Goal: Task Accomplishment & Management: Use online tool/utility

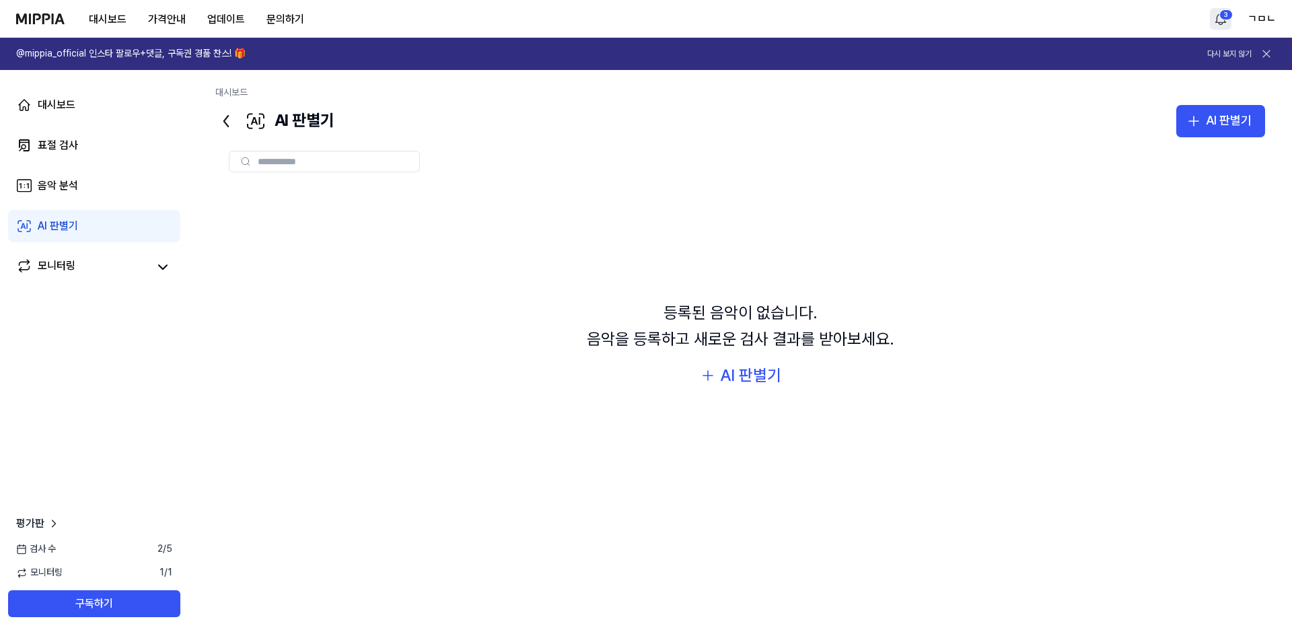
click at [1218, 26] on html "대시보드 가격안내 업데이트 문의하기 3 ㄱㅁㄴ @mippia_official 인스타 팔로우+댓글, 구독권 경품 찬스! 🎁 다시 보지 않기 대시…" at bounding box center [646, 318] width 1292 height 636
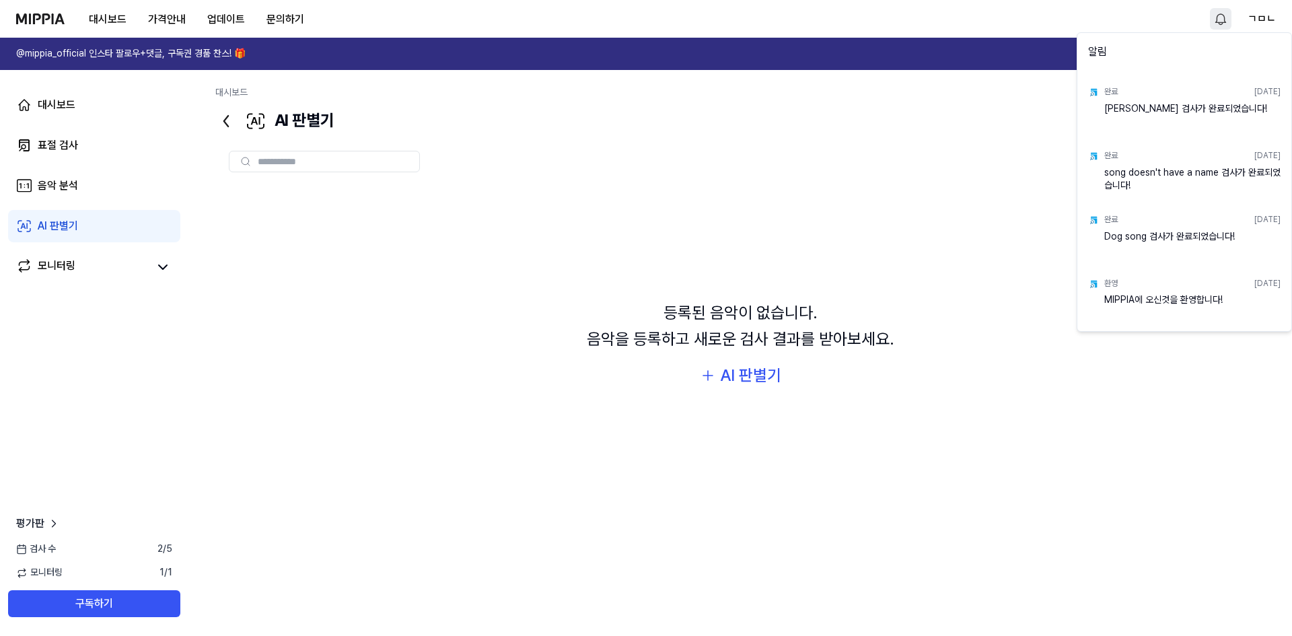
click at [79, 228] on html "대시보드 가격안내 업데이트 문의하기 ㄱㅁㄴ @mippia_official 인스타 팔로우+댓글, 구독권 경품 찬스! 🎁 다시 보지 않기 대시보드…" at bounding box center [646, 318] width 1292 height 636
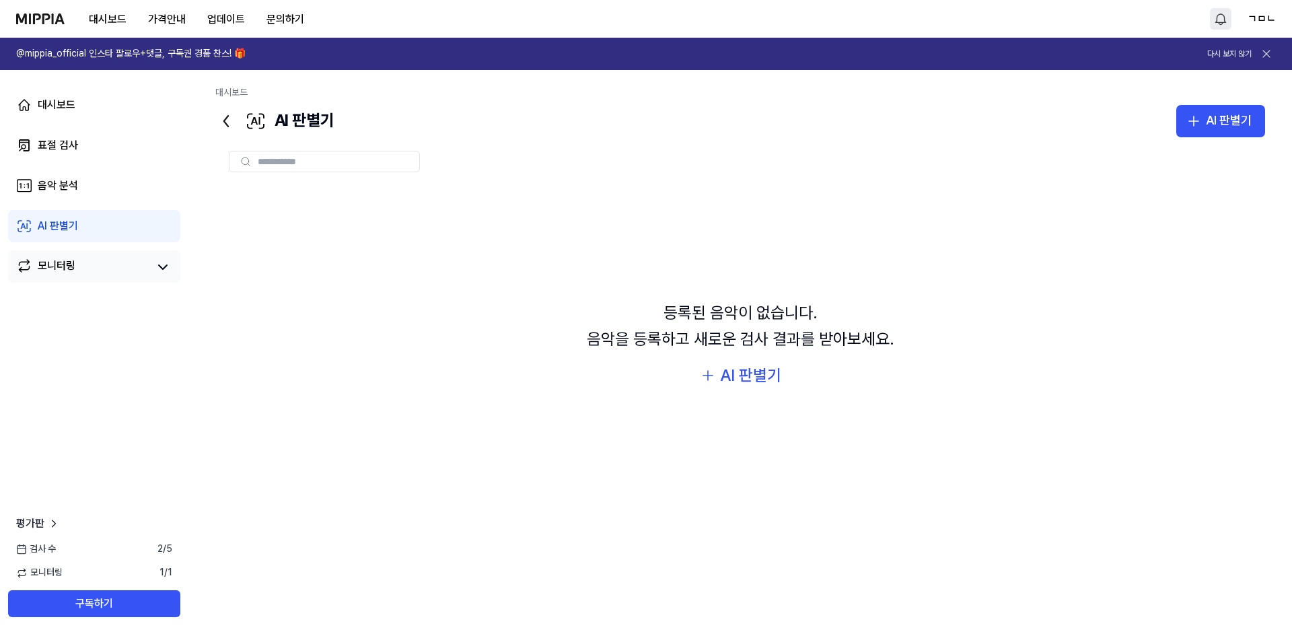
click at [40, 269] on div "모니터링" at bounding box center [57, 267] width 38 height 19
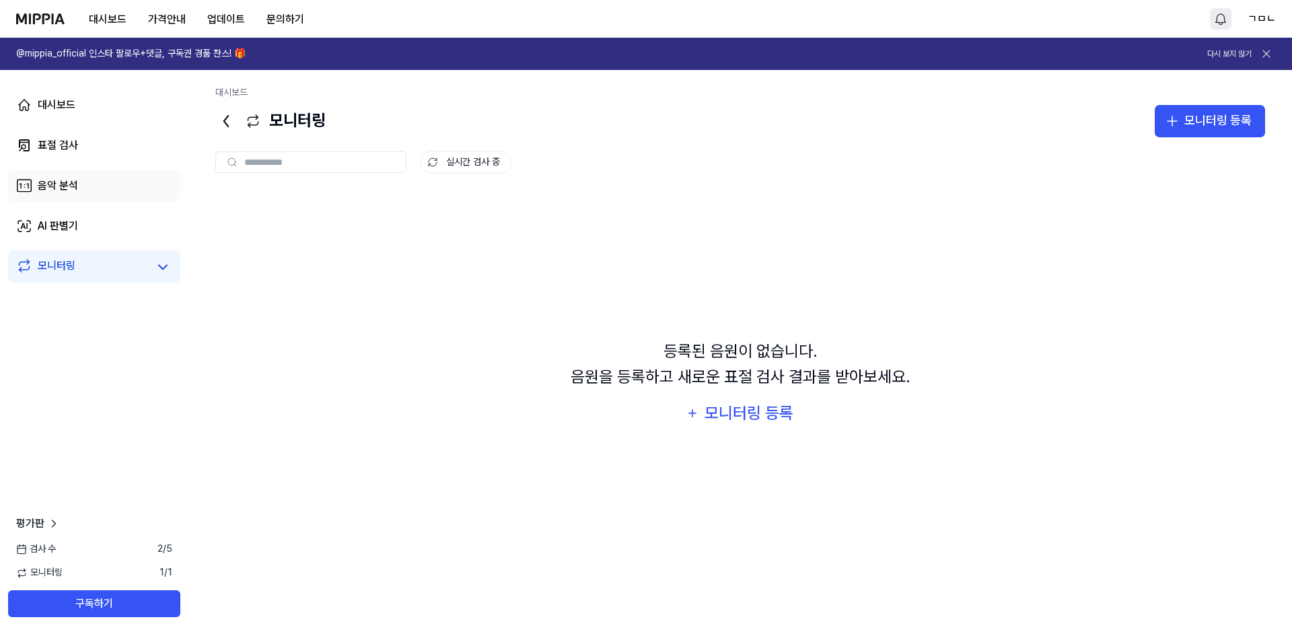
click at [73, 174] on link "음악 분석" at bounding box center [94, 186] width 172 height 32
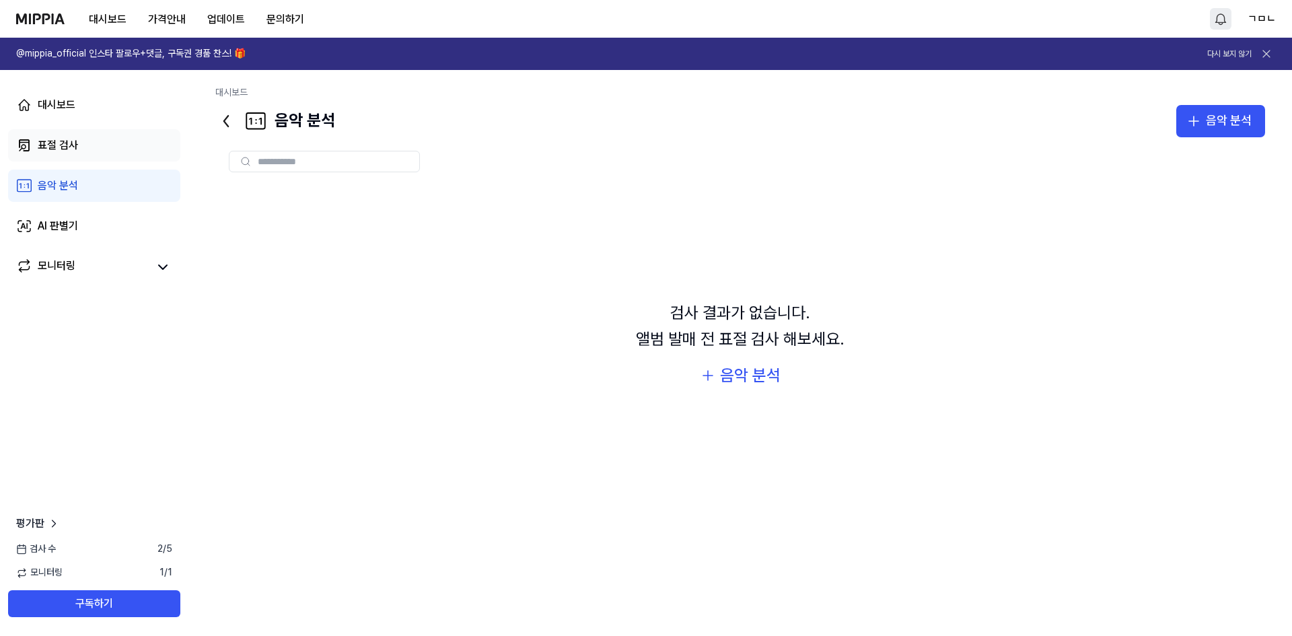
click at [81, 149] on link "표절 검사" at bounding box center [94, 145] width 172 height 32
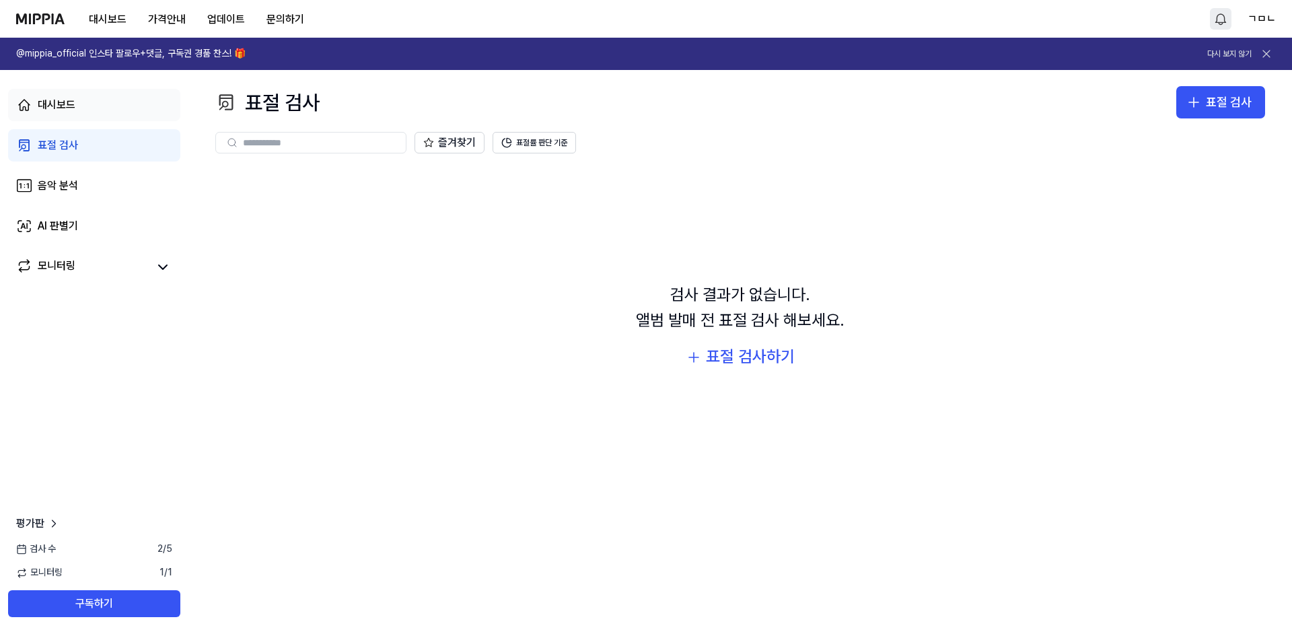
click at [87, 114] on link "대시보드" at bounding box center [94, 105] width 172 height 32
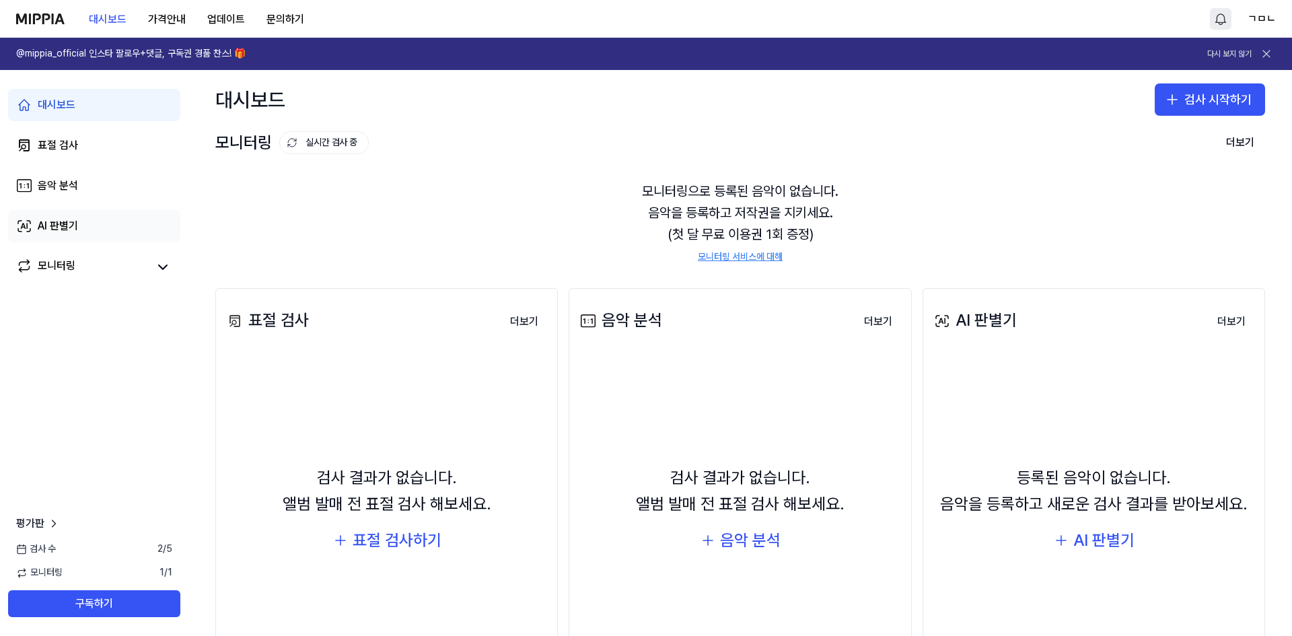
click at [60, 227] on div "AI 판별기" at bounding box center [58, 226] width 40 height 16
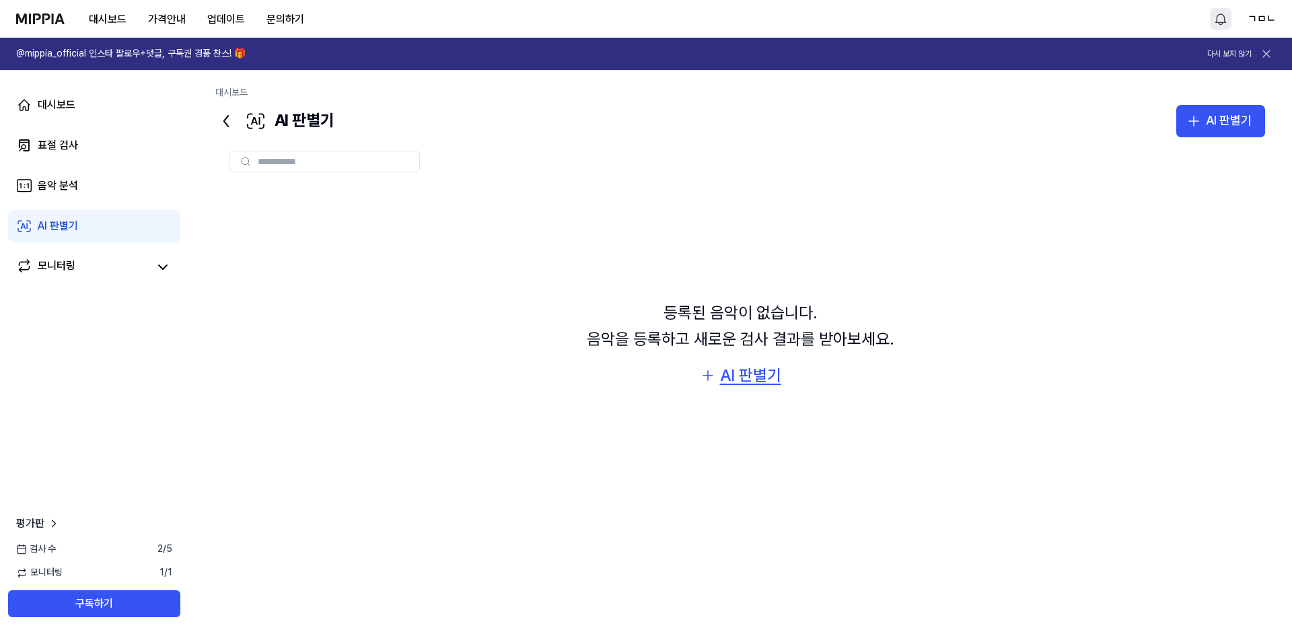
click at [752, 376] on div "AI 판별기" at bounding box center [750, 376] width 61 height 26
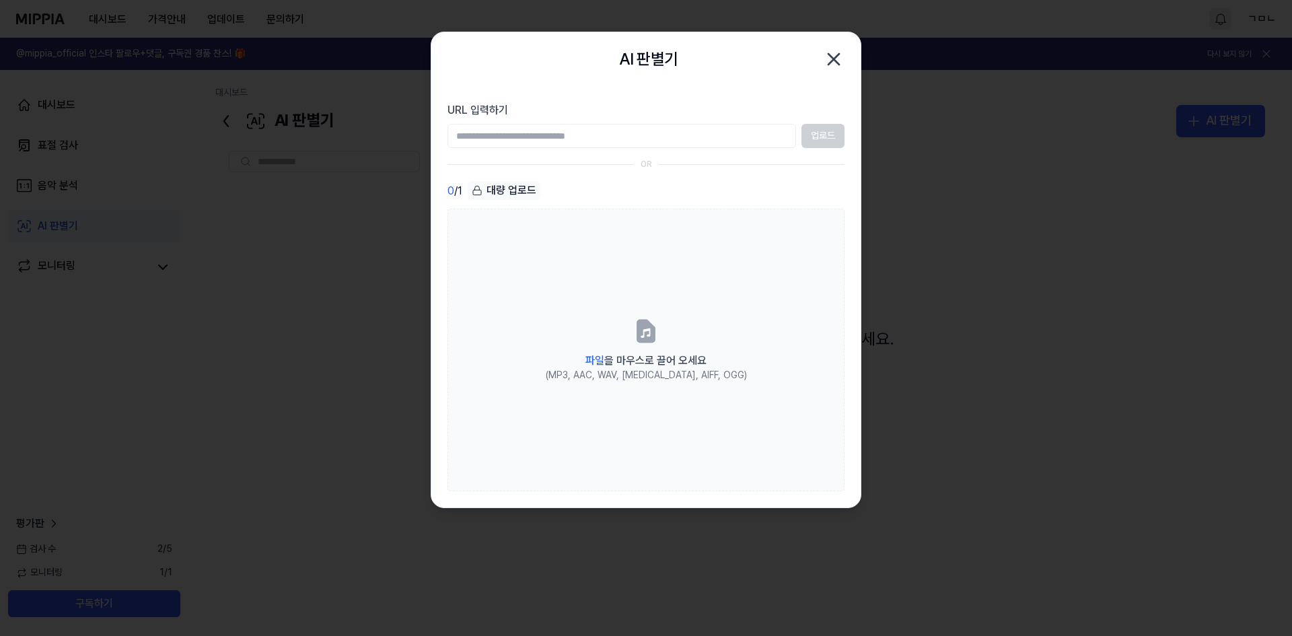
click at [604, 140] on input "URL 입력하기" at bounding box center [622, 136] width 349 height 24
type input "**********"
click at [815, 135] on button "업로드" at bounding box center [823, 136] width 43 height 24
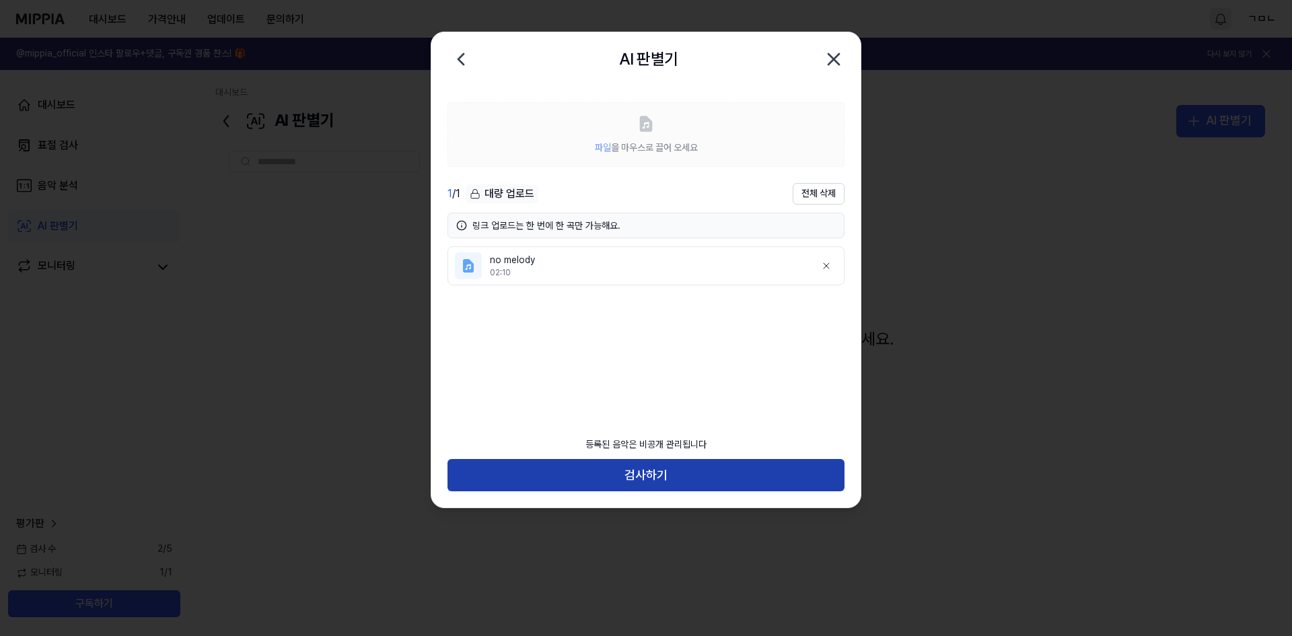
click at [637, 483] on button "검사하기" at bounding box center [646, 475] width 397 height 32
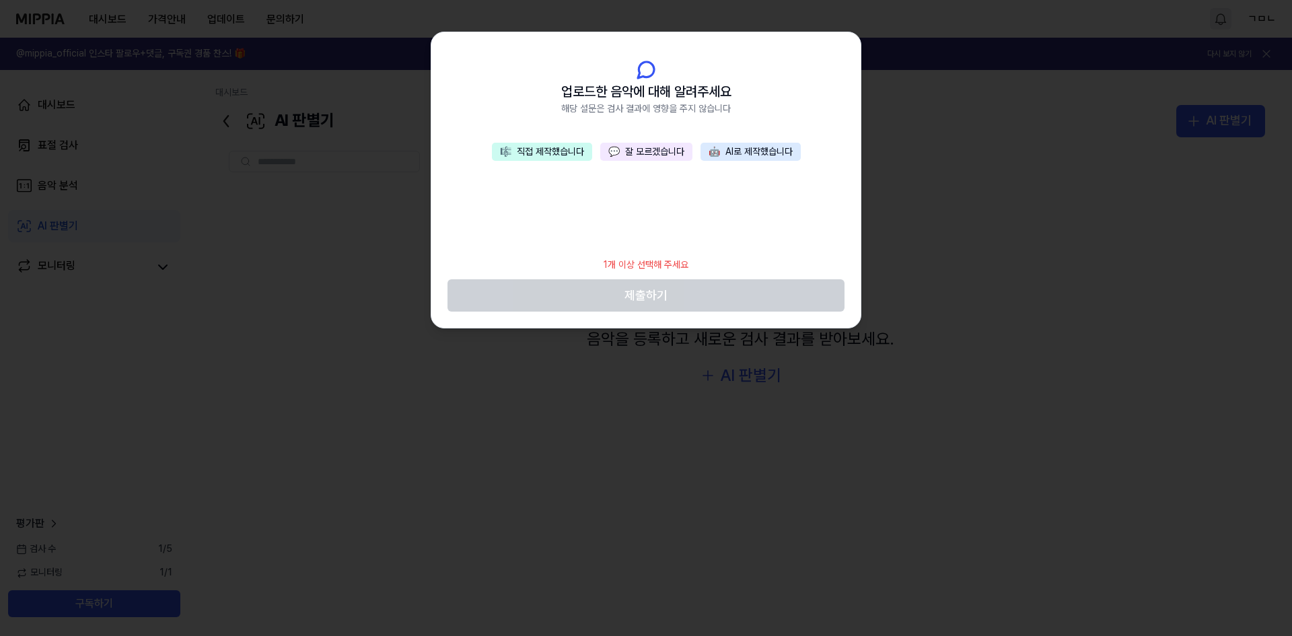
click at [546, 156] on button "🎼 직접 제작했습니다" at bounding box center [542, 152] width 100 height 19
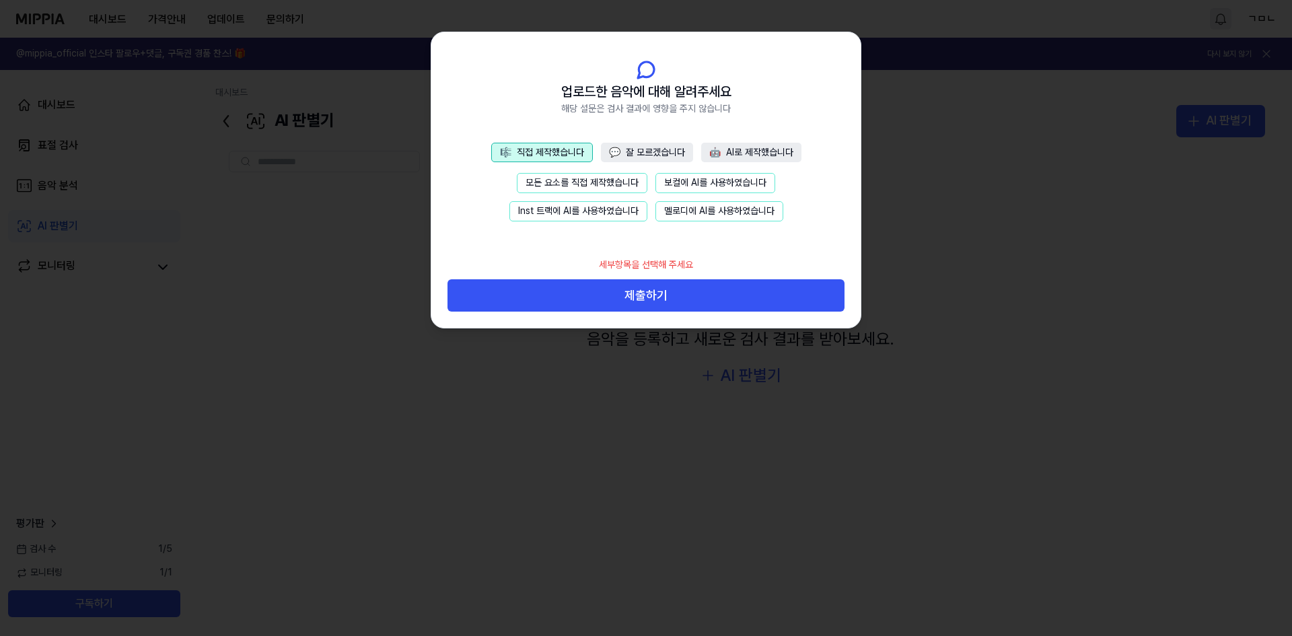
click at [553, 176] on button "모든 요소를 직접 제작했습니다" at bounding box center [582, 183] width 131 height 20
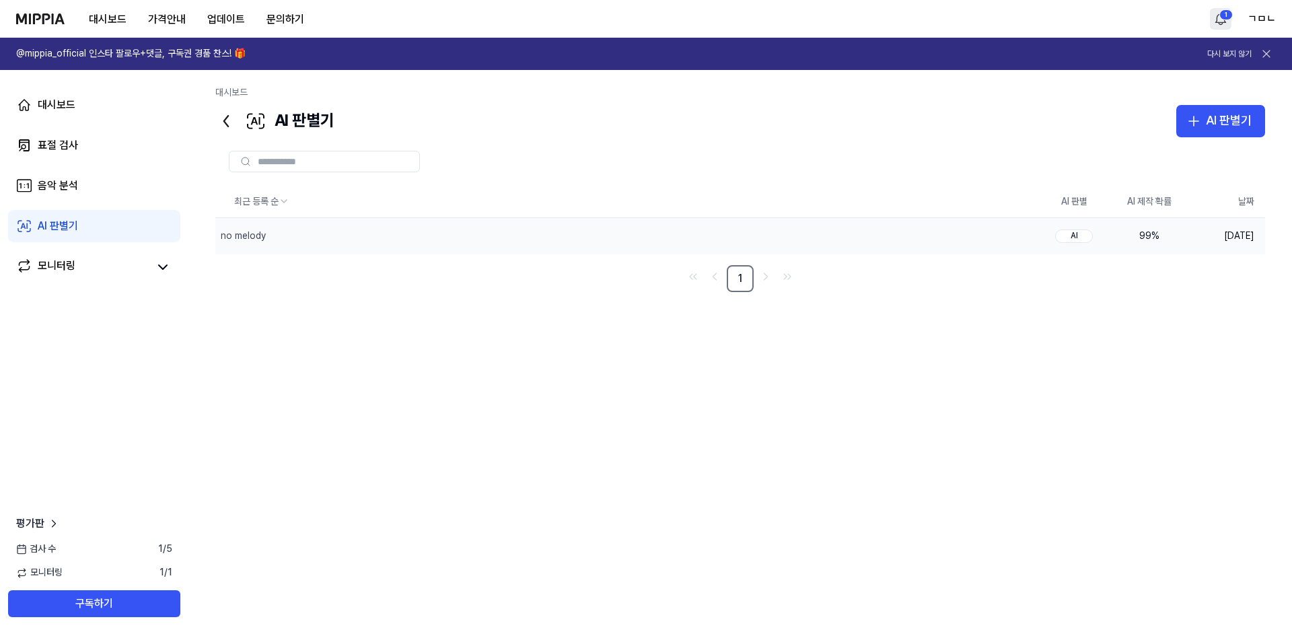
click at [1074, 233] on div "AI" at bounding box center [1074, 235] width 38 height 13
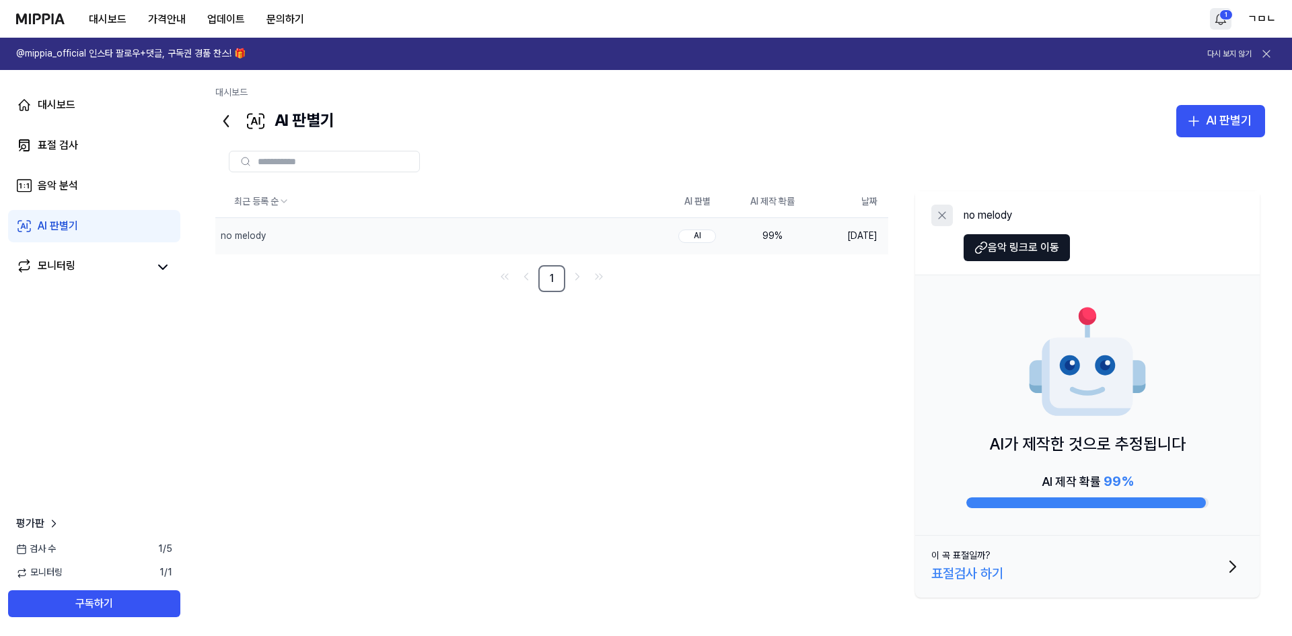
click at [948, 215] on icon at bounding box center [941, 215] width 13 height 13
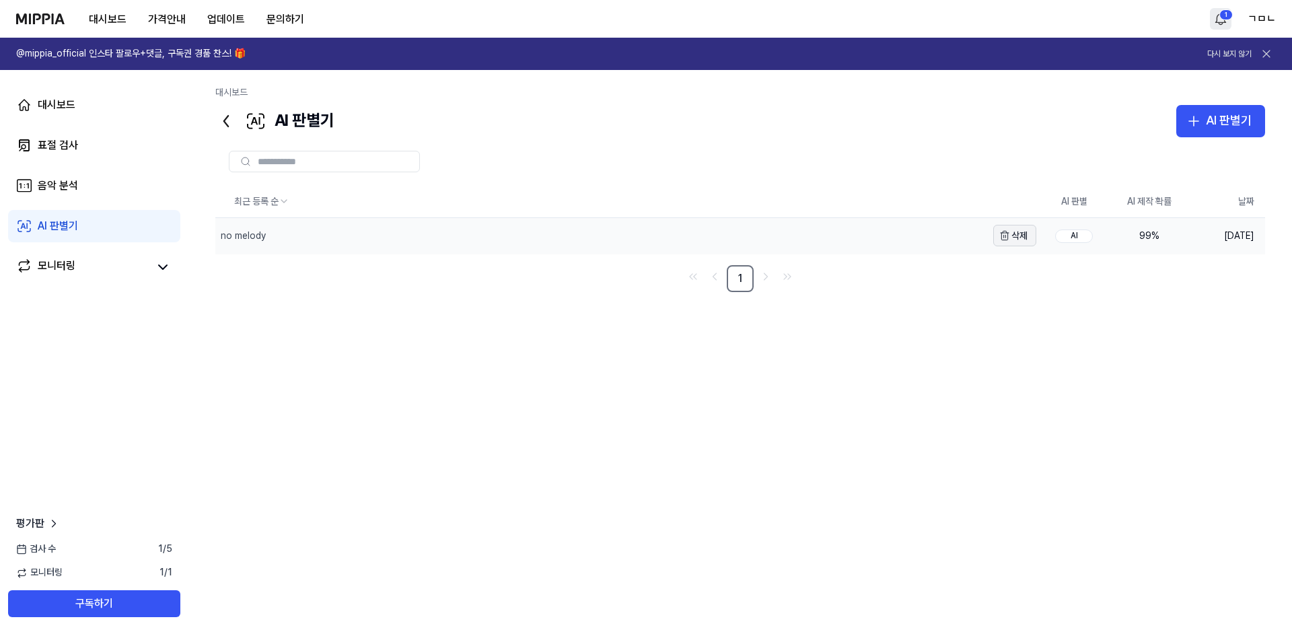
click at [1006, 235] on icon "button" at bounding box center [1004, 235] width 11 height 11
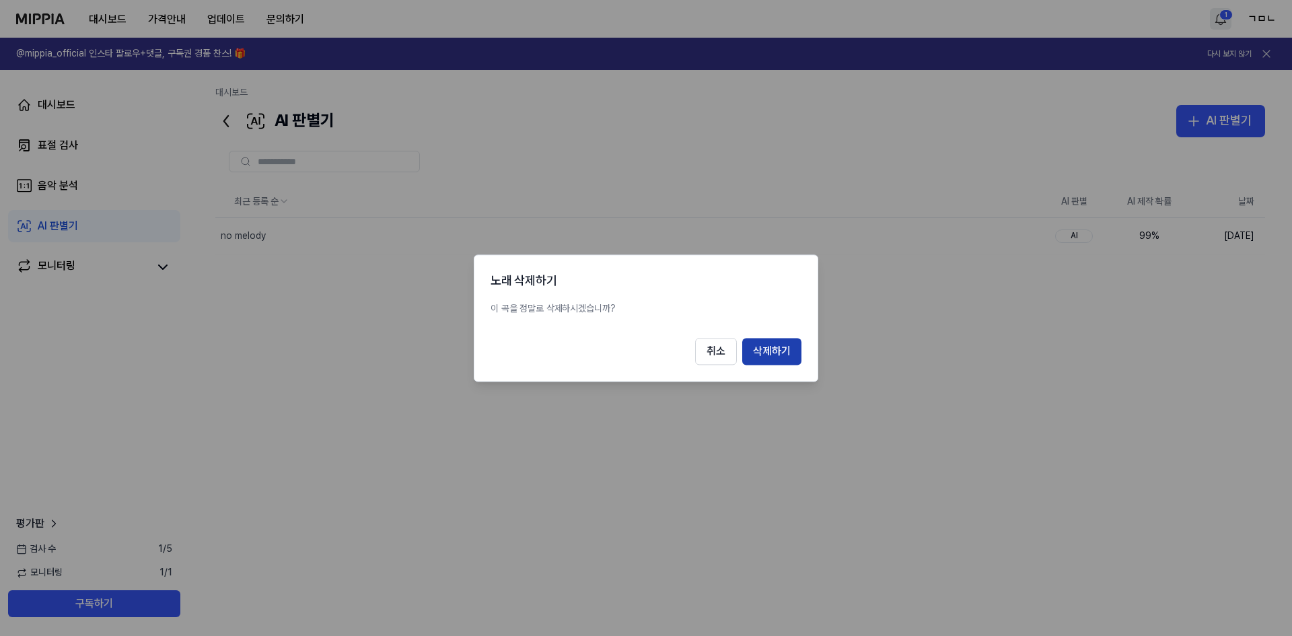
click at [768, 356] on button "삭제하기" at bounding box center [771, 351] width 59 height 27
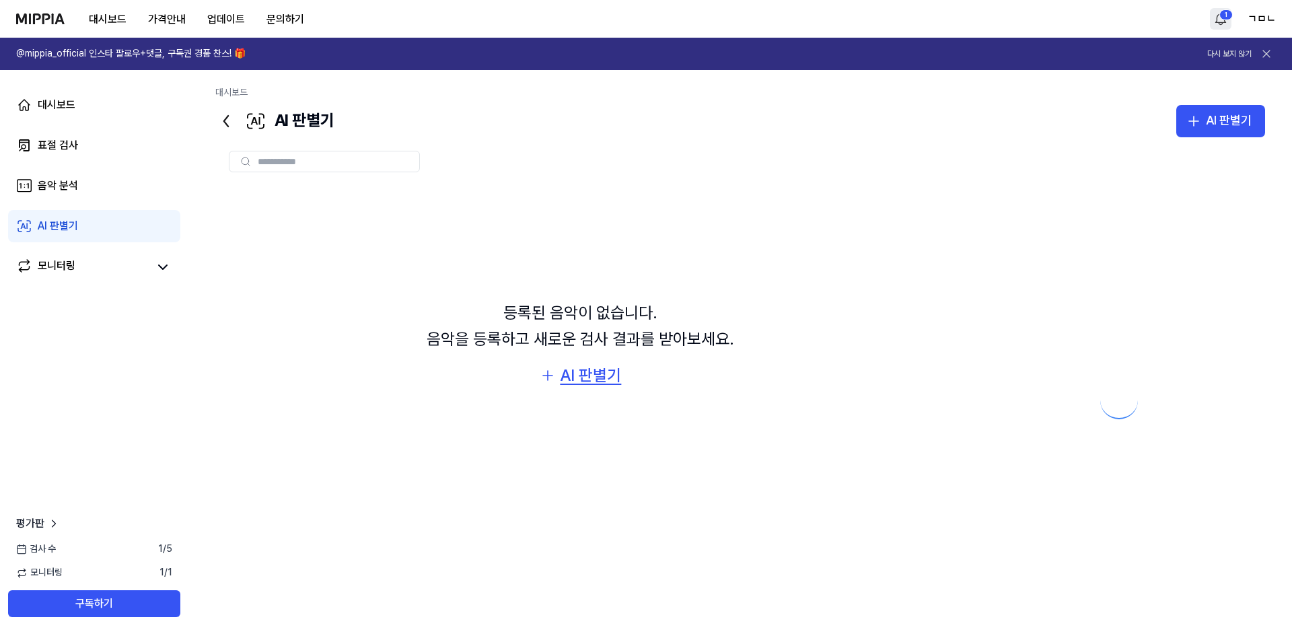
click at [577, 377] on div "AI 판별기" at bounding box center [590, 376] width 61 height 26
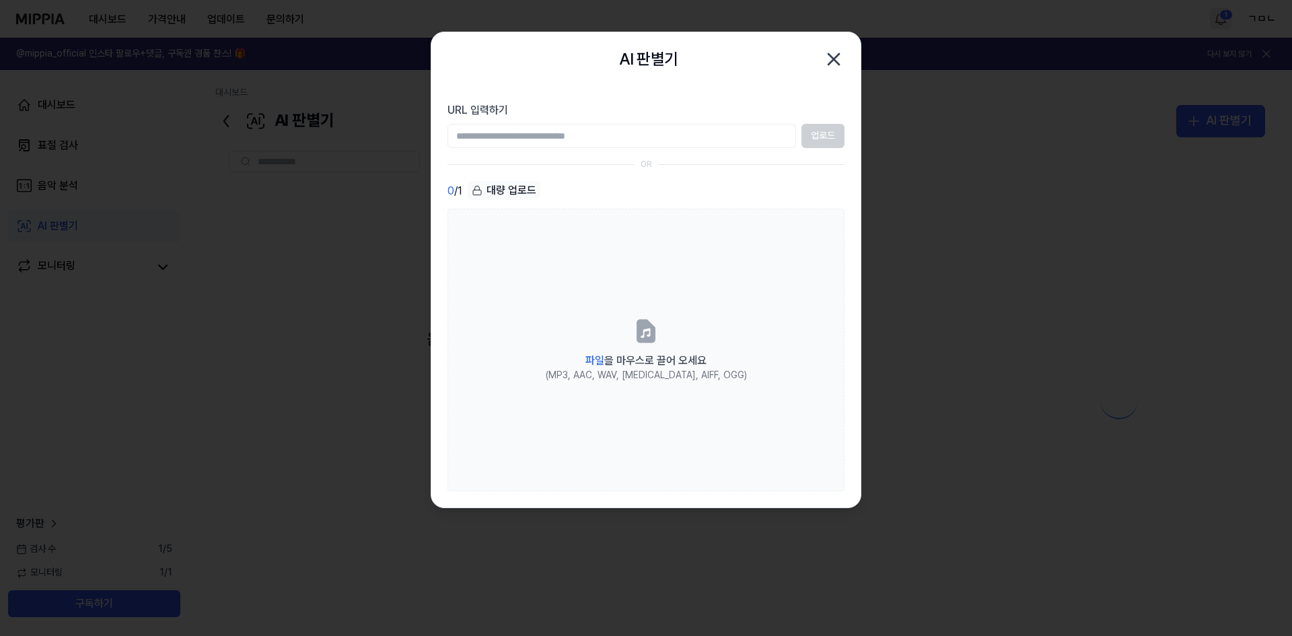
click at [593, 147] on input "URL 입력하기" at bounding box center [622, 136] width 349 height 24
paste input "**********"
type input "**********"
click at [828, 139] on button "업로드" at bounding box center [823, 136] width 43 height 24
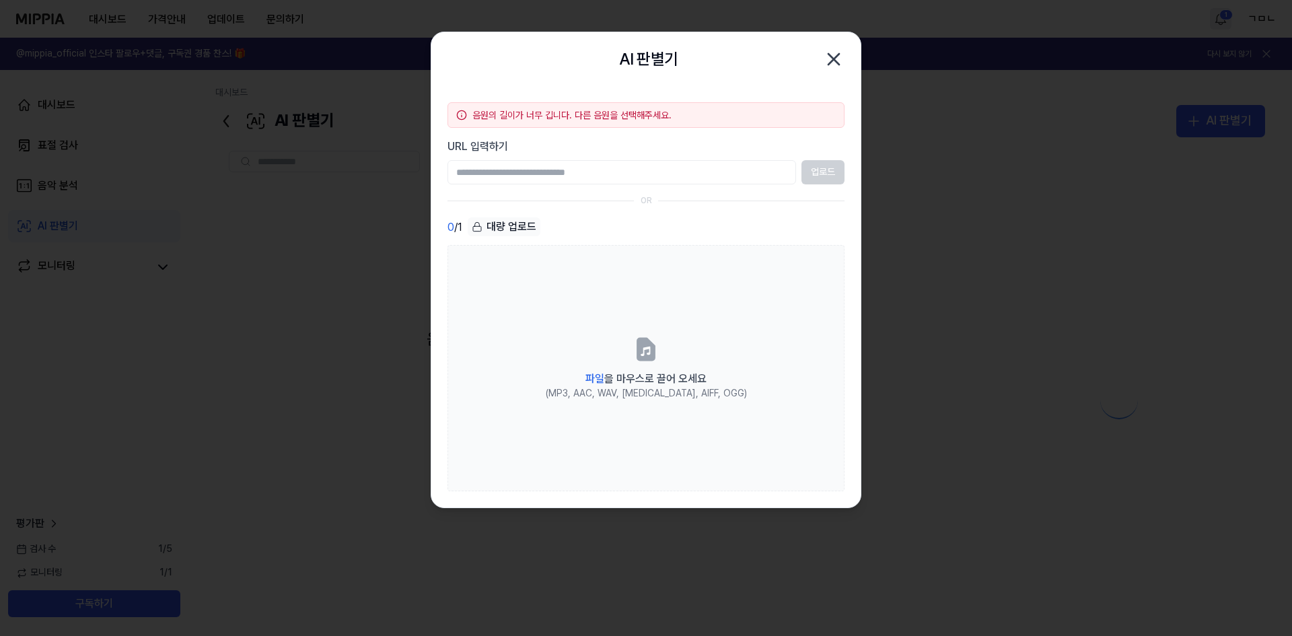
click at [636, 176] on input "URL 입력하기" at bounding box center [622, 172] width 349 height 24
paste input "**********"
drag, startPoint x: 570, startPoint y: 176, endPoint x: 235, endPoint y: 211, distance: 336.9
click at [221, 208] on body "**********" at bounding box center [646, 318] width 1292 height 636
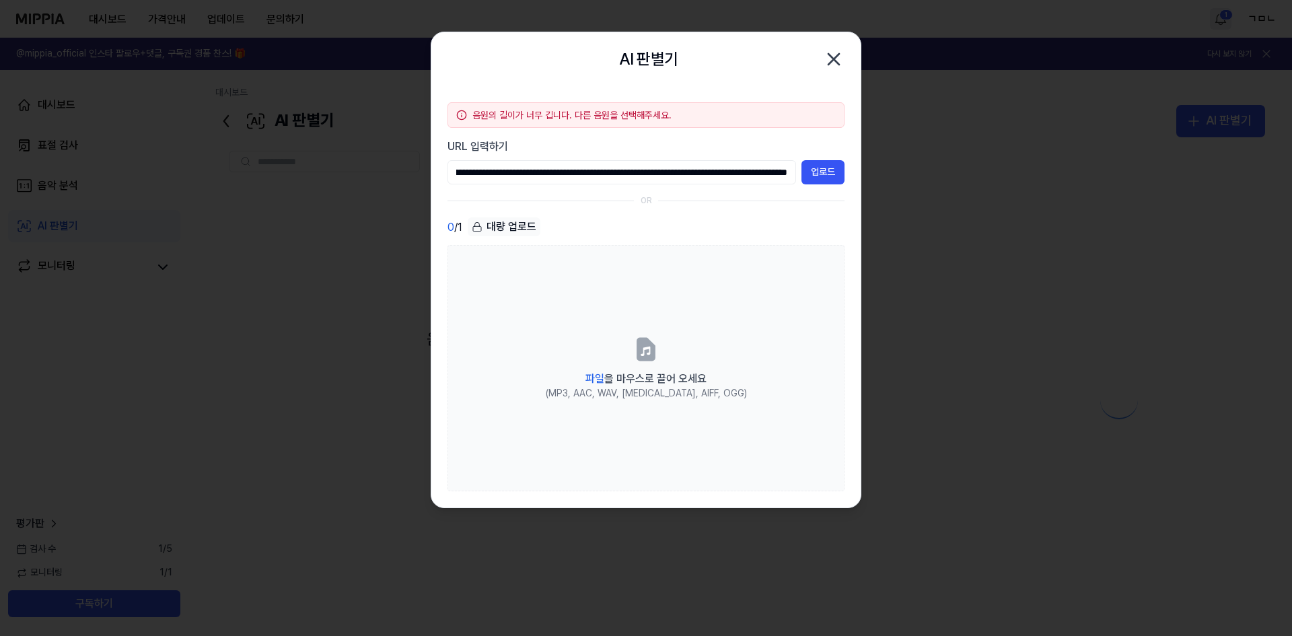
drag, startPoint x: 573, startPoint y: 174, endPoint x: 68, endPoint y: 180, distance: 504.8
click at [68, 180] on body "**********" at bounding box center [646, 318] width 1292 height 636
click at [514, 170] on input "**********" at bounding box center [622, 172] width 349 height 24
click at [621, 172] on input "**********" at bounding box center [622, 172] width 349 height 24
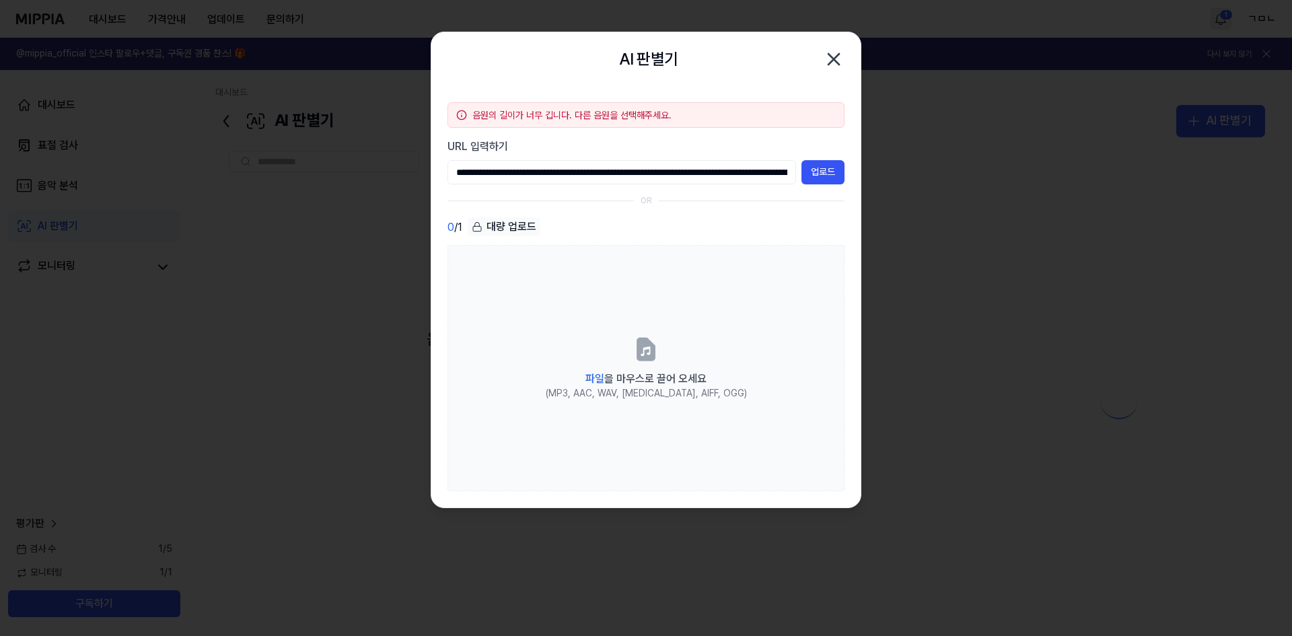
paste input "text"
type input "**********"
click at [823, 174] on button "업로드" at bounding box center [823, 172] width 43 height 24
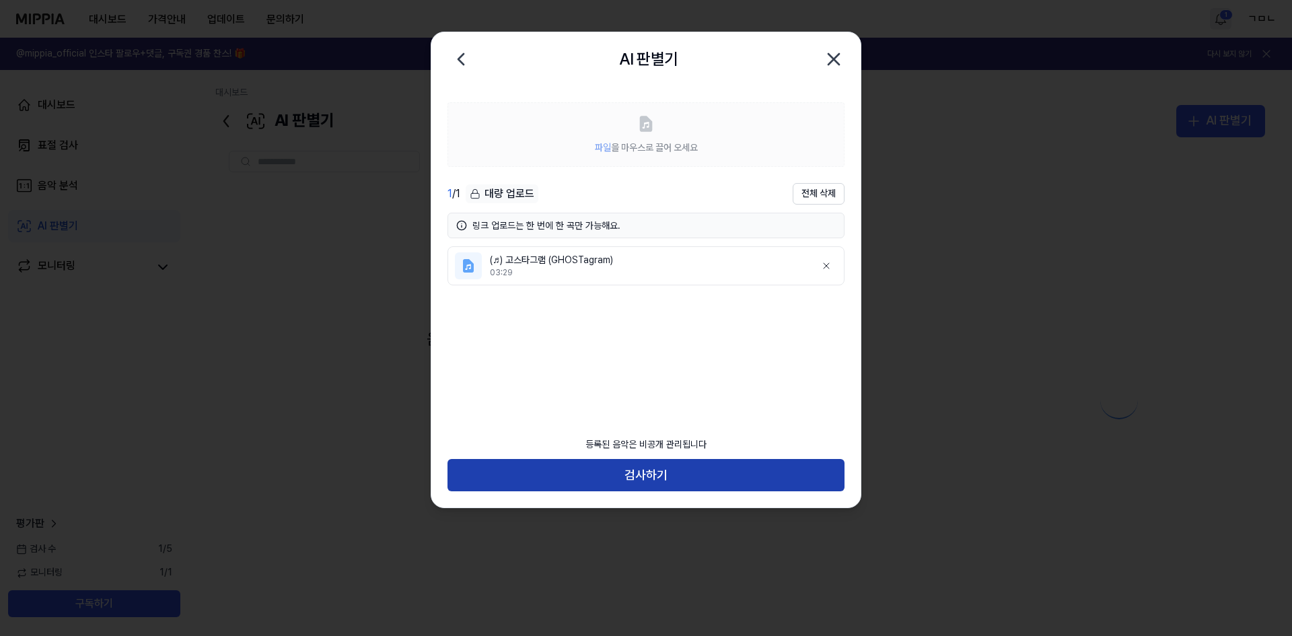
click at [651, 476] on button "검사하기" at bounding box center [646, 475] width 397 height 32
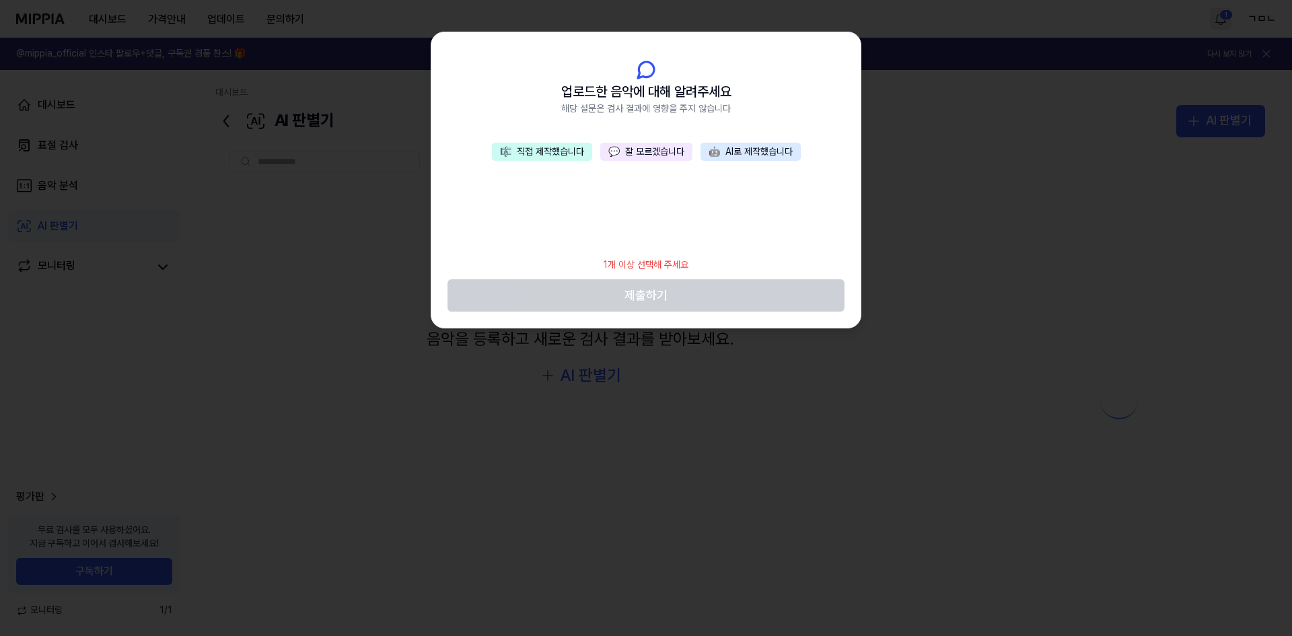
click at [667, 154] on button "💬 잘 모르겠습니다" at bounding box center [646, 152] width 92 height 19
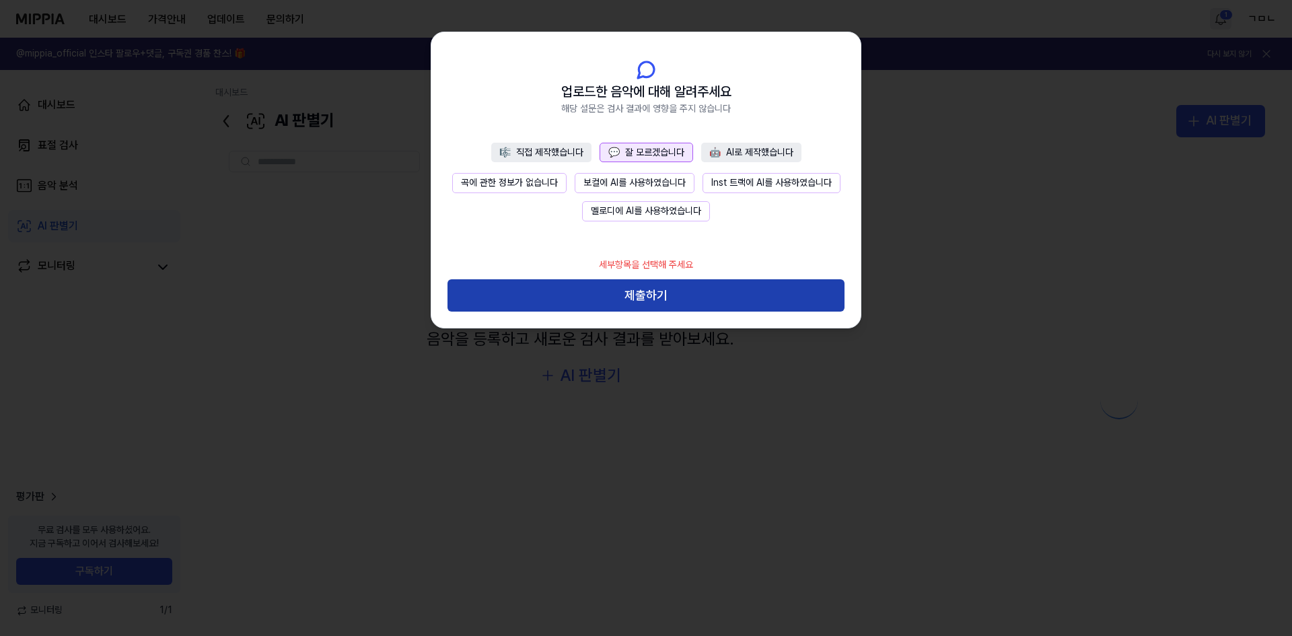
click at [700, 293] on button "제출하기" at bounding box center [646, 295] width 397 height 32
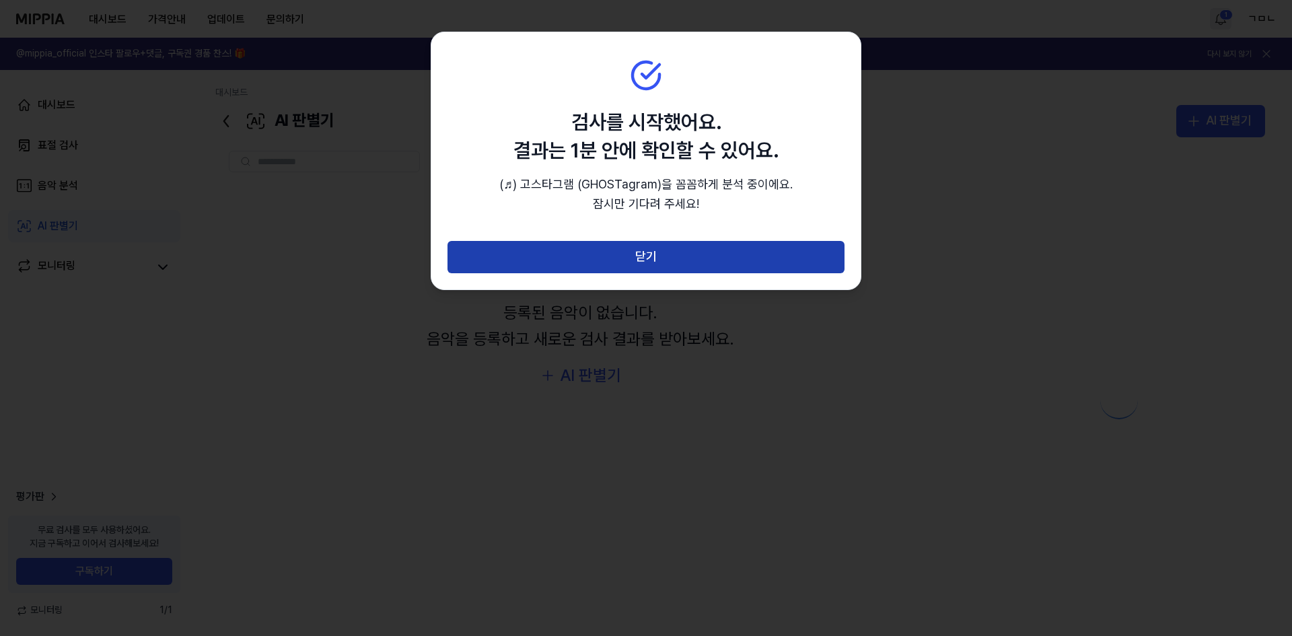
click at [667, 256] on button "닫기" at bounding box center [646, 257] width 397 height 32
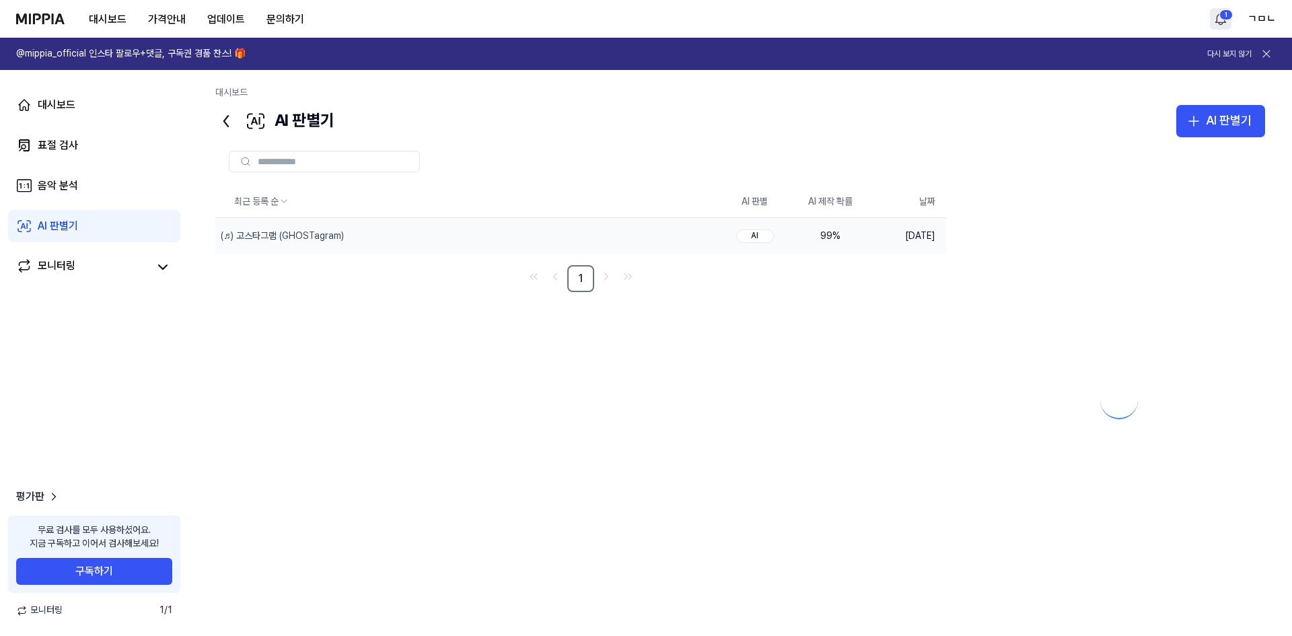
click at [828, 233] on div "99 %" at bounding box center [831, 235] width 54 height 13
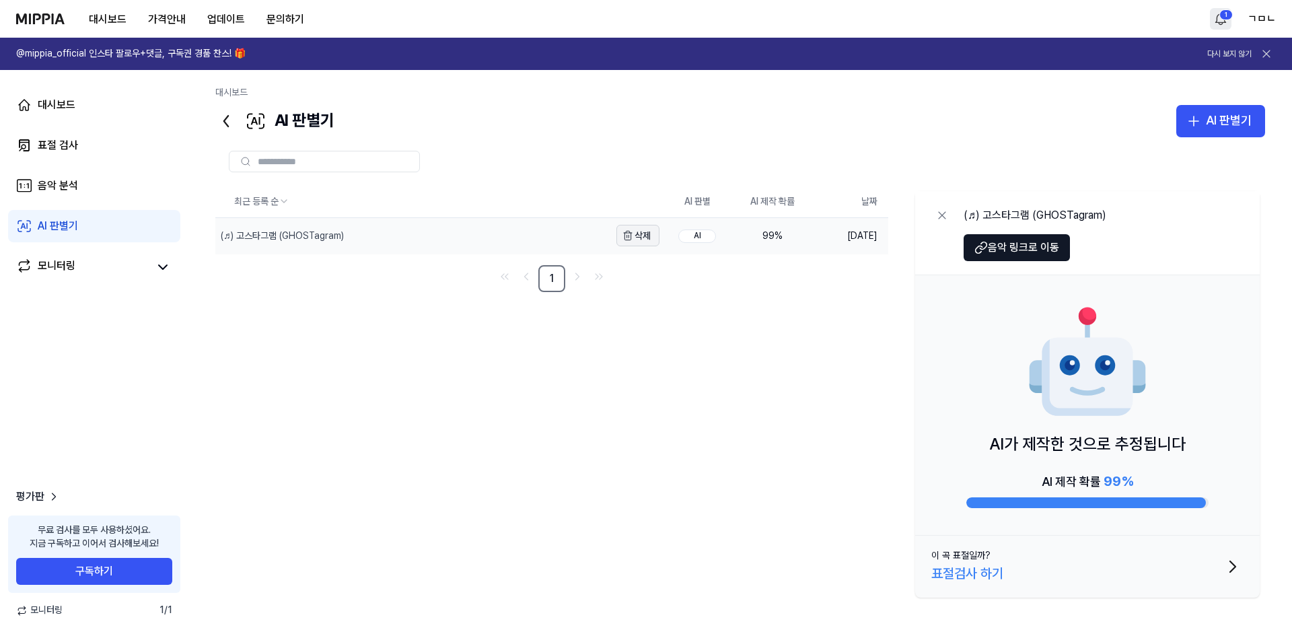
click at [641, 233] on button "삭제" at bounding box center [637, 236] width 43 height 22
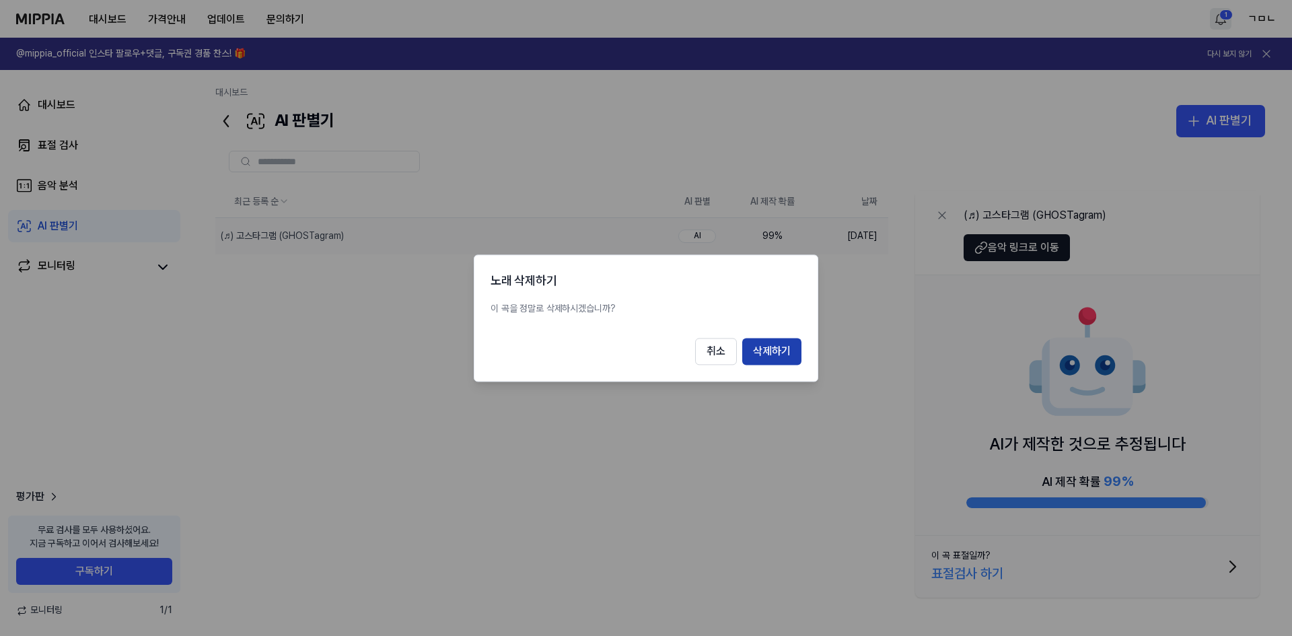
click at [773, 358] on button "삭제하기" at bounding box center [771, 351] width 59 height 27
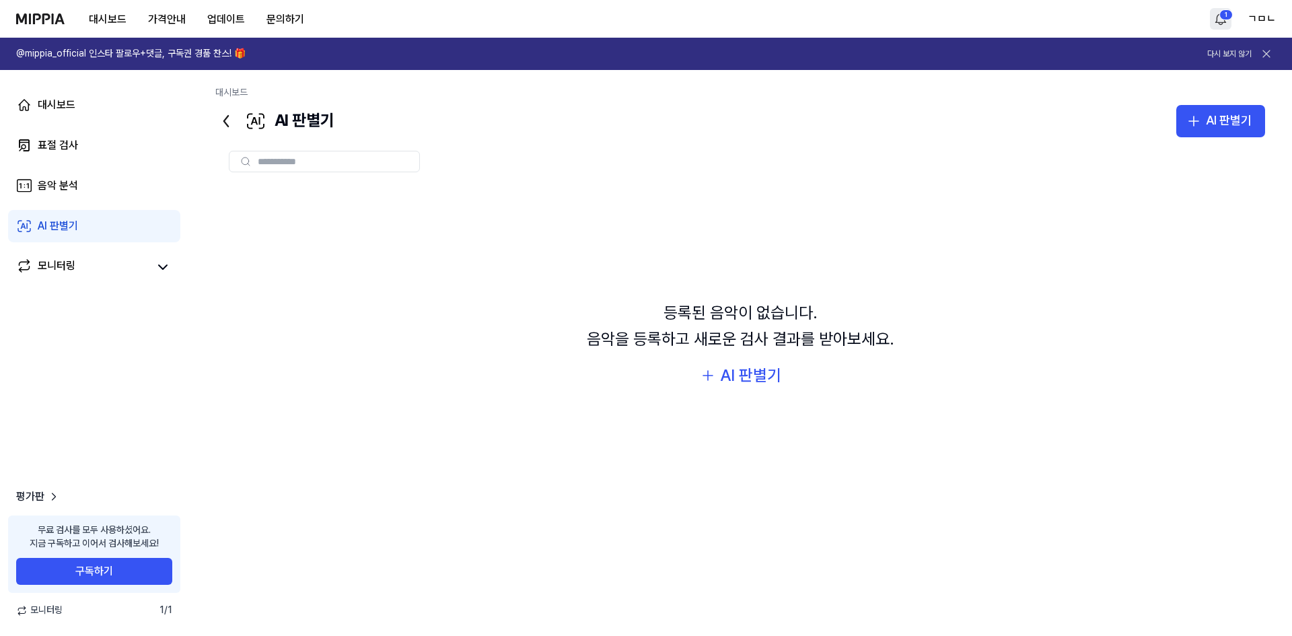
click at [1271, 52] on icon at bounding box center [1266, 53] width 13 height 13
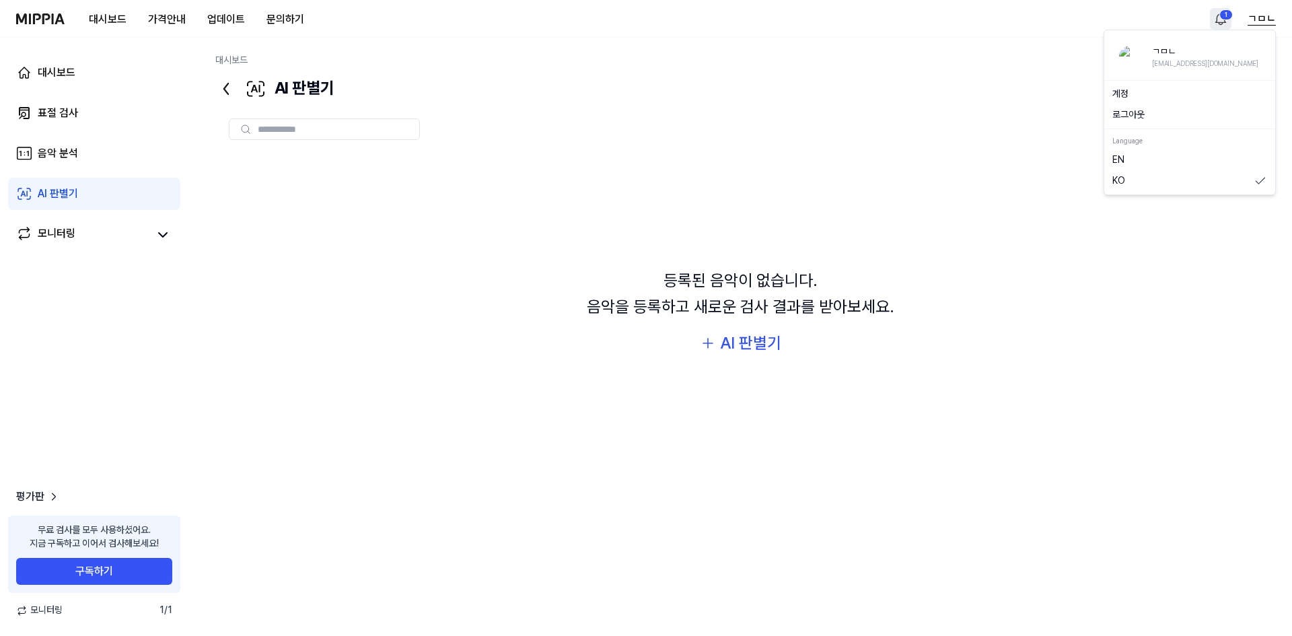
click at [1261, 16] on button "ㄱㅁㄴ" at bounding box center [1262, 19] width 28 height 16
click at [1135, 112] on button "로그아웃" at bounding box center [1189, 114] width 155 height 13
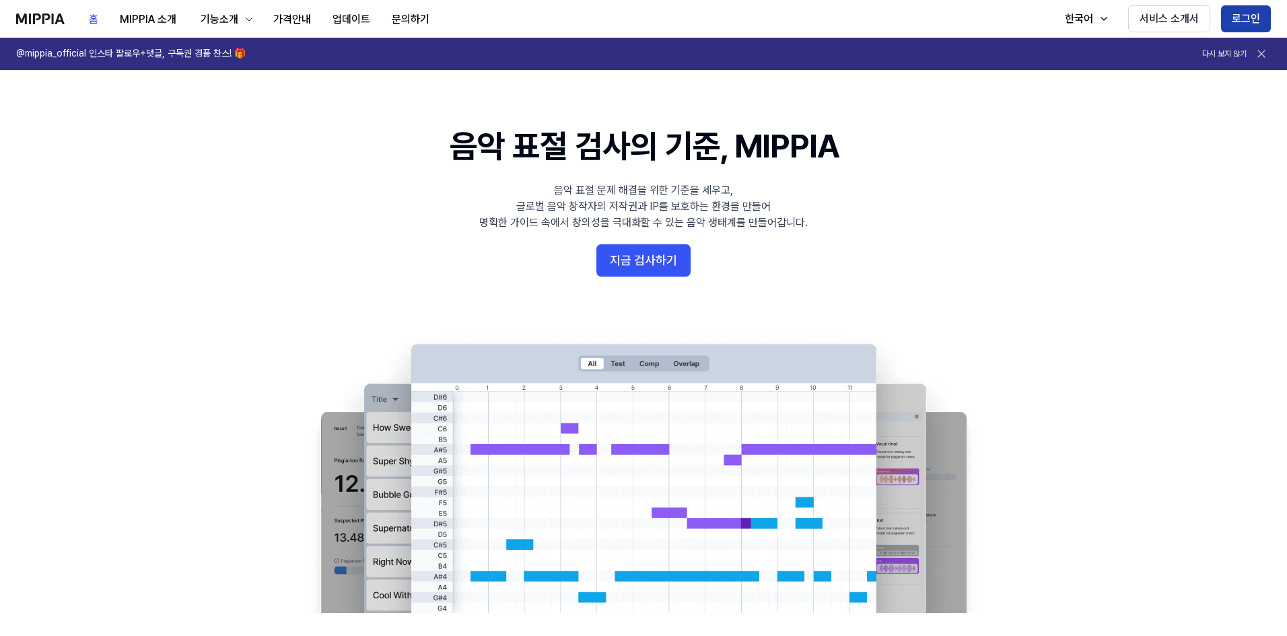
click at [1252, 21] on button "로그인" at bounding box center [1246, 18] width 50 height 27
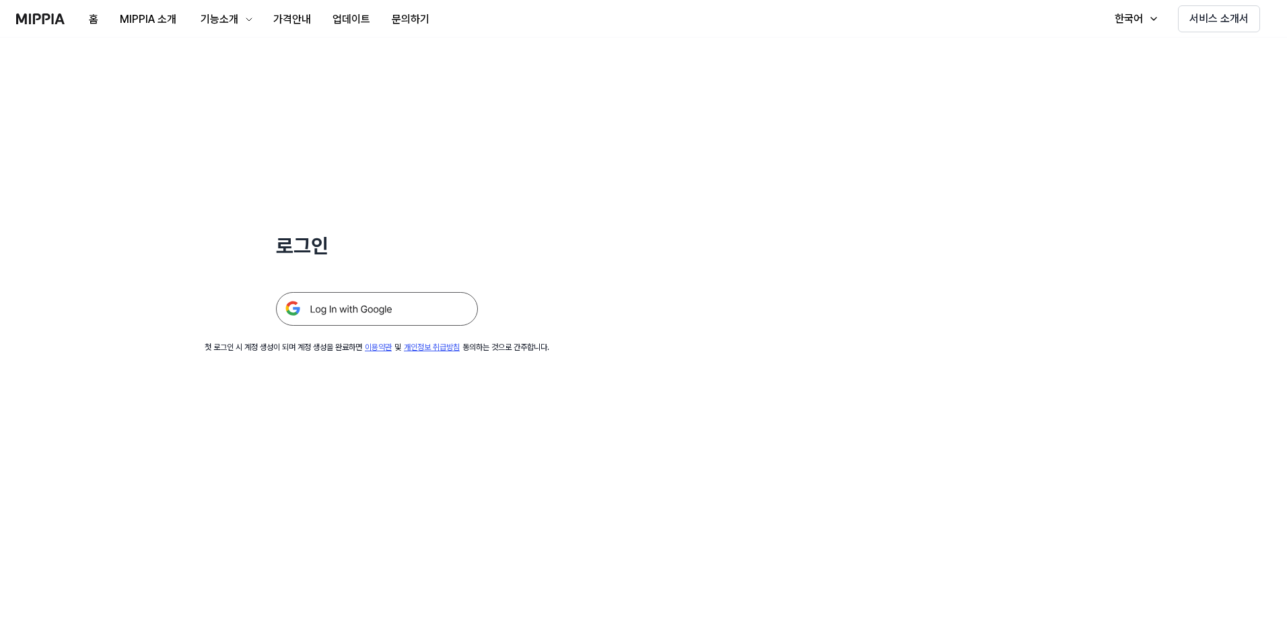
click at [376, 304] on img at bounding box center [377, 309] width 202 height 34
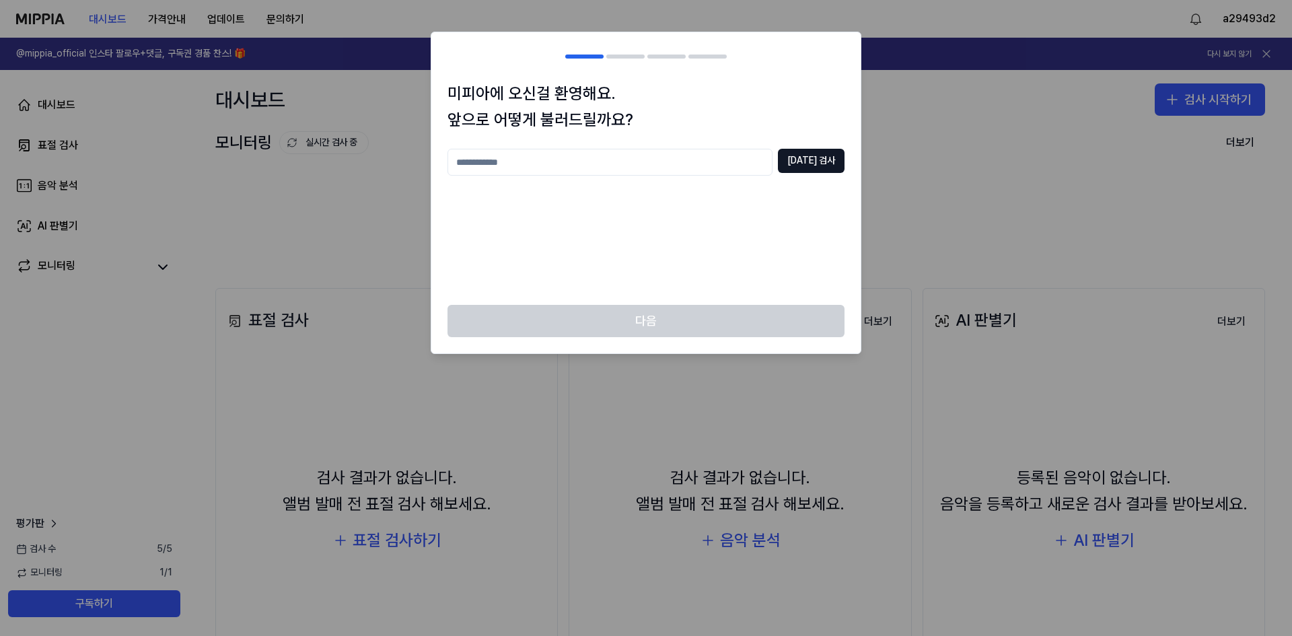
click at [565, 171] on input "text" at bounding box center [610, 162] width 325 height 27
type input "*"
type input "****"
click at [811, 164] on button "[DATE] 검사" at bounding box center [811, 161] width 67 height 24
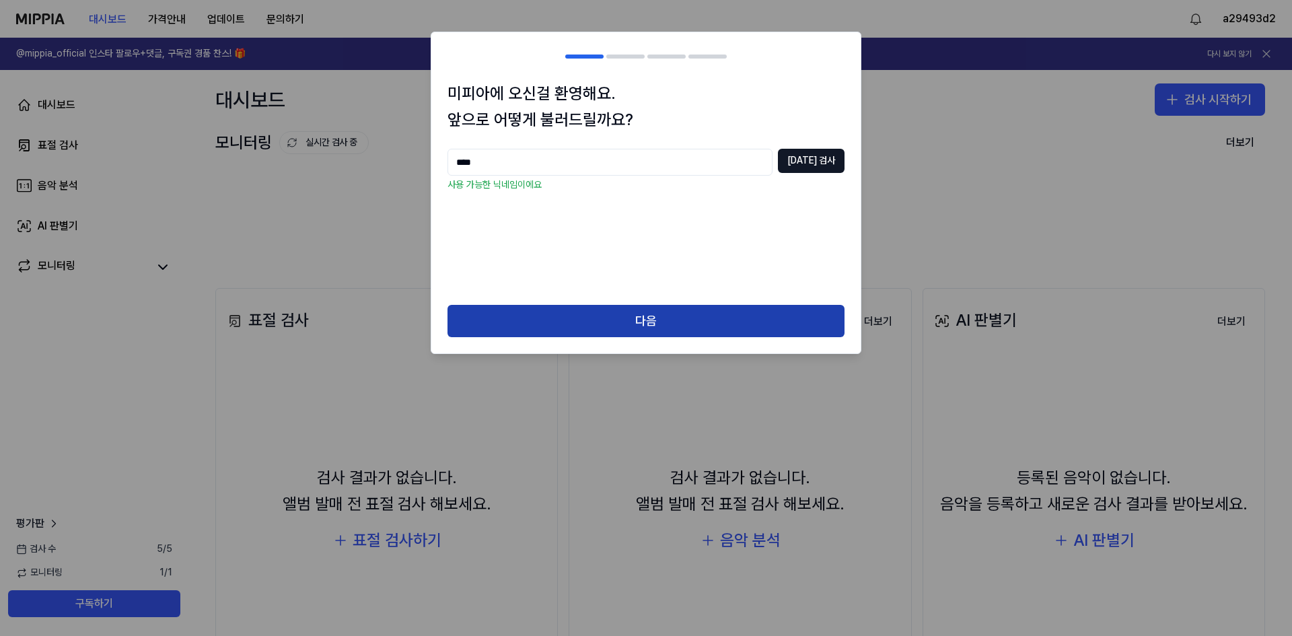
click at [637, 322] on button "다음" at bounding box center [646, 321] width 397 height 32
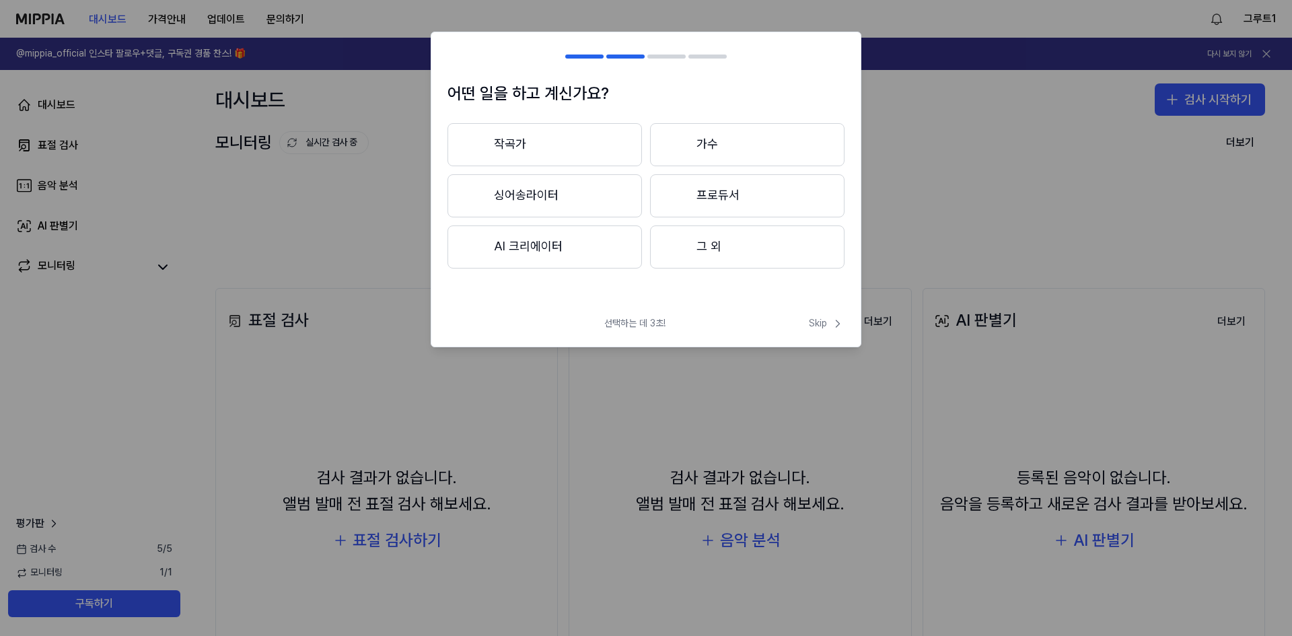
click at [571, 145] on button "작곡가" at bounding box center [545, 144] width 194 height 43
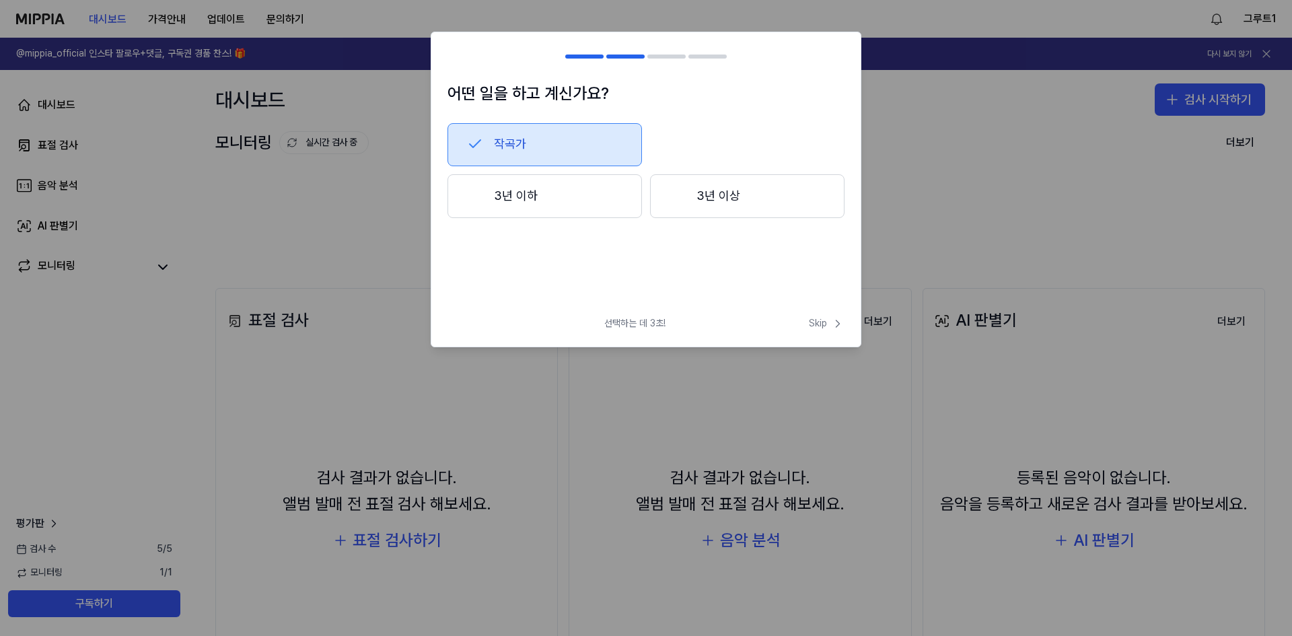
click at [742, 201] on button "3년 이상" at bounding box center [747, 196] width 194 height 44
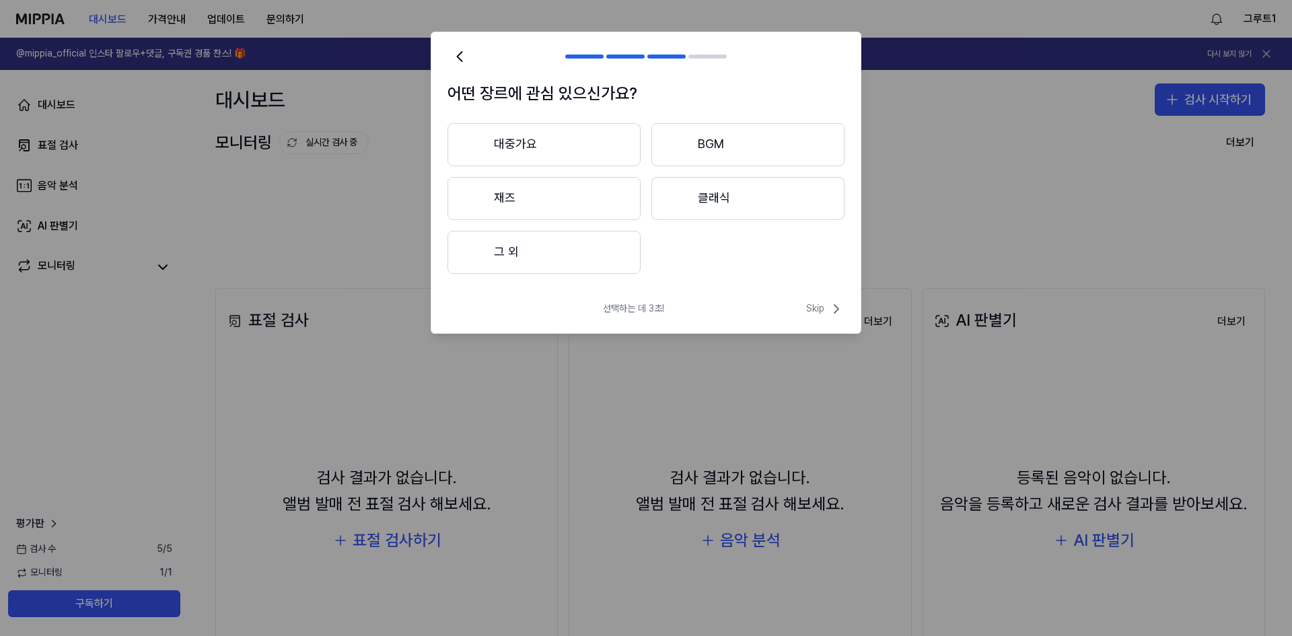
click at [520, 133] on button "대중가요" at bounding box center [544, 144] width 193 height 43
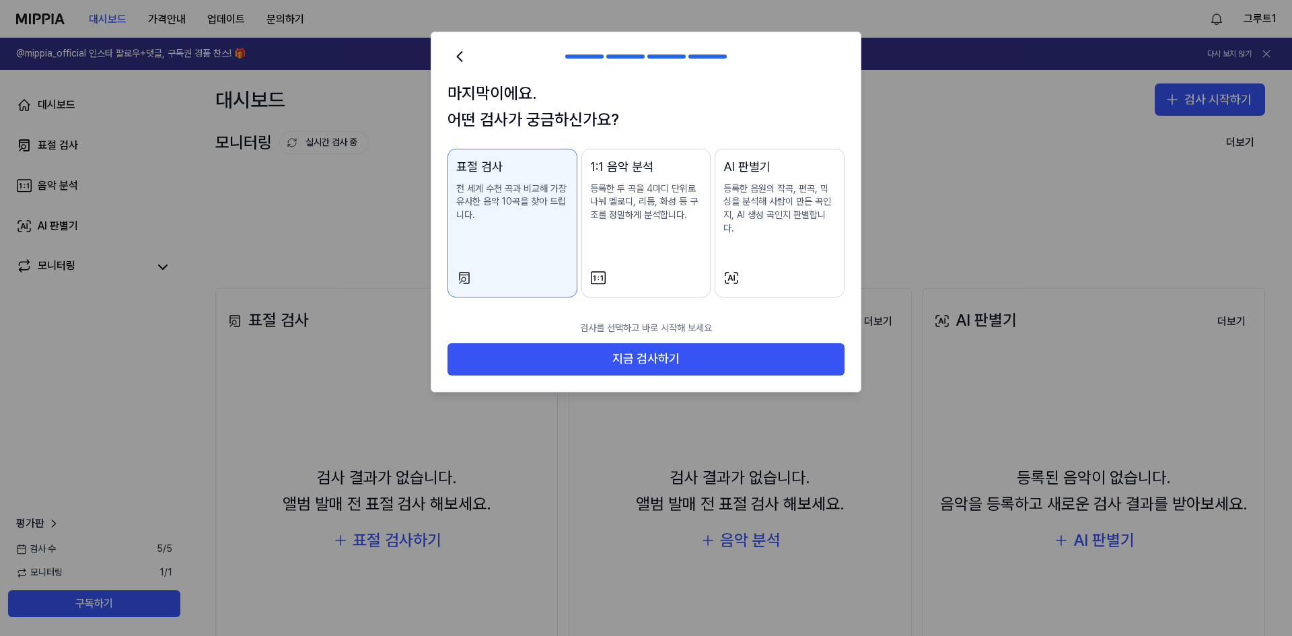
click at [756, 219] on p "등록한 음원의 작곡, 편곡, 믹싱을 분석해 사람이 만든 곡인지, AI 생성 곡인지 판별합니다." at bounding box center [779, 208] width 112 height 52
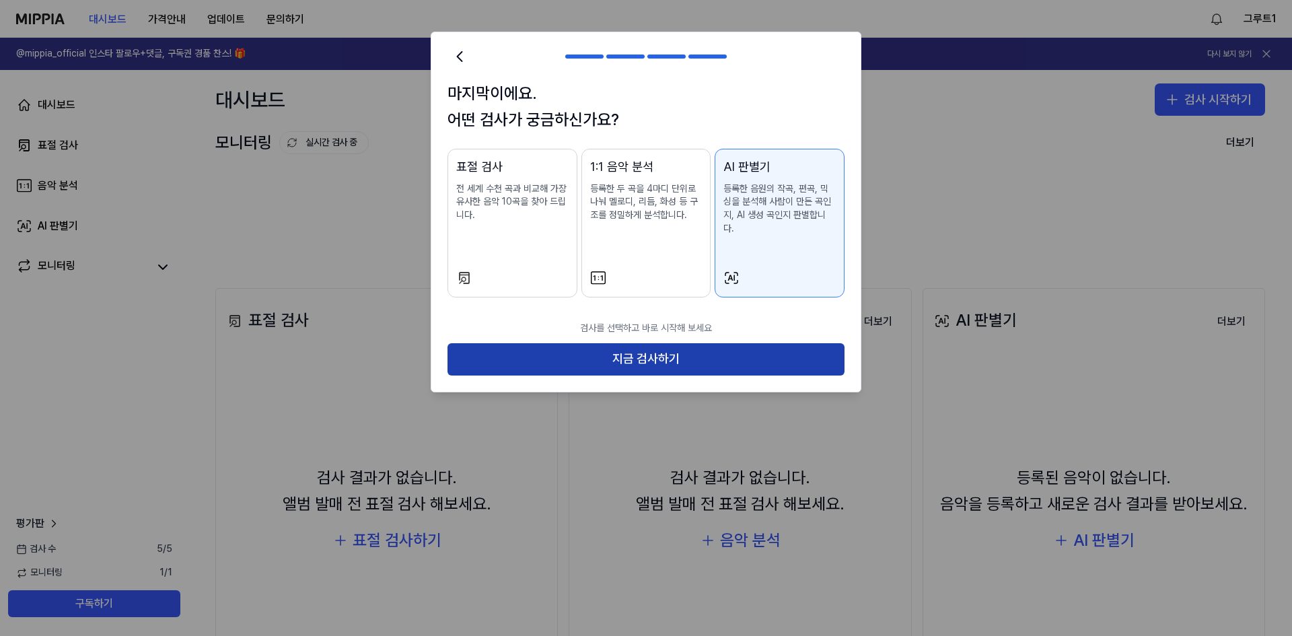
click at [663, 347] on button "지금 검사하기" at bounding box center [646, 359] width 397 height 32
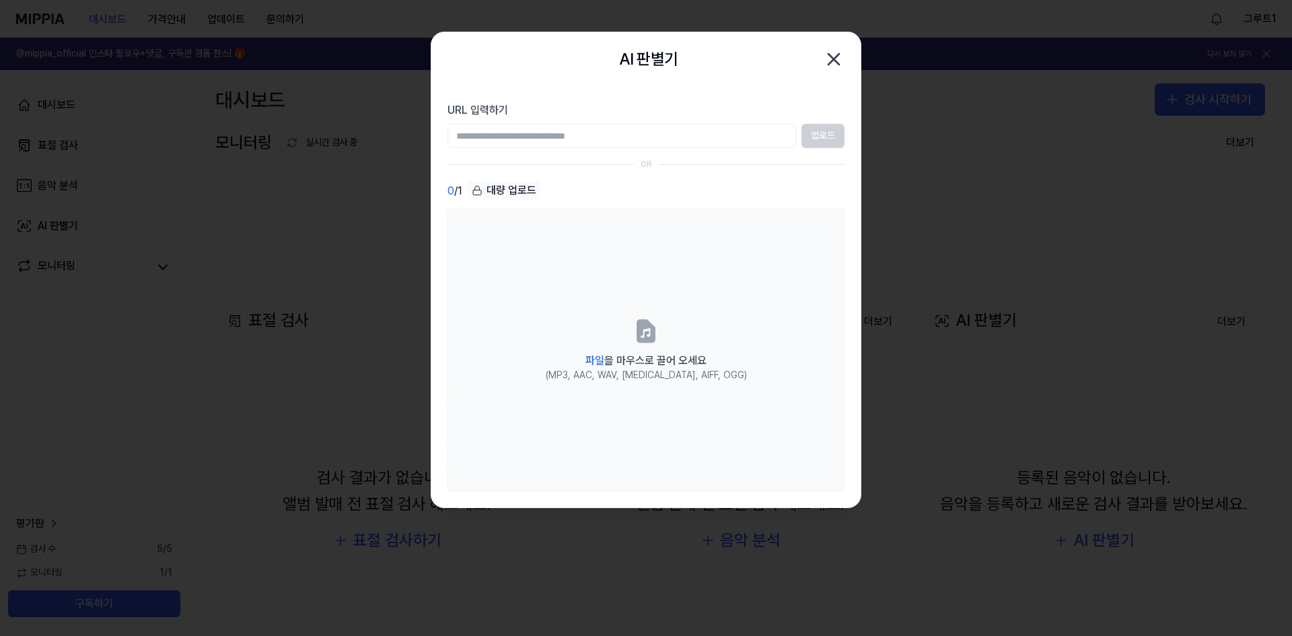
paste input "**********"
type input "**********"
click at [827, 137] on button "업로드" at bounding box center [823, 136] width 43 height 24
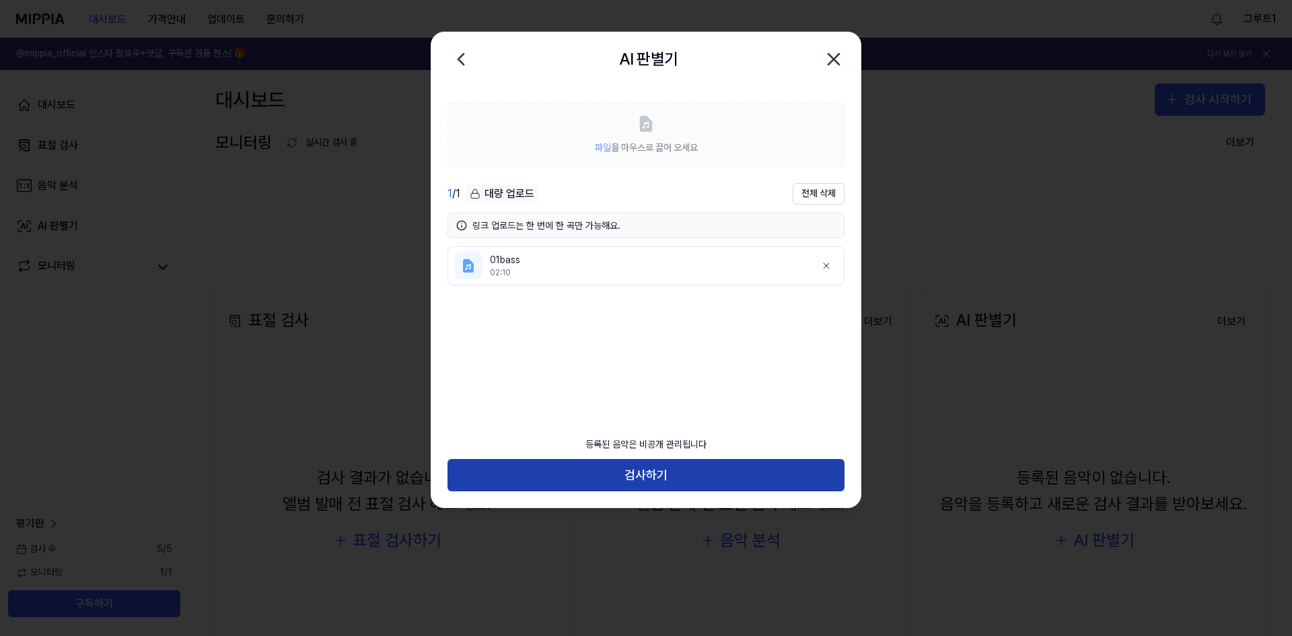
click at [637, 474] on button "검사하기" at bounding box center [646, 475] width 397 height 32
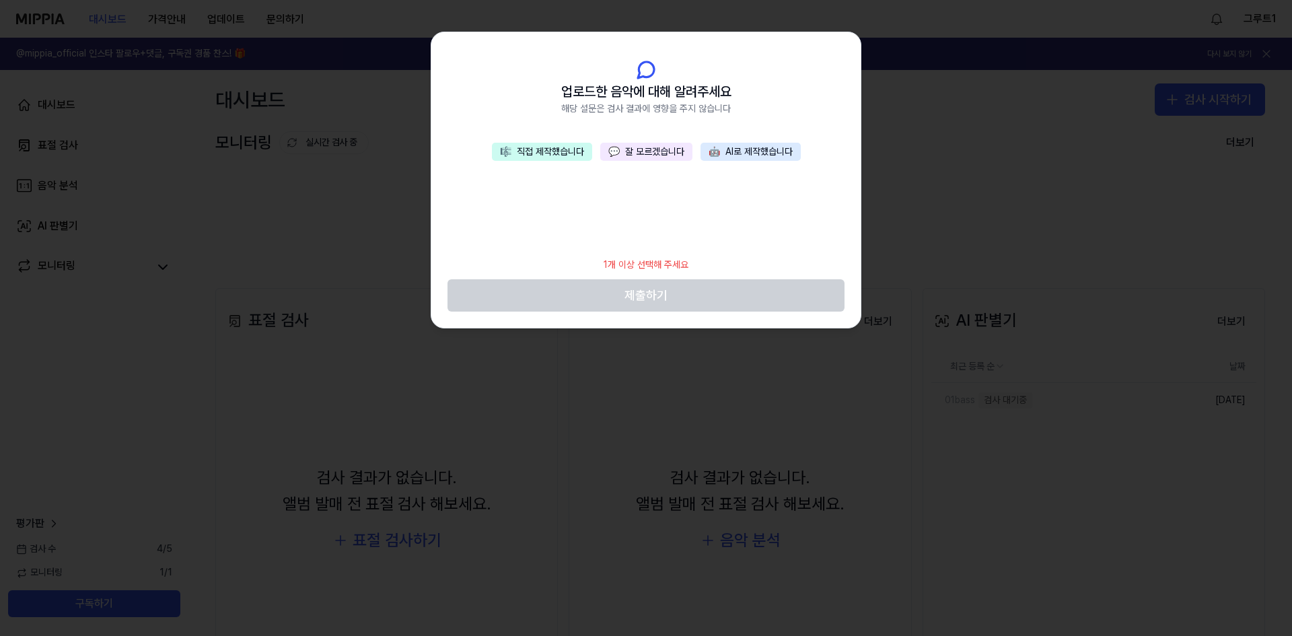
click at [651, 147] on button "💬 잘 모르겠습니다" at bounding box center [646, 152] width 92 height 19
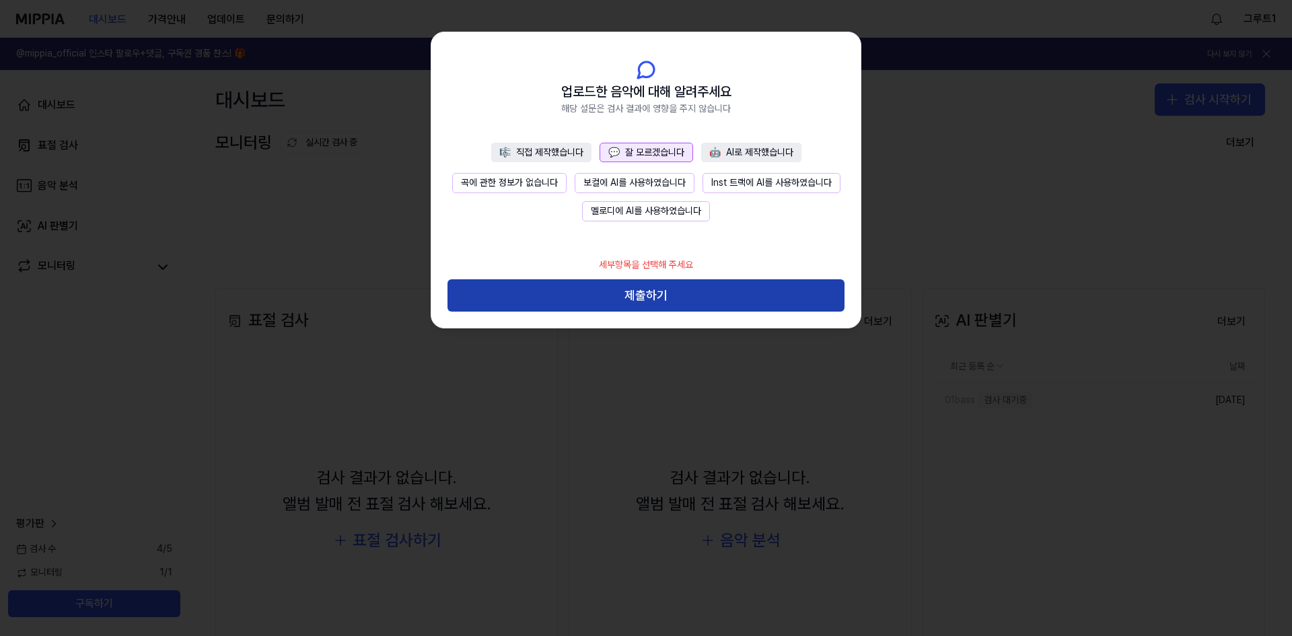
click at [684, 297] on button "제출하기" at bounding box center [646, 295] width 397 height 32
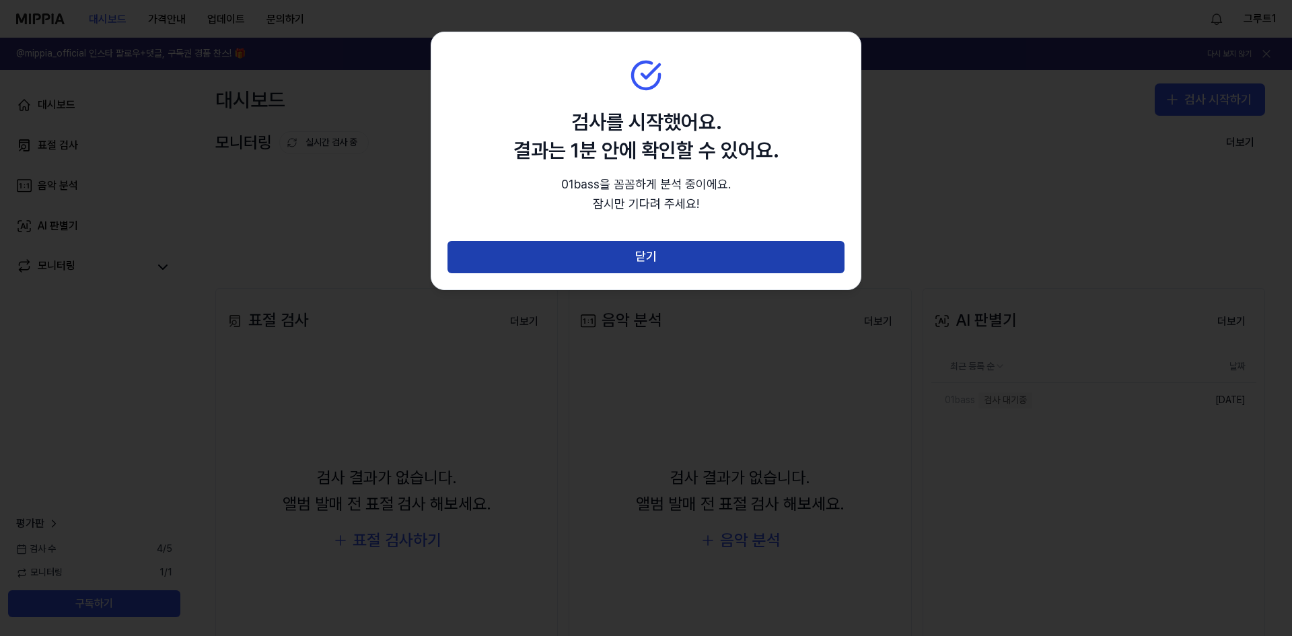
click at [666, 254] on button "닫기" at bounding box center [646, 257] width 397 height 32
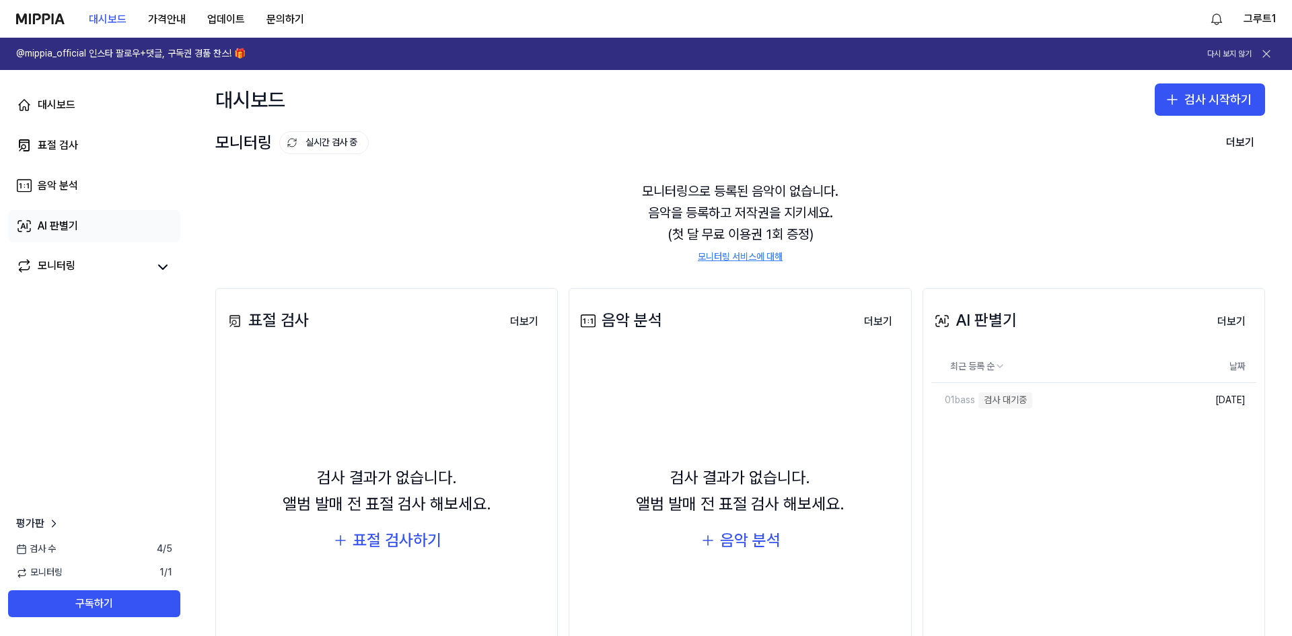
click at [107, 221] on link "AI 판별기" at bounding box center [94, 226] width 172 height 32
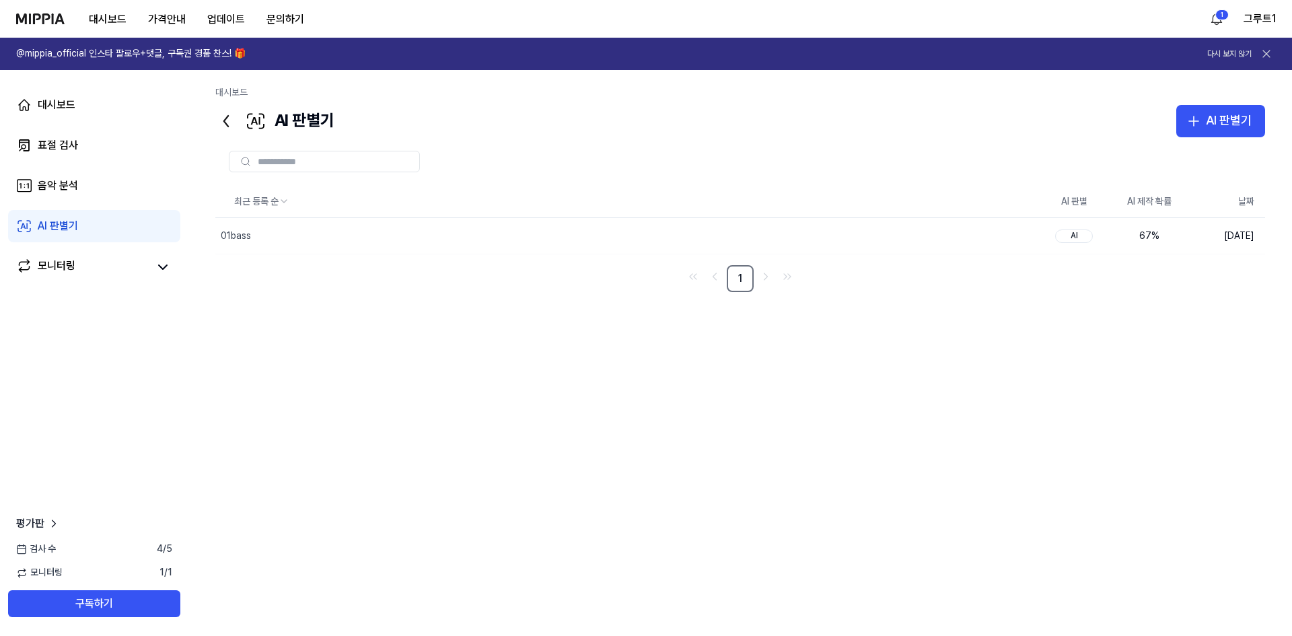
drag, startPoint x: 1178, startPoint y: 308, endPoint x: 914, endPoint y: 169, distance: 298.3
click at [914, 169] on div "최근 등록 순 AI 판별 AI 제작 확률 날짜 01bass 삭제 AI 67 % [DATE] 1" at bounding box center [740, 386] width 1050 height 499
click at [1147, 230] on div "67 %" at bounding box center [1150, 235] width 54 height 13
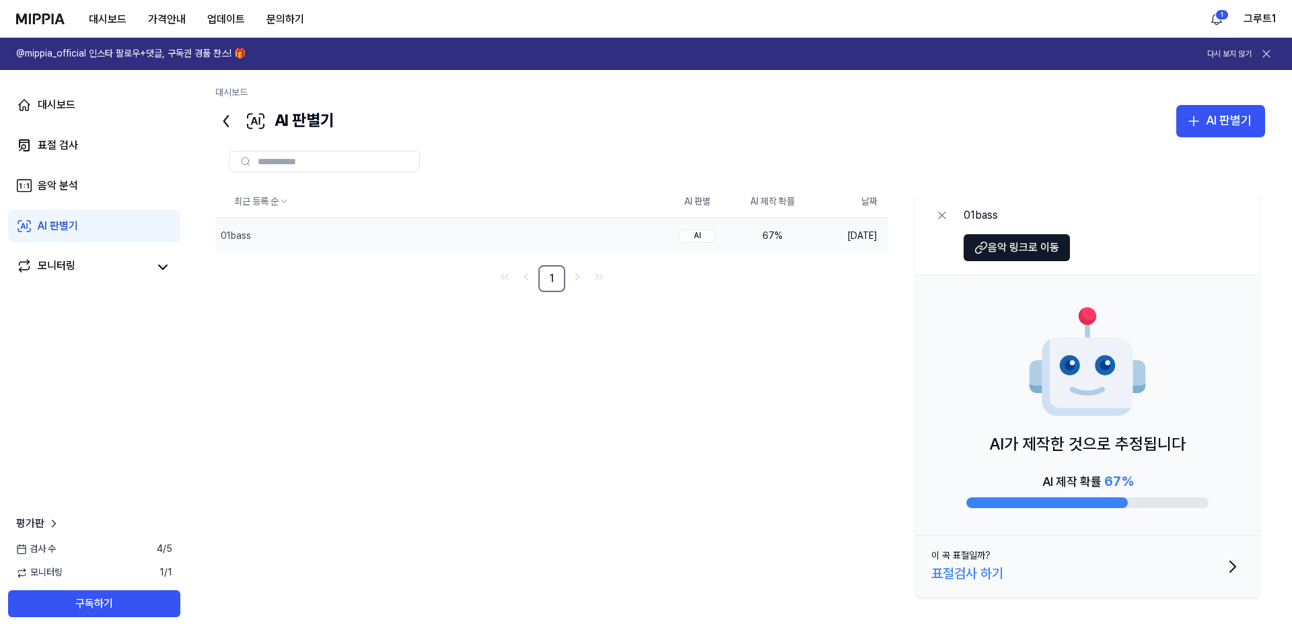
drag, startPoint x: 965, startPoint y: 439, endPoint x: 1132, endPoint y: 458, distance: 167.9
click at [1201, 496] on div "AI가 제작한 것으로 추정됩니다 AI 제작 확률 67 %" at bounding box center [1087, 405] width 345 height 260
click at [940, 215] on icon at bounding box center [941, 215] width 13 height 13
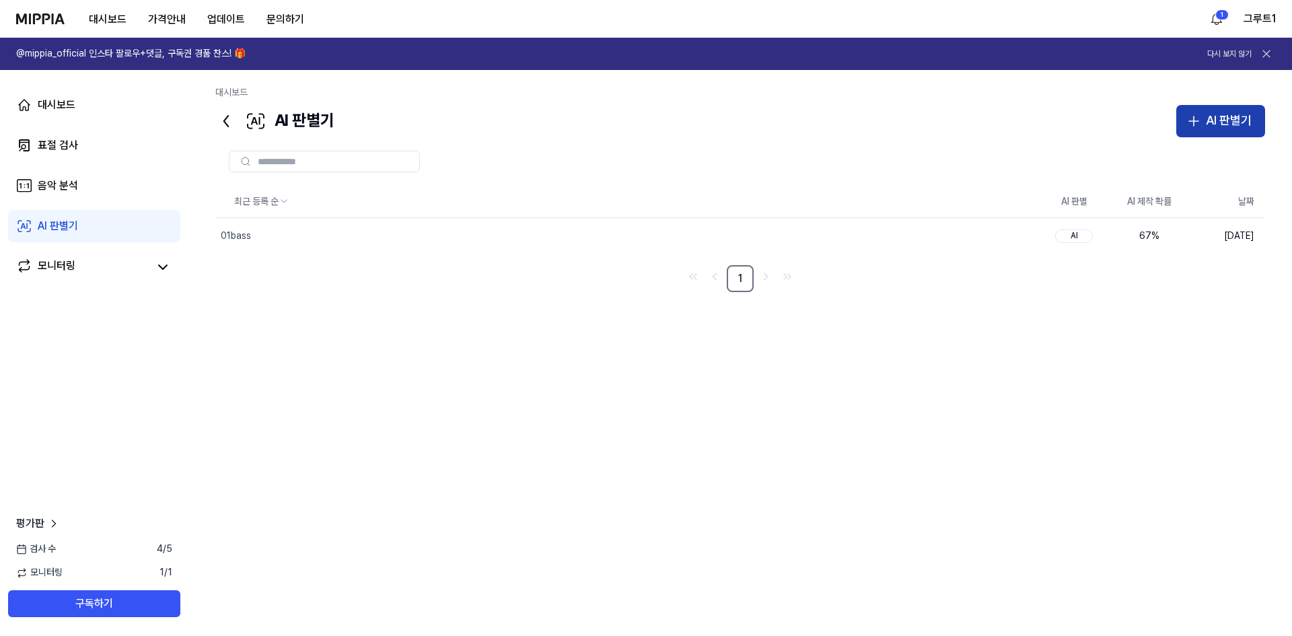
click at [1229, 114] on div "AI 판별기" at bounding box center [1229, 121] width 46 height 20
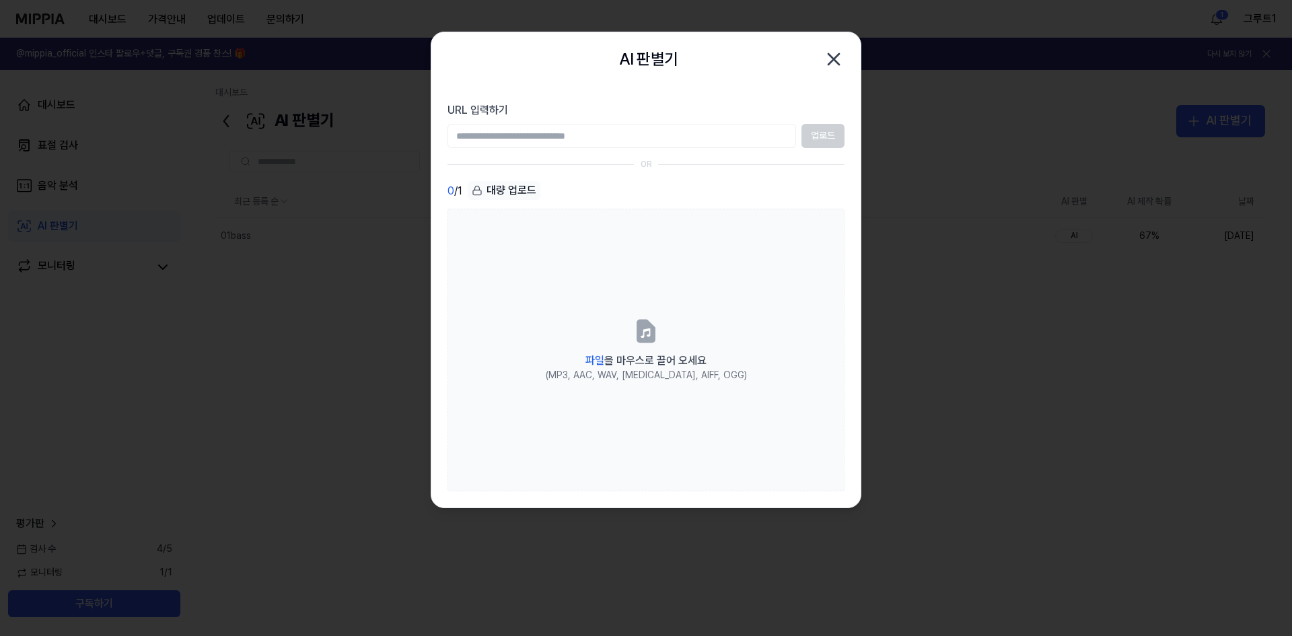
paste input "**********"
type input "**********"
click at [817, 133] on button "업로드" at bounding box center [823, 136] width 43 height 24
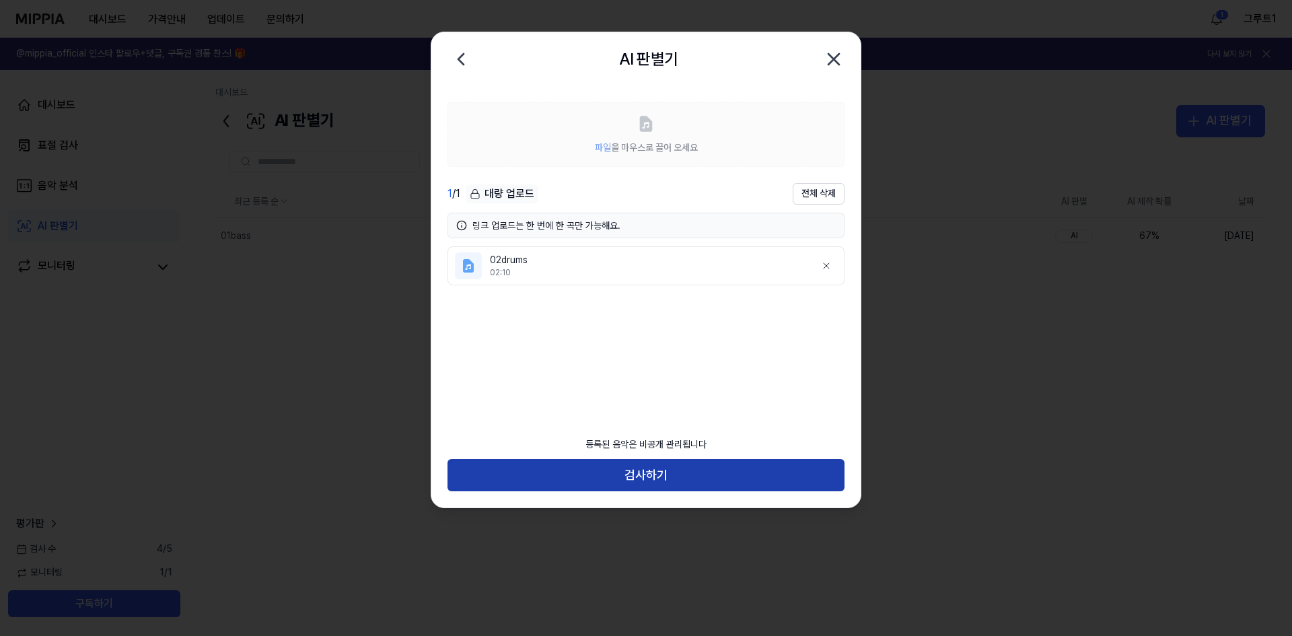
click at [622, 481] on button "검사하기" at bounding box center [646, 475] width 397 height 32
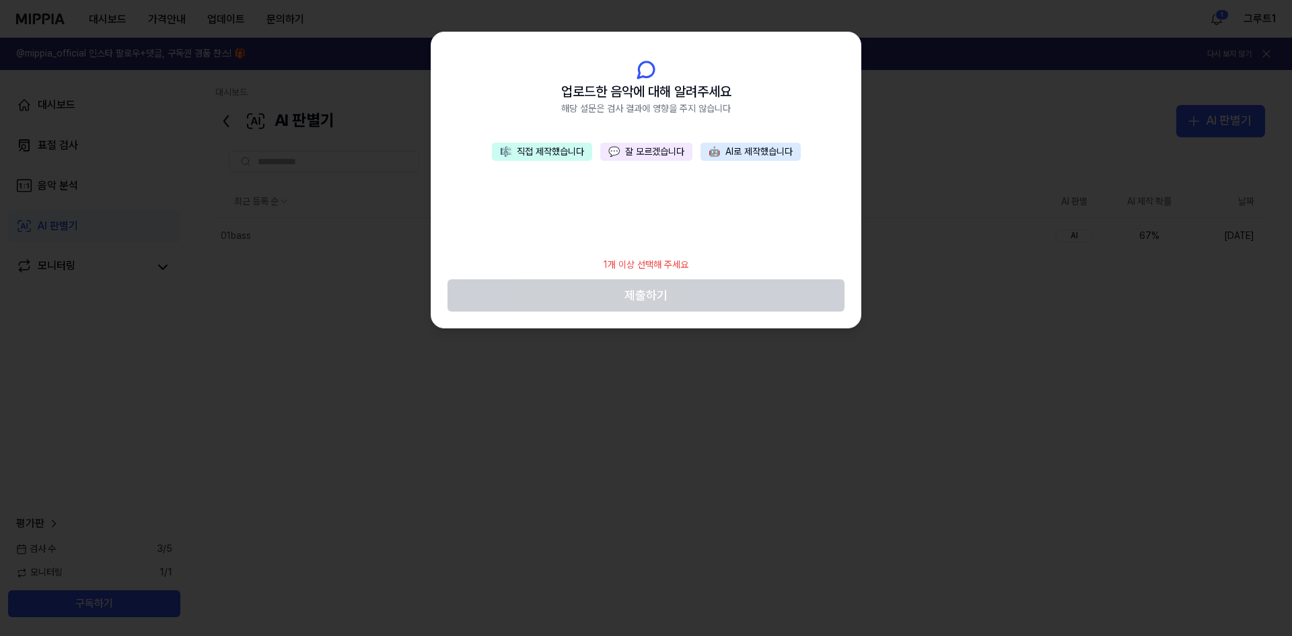
click at [664, 160] on button "💬 잘 모르겠습니다" at bounding box center [646, 152] width 92 height 19
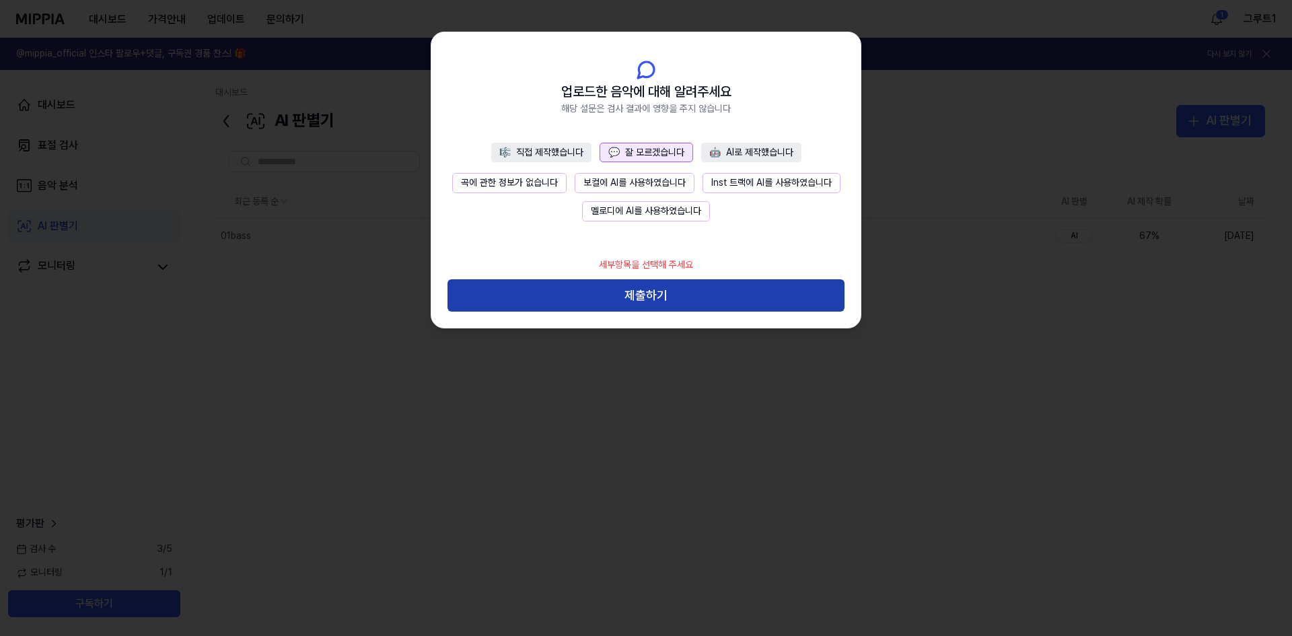
click at [689, 299] on button "제출하기" at bounding box center [646, 295] width 397 height 32
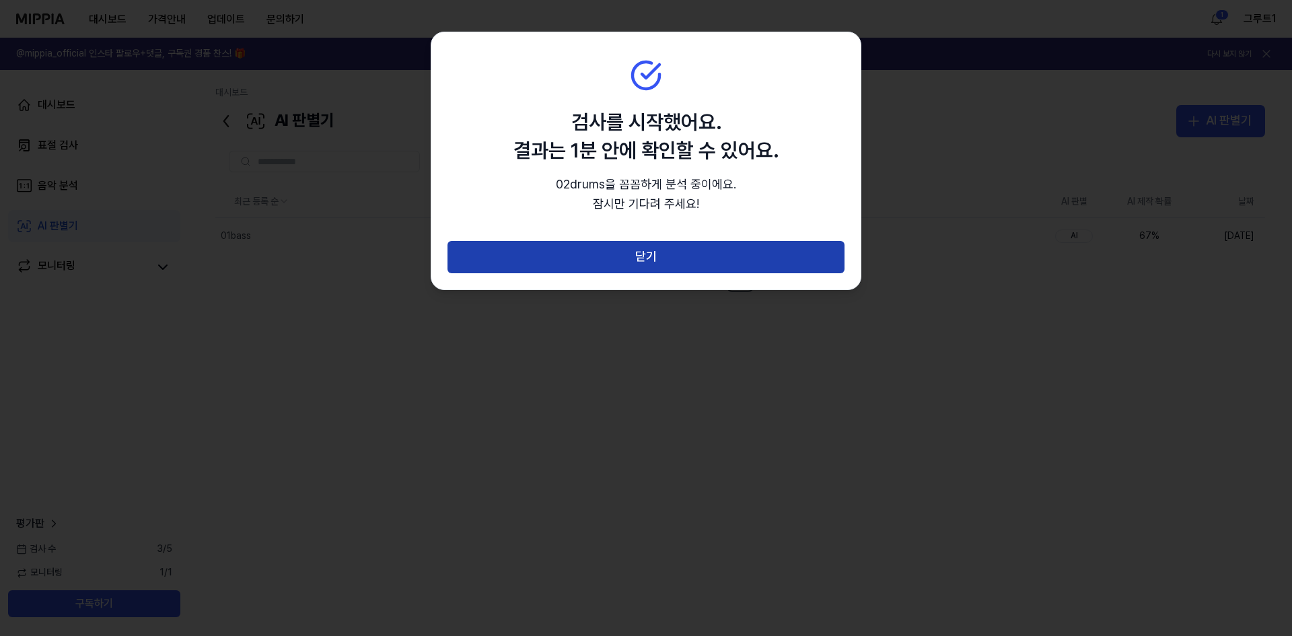
click at [675, 252] on button "닫기" at bounding box center [646, 257] width 397 height 32
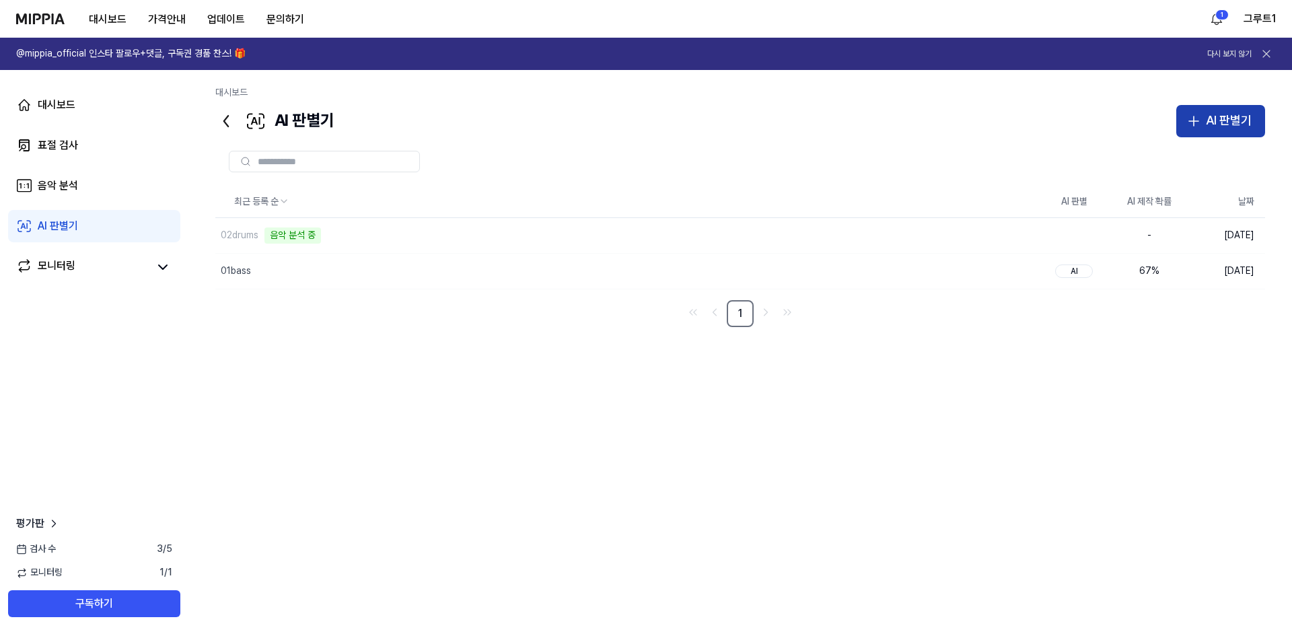
click at [1207, 124] on button "AI 판별기" at bounding box center [1220, 121] width 89 height 32
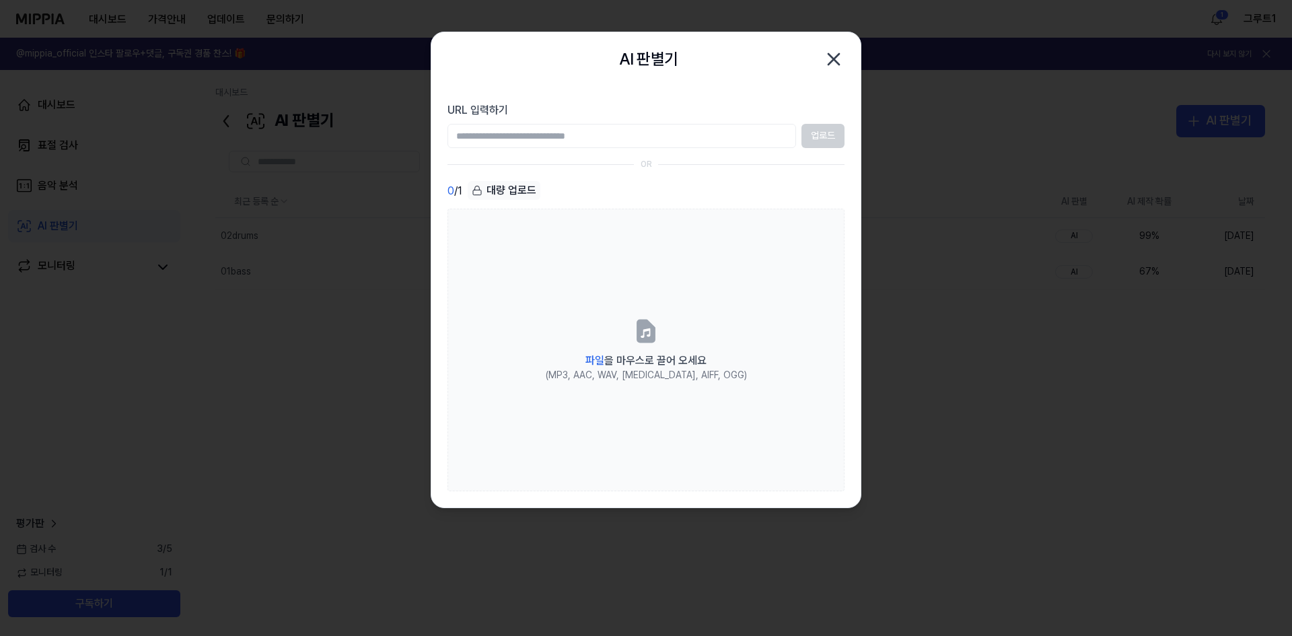
paste input "**********"
type input "**********"
click at [814, 141] on button "업로드" at bounding box center [823, 136] width 43 height 24
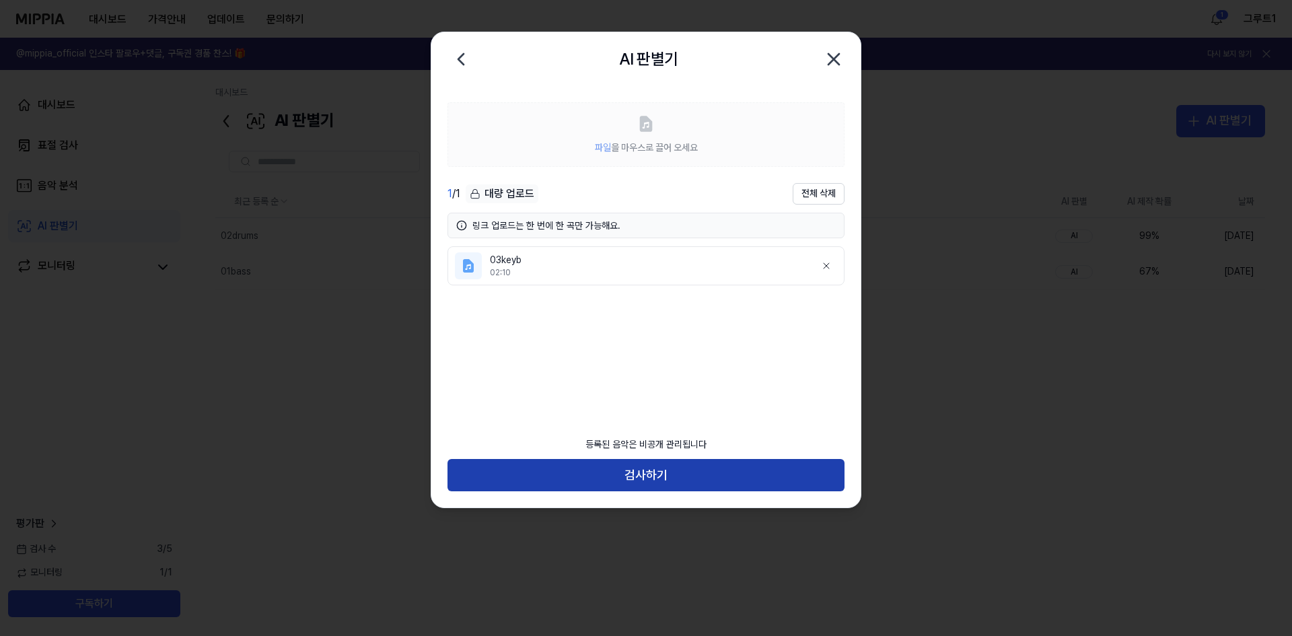
click at [649, 476] on button "검사하기" at bounding box center [646, 475] width 397 height 32
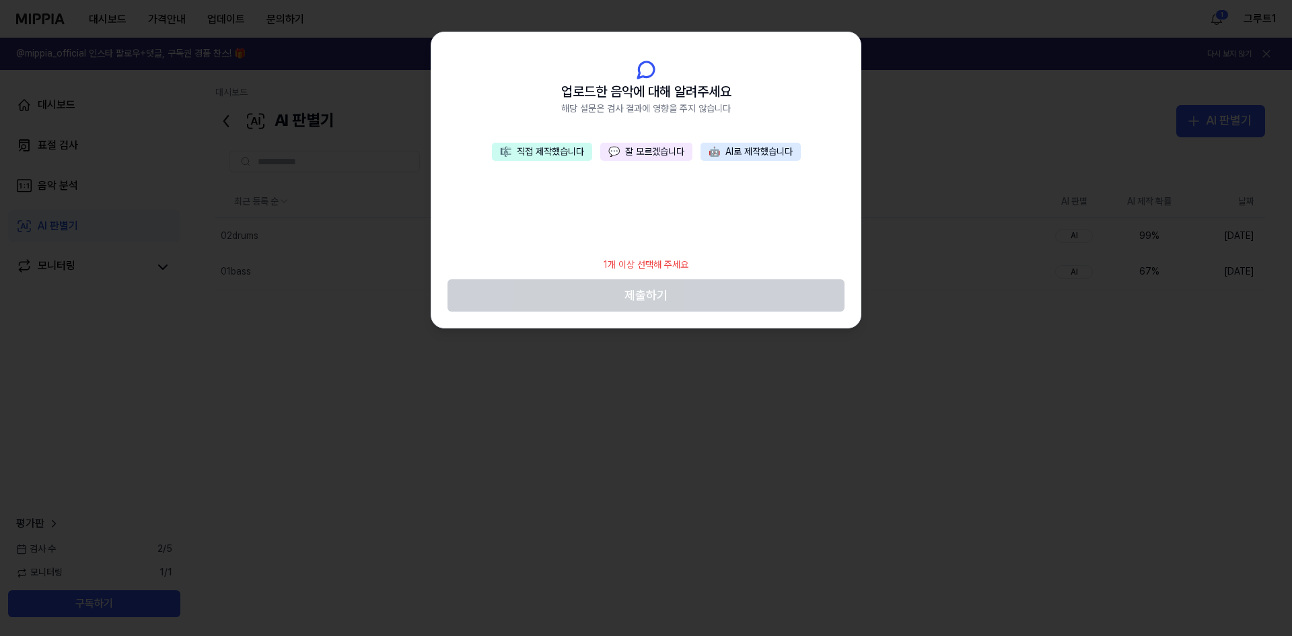
click at [653, 147] on button "💬 잘 모르겠습니다" at bounding box center [646, 152] width 92 height 19
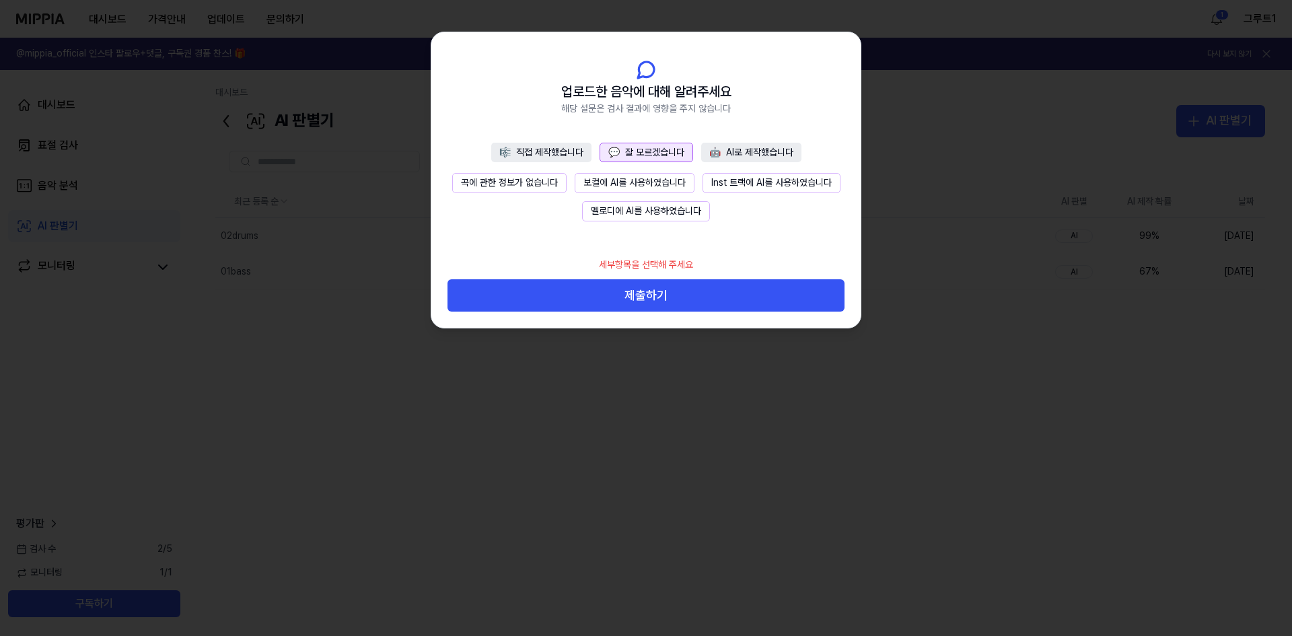
click at [660, 295] on button "제출하기" at bounding box center [646, 295] width 397 height 32
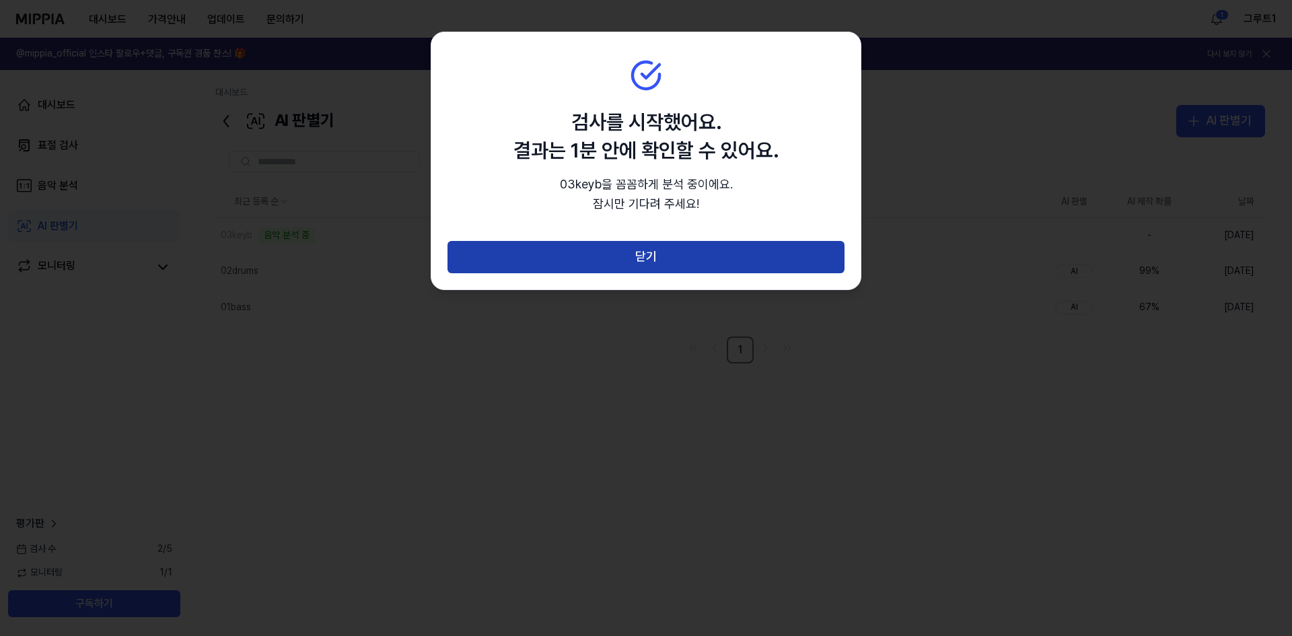
click at [670, 256] on button "닫기" at bounding box center [646, 257] width 397 height 32
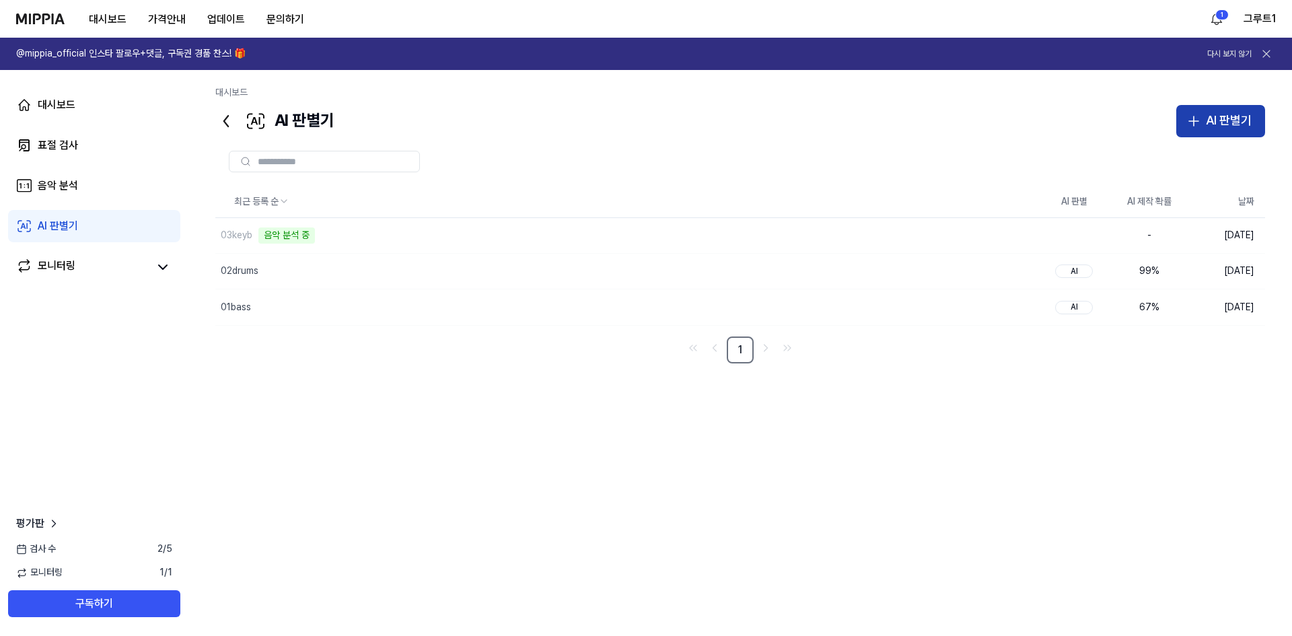
click at [1229, 125] on div "AI 판별기" at bounding box center [1229, 121] width 46 height 20
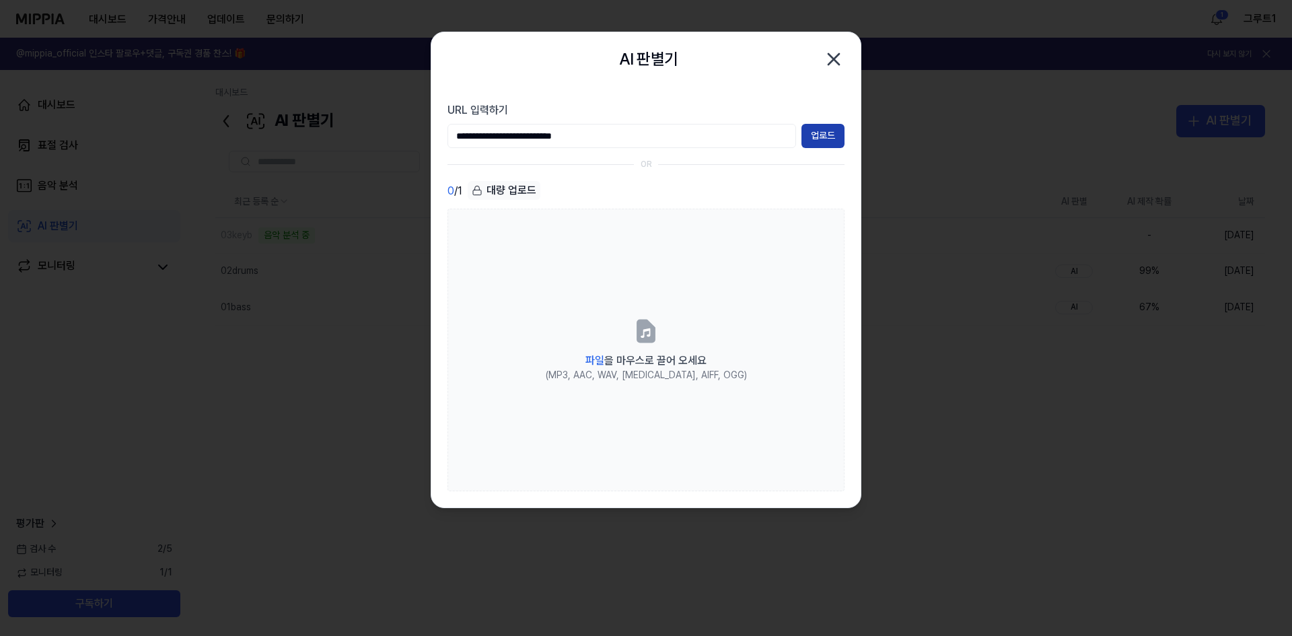
type input "**********"
click at [820, 137] on button "업로드" at bounding box center [823, 136] width 43 height 24
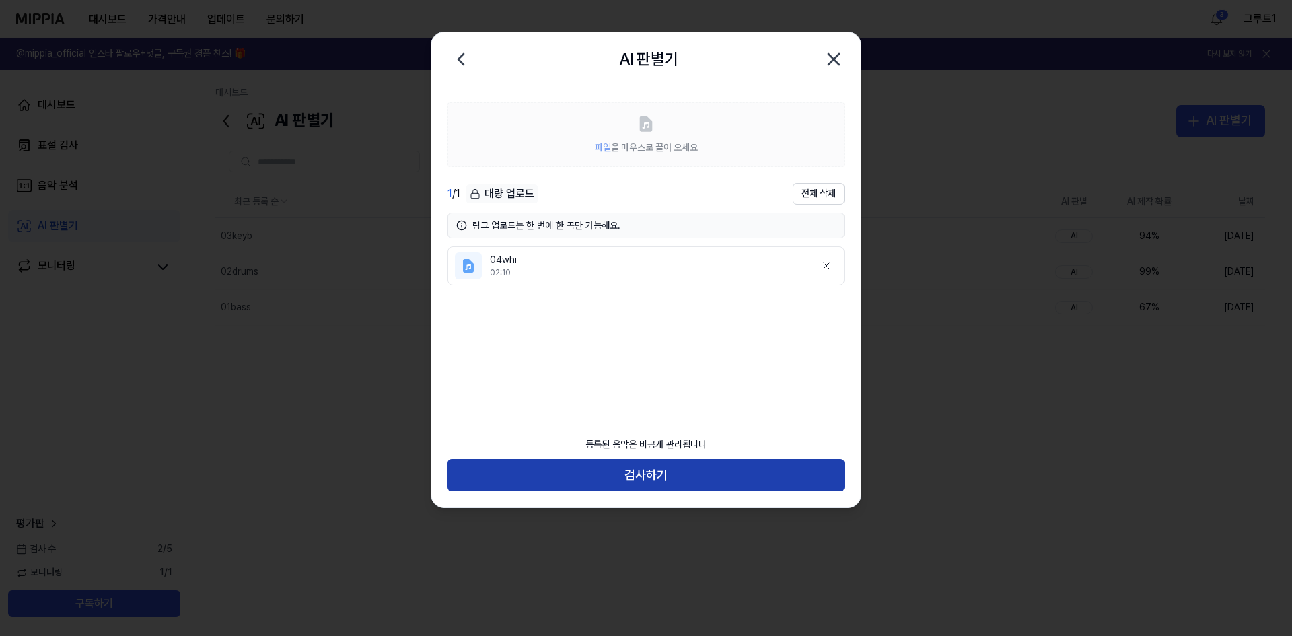
click at [636, 474] on button "검사하기" at bounding box center [646, 475] width 397 height 32
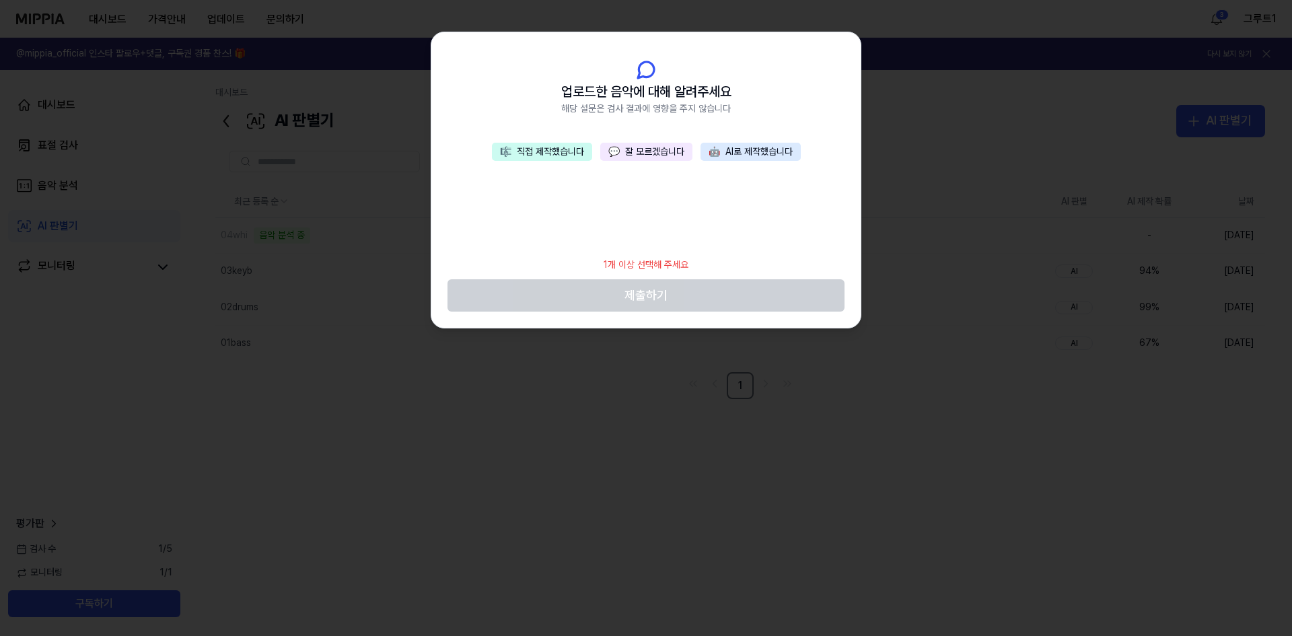
click at [544, 152] on button "🎼 직접 제작했습니다" at bounding box center [542, 152] width 100 height 19
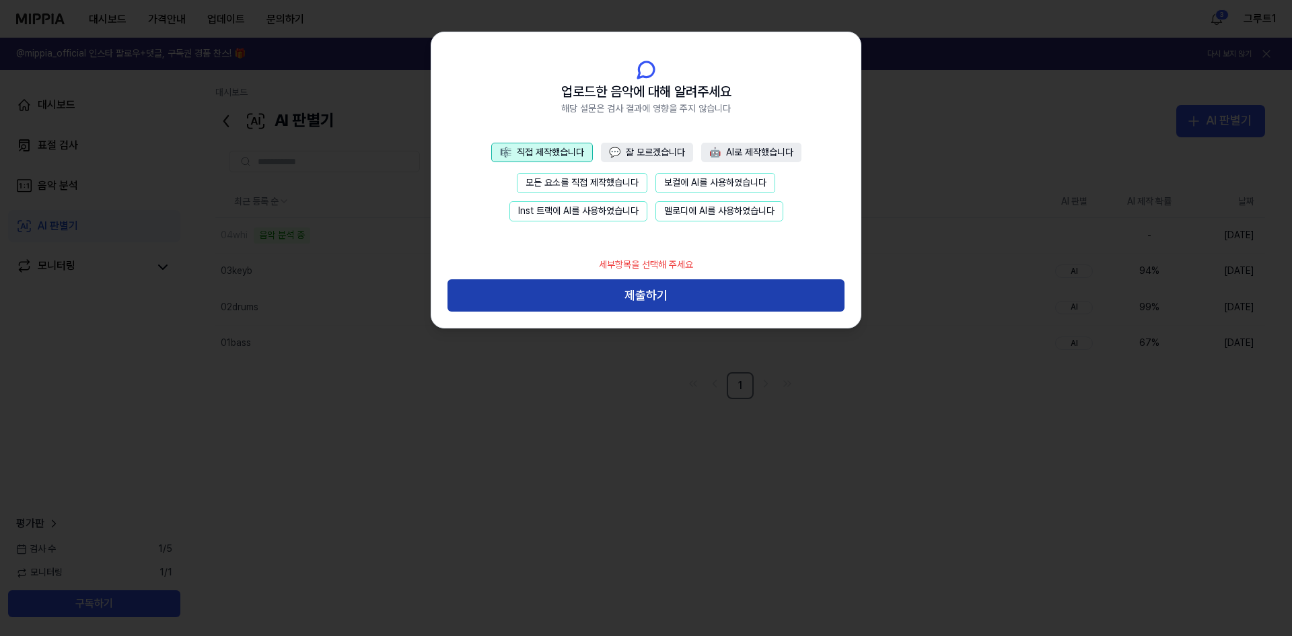
click at [667, 291] on button "제출하기" at bounding box center [646, 295] width 397 height 32
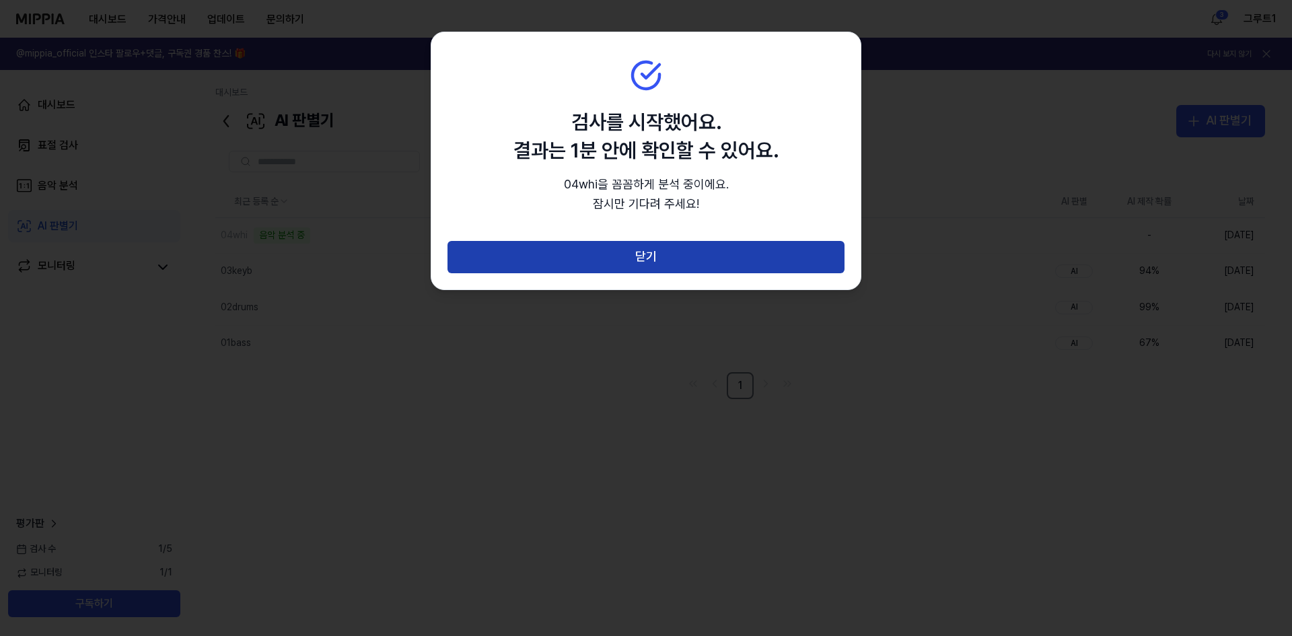
click at [672, 253] on button "닫기" at bounding box center [646, 257] width 397 height 32
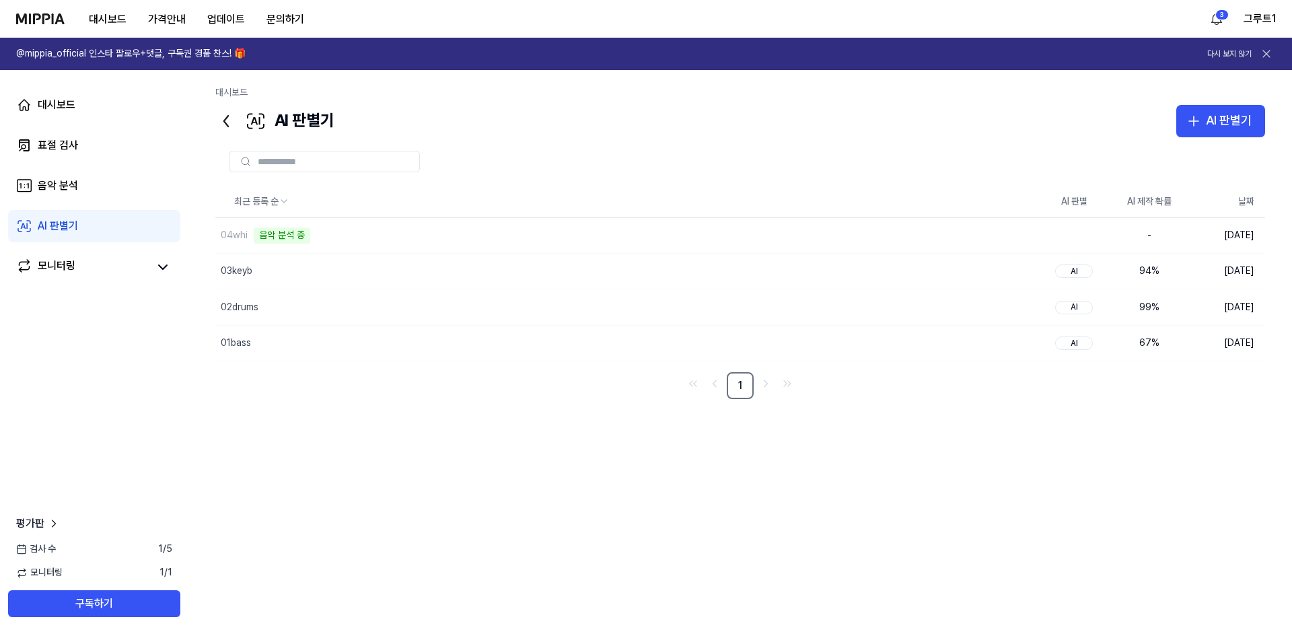
drag, startPoint x: 1132, startPoint y: 271, endPoint x: 1150, endPoint y: 456, distance: 185.3
click at [1152, 456] on div "최근 등록 순 AI 판별 AI 제작 확률 날짜 04whi 음악 분석 중 삭제 - [DATE] 03keyb 삭제 AI 94 % [DATE] 02…" at bounding box center [740, 392] width 1050 height 413
click at [1150, 235] on div "52 %" at bounding box center [1150, 235] width 54 height 13
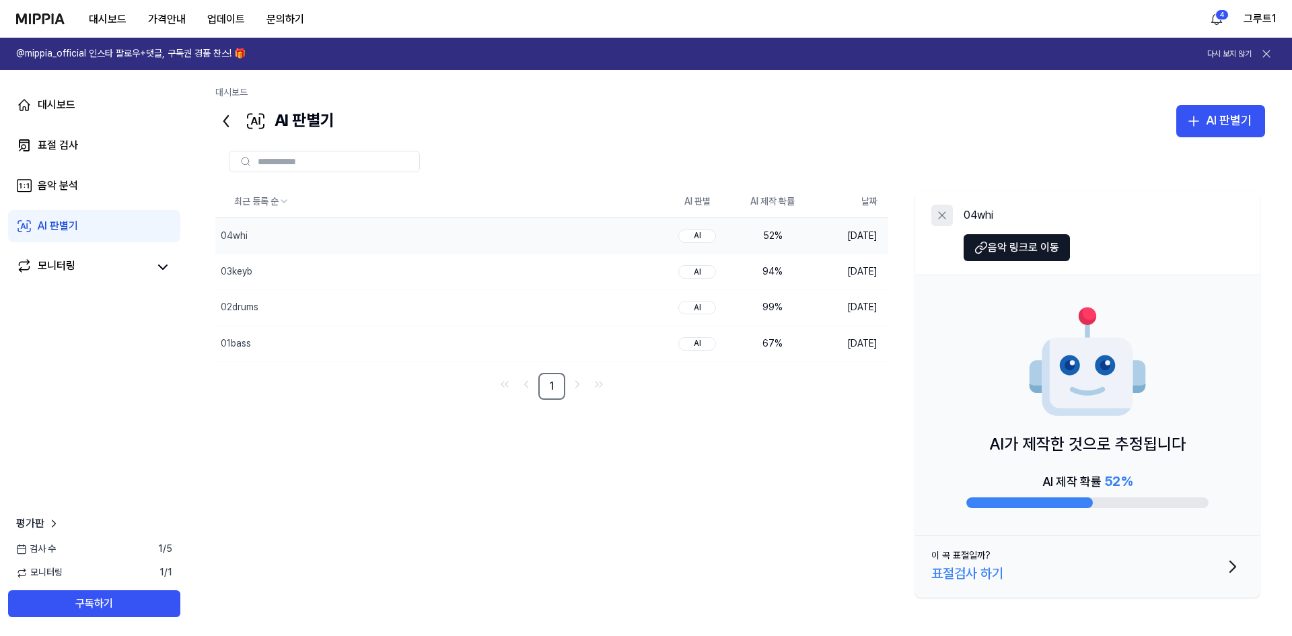
click at [937, 211] on icon at bounding box center [941, 215] width 13 height 13
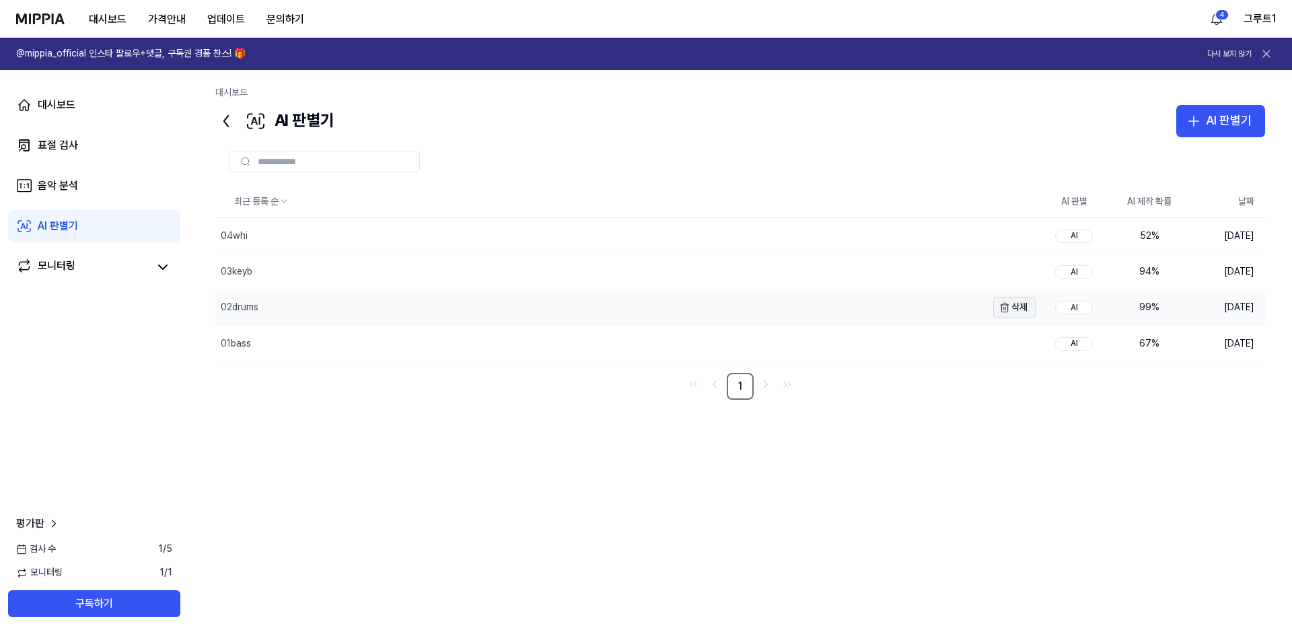
click at [1011, 310] on button "삭제" at bounding box center [1014, 308] width 43 height 22
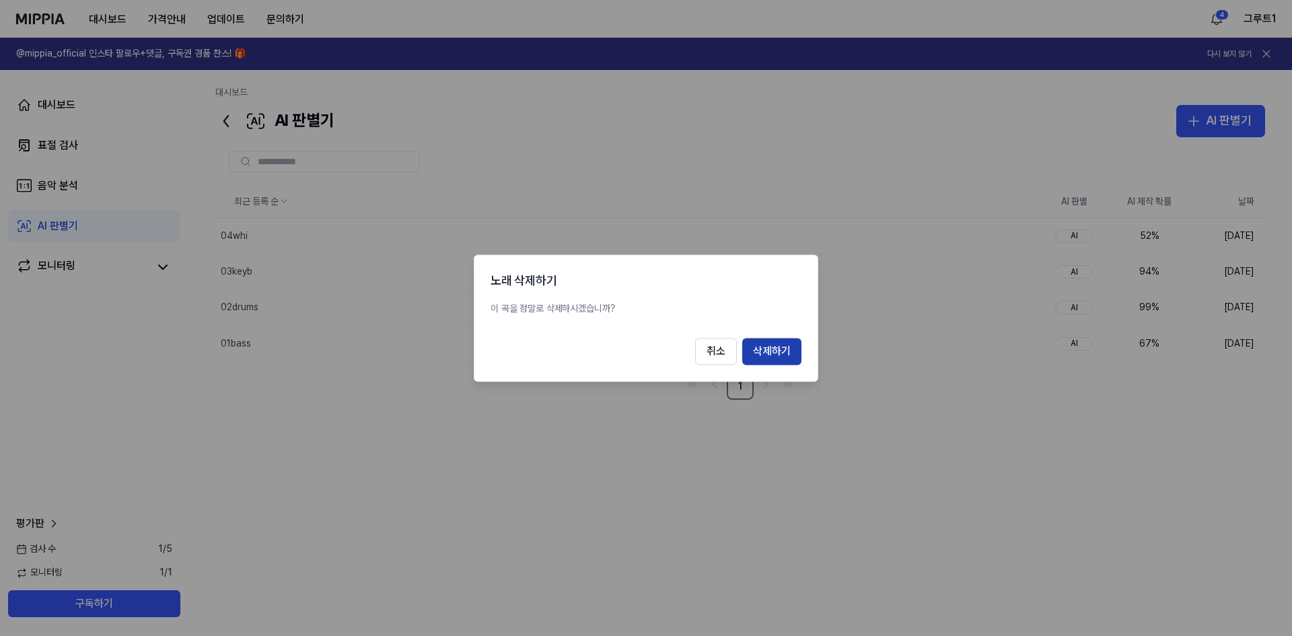
click at [763, 354] on button "삭제하기" at bounding box center [771, 351] width 59 height 27
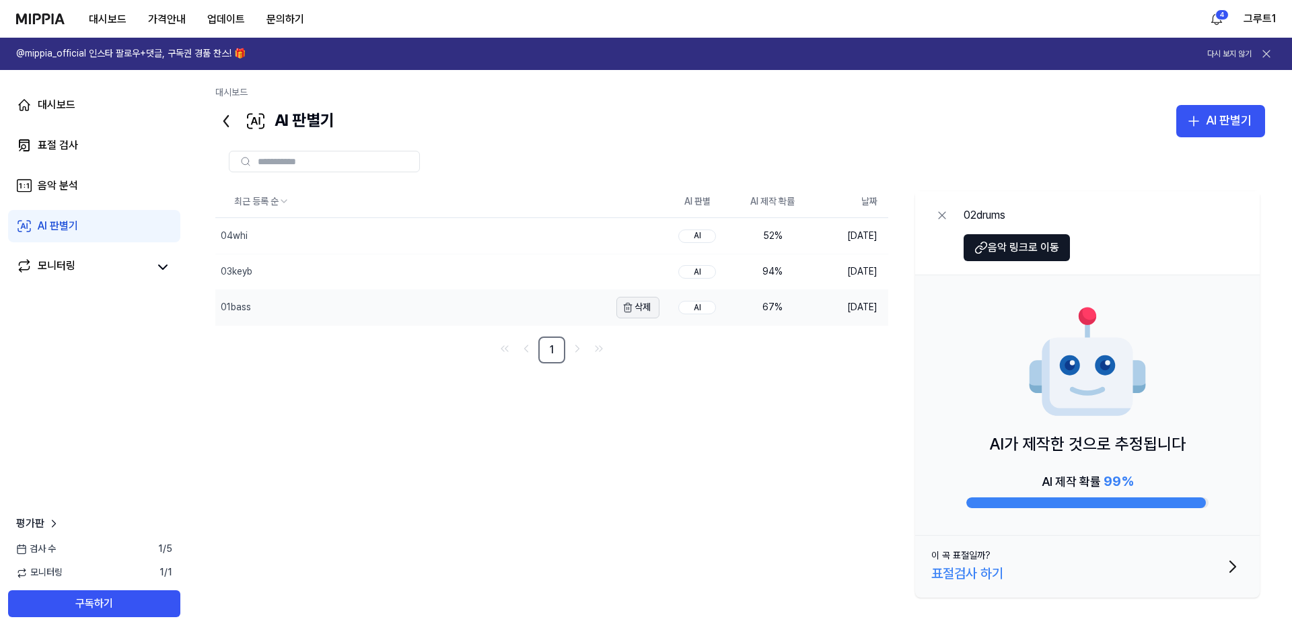
click at [631, 308] on icon "button" at bounding box center [628, 307] width 11 height 11
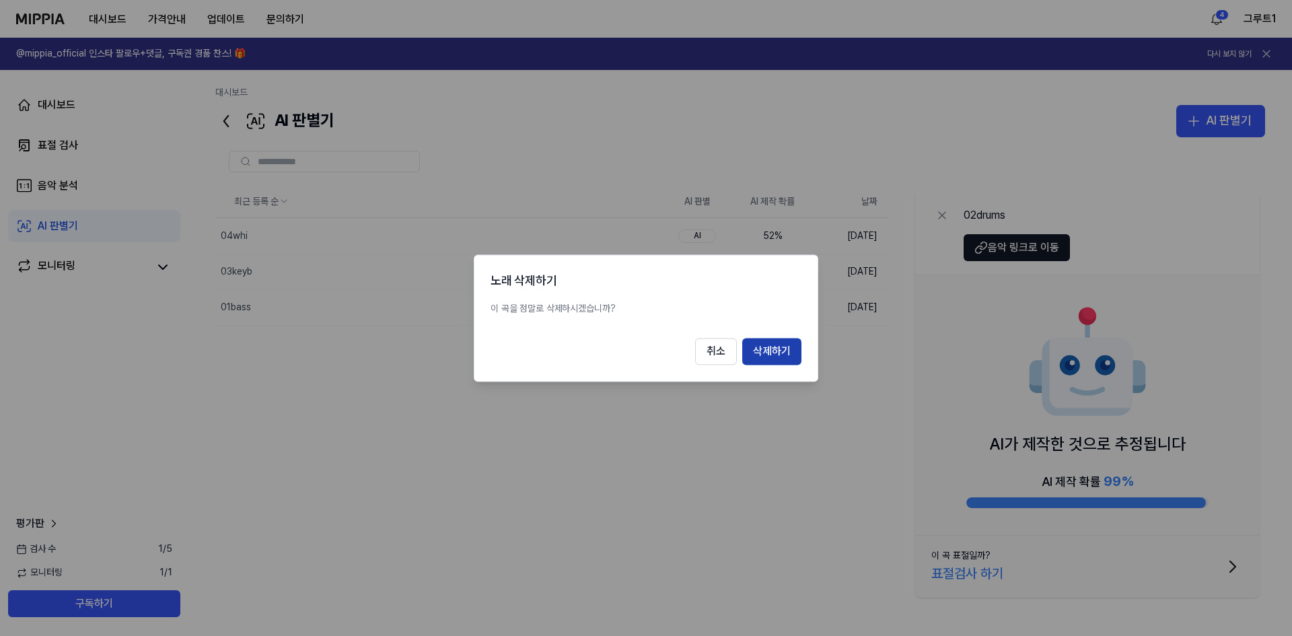
drag, startPoint x: 783, startPoint y: 348, endPoint x: 767, endPoint y: 349, distance: 16.2
click at [781, 351] on button "삭제하기" at bounding box center [771, 351] width 59 height 27
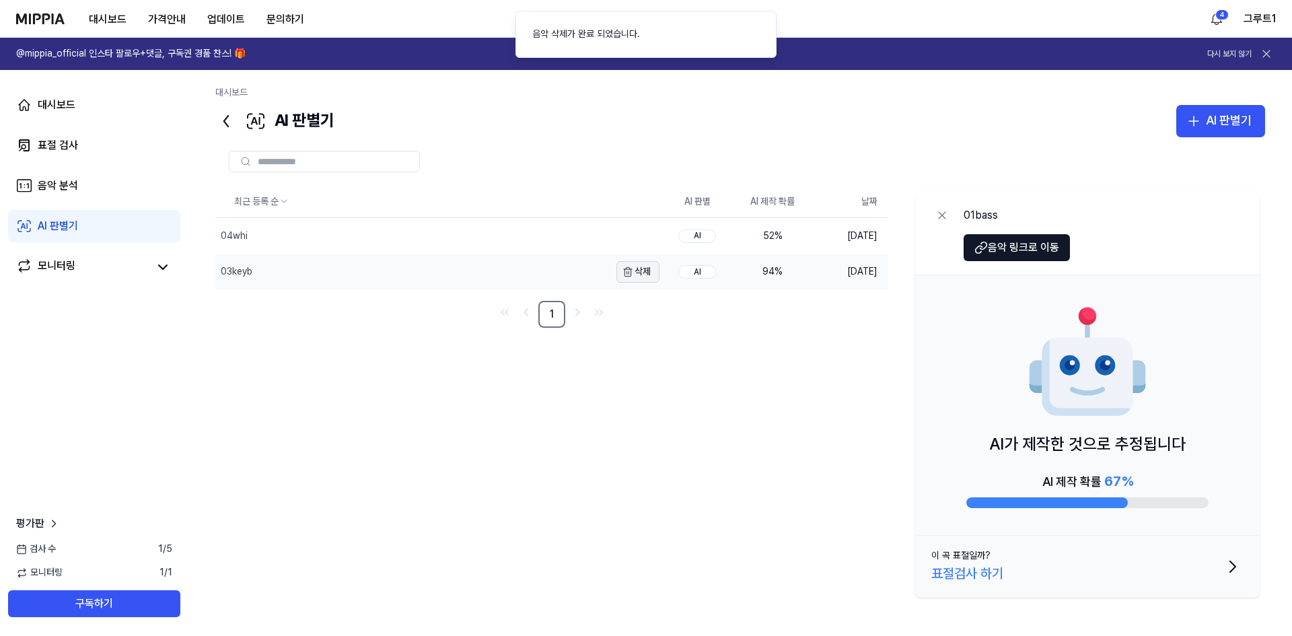
click at [639, 271] on button "삭제" at bounding box center [637, 272] width 43 height 22
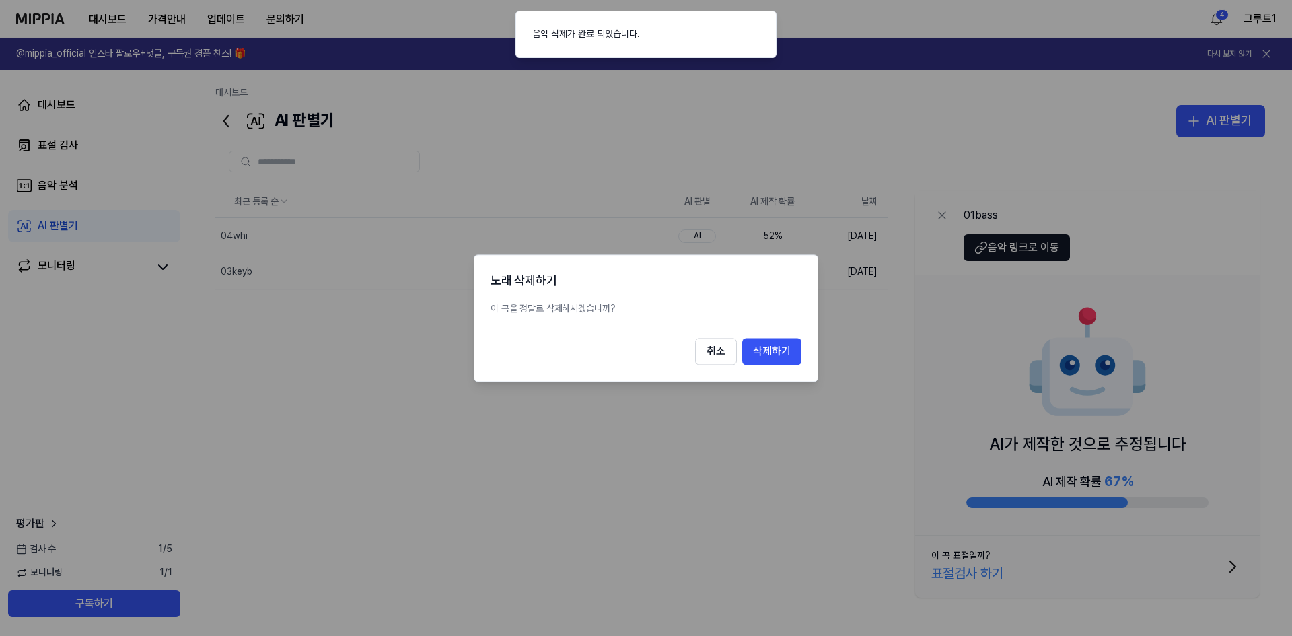
drag, startPoint x: 767, startPoint y: 353, endPoint x: 746, endPoint y: 328, distance: 32.5
click at [767, 355] on button "삭제하기" at bounding box center [771, 351] width 59 height 27
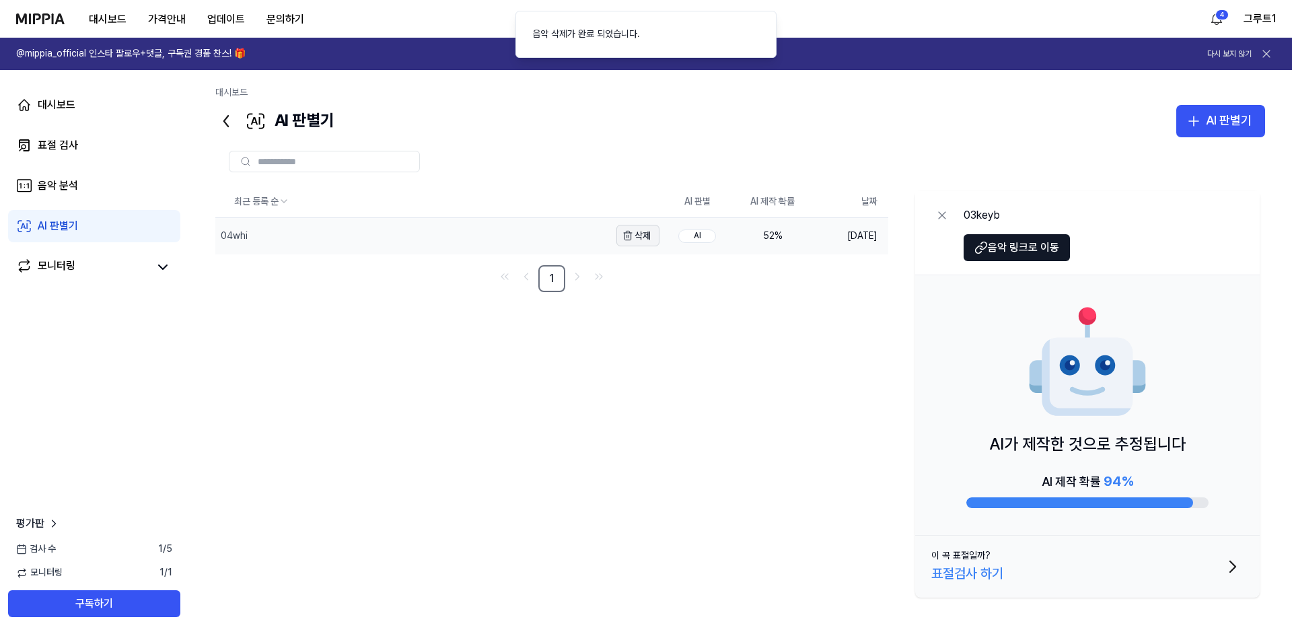
click at [641, 236] on button "삭제" at bounding box center [637, 236] width 43 height 22
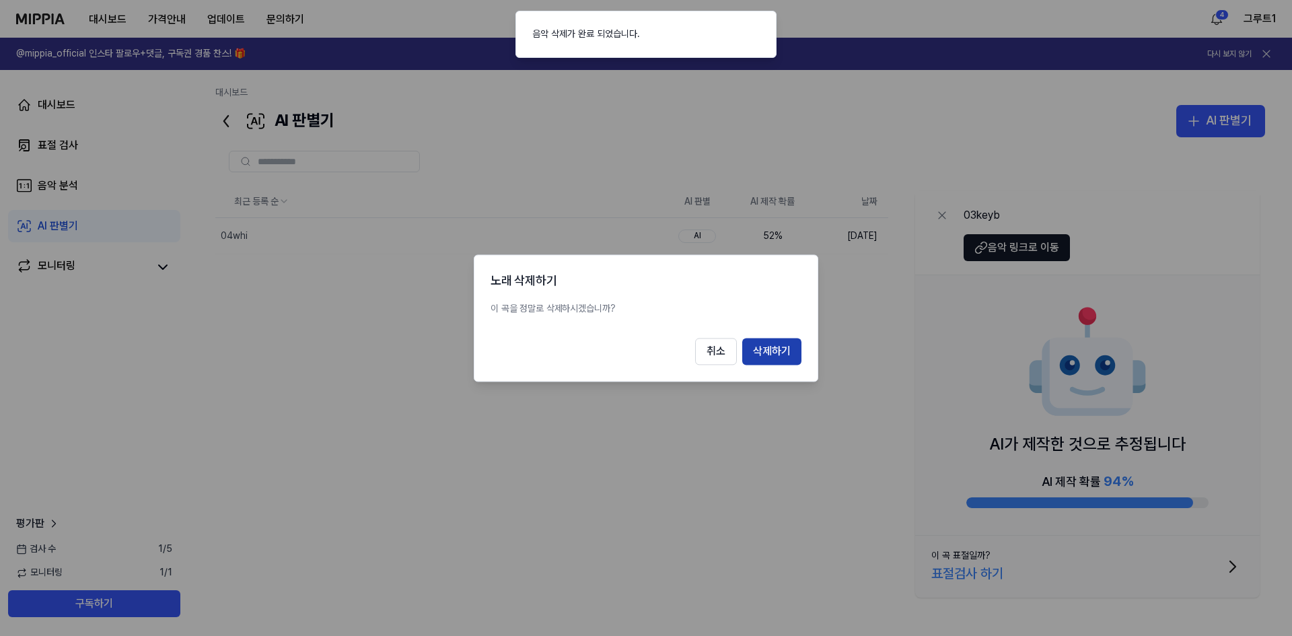
click at [784, 357] on button "삭제하기" at bounding box center [771, 351] width 59 height 27
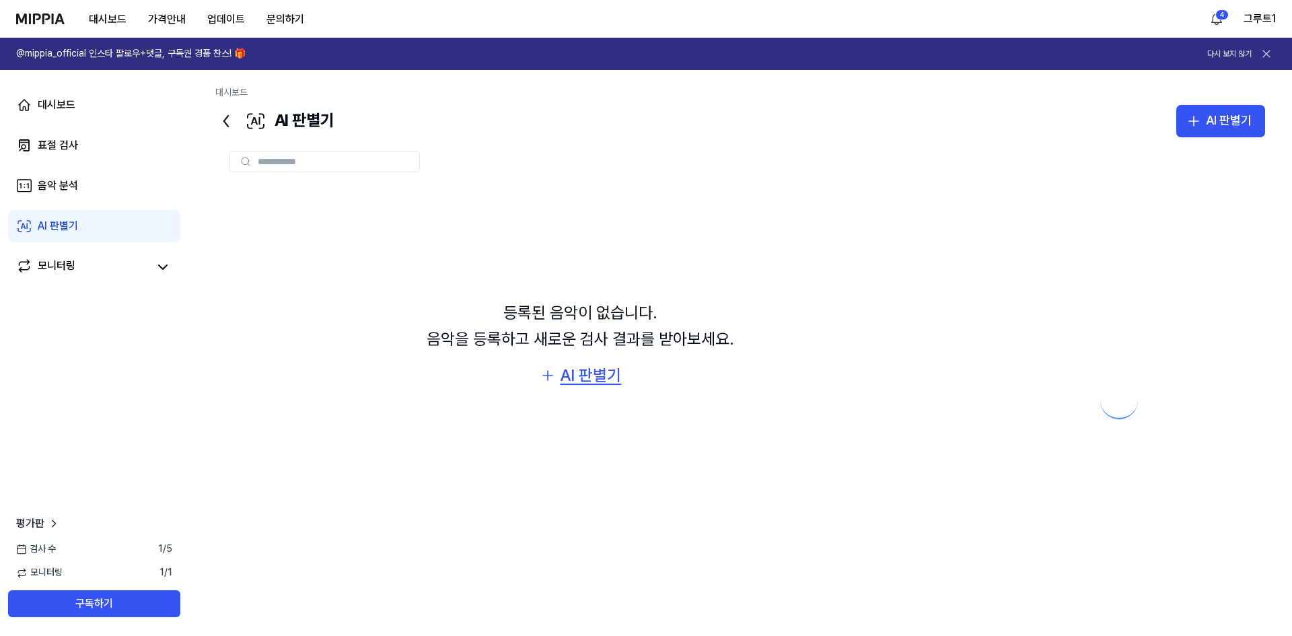
click at [592, 376] on div "AI 판별기" at bounding box center [590, 376] width 61 height 26
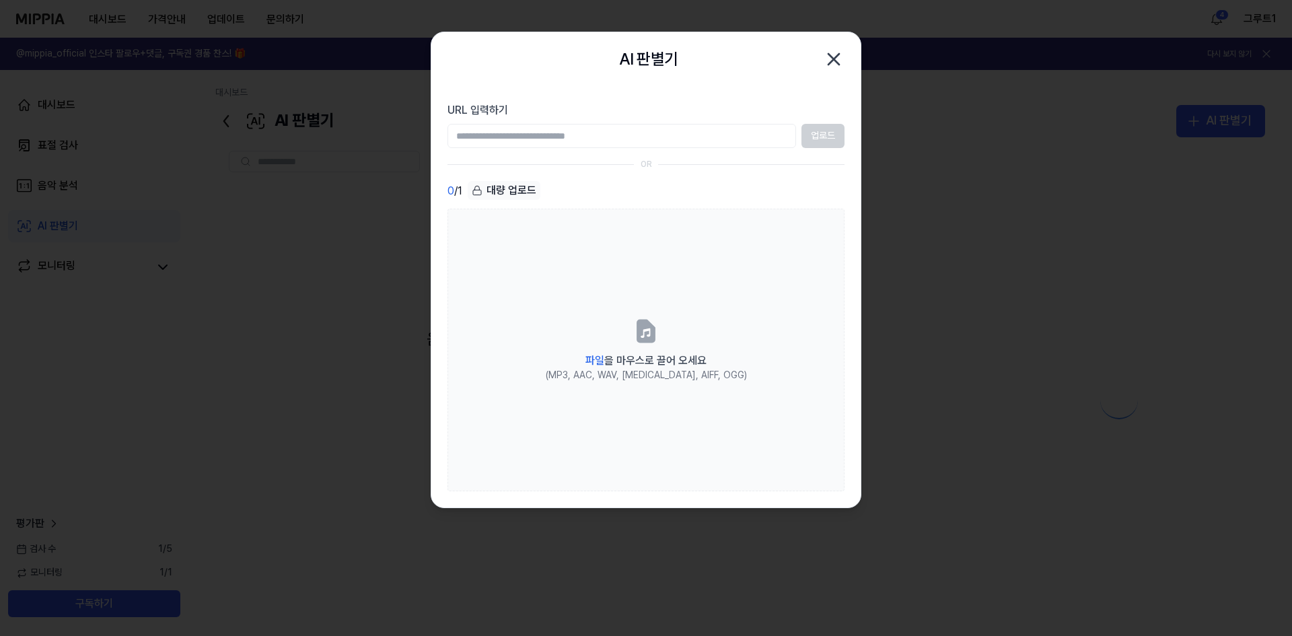
click at [601, 140] on input "URL 입력하기" at bounding box center [622, 136] width 349 height 24
type input "**********"
click at [826, 137] on button "업로드" at bounding box center [823, 136] width 43 height 24
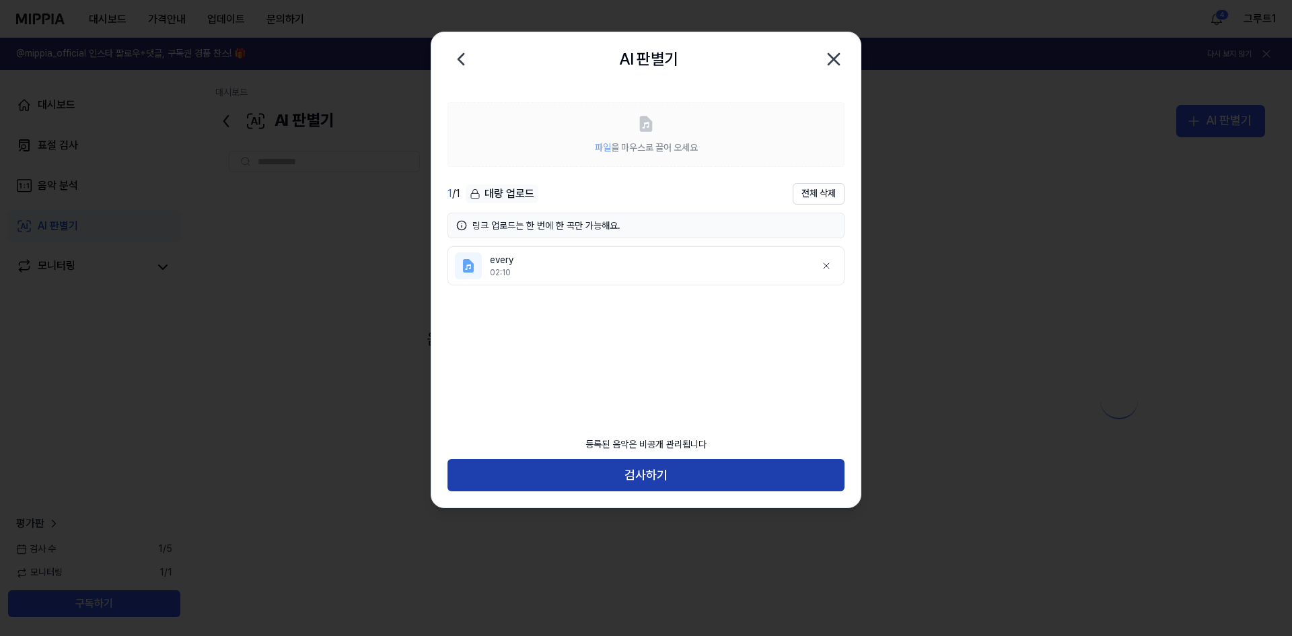
click at [618, 474] on button "검사하기" at bounding box center [646, 475] width 397 height 32
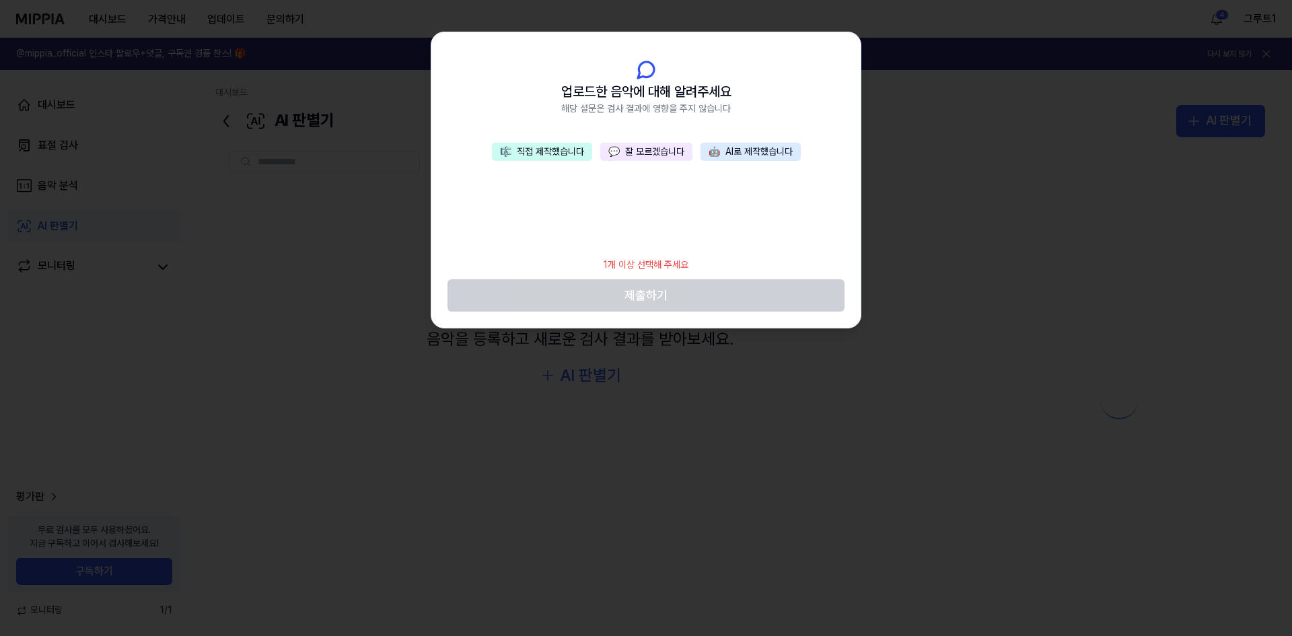
click at [560, 150] on button "🎼 직접 제작했습니다" at bounding box center [542, 152] width 100 height 19
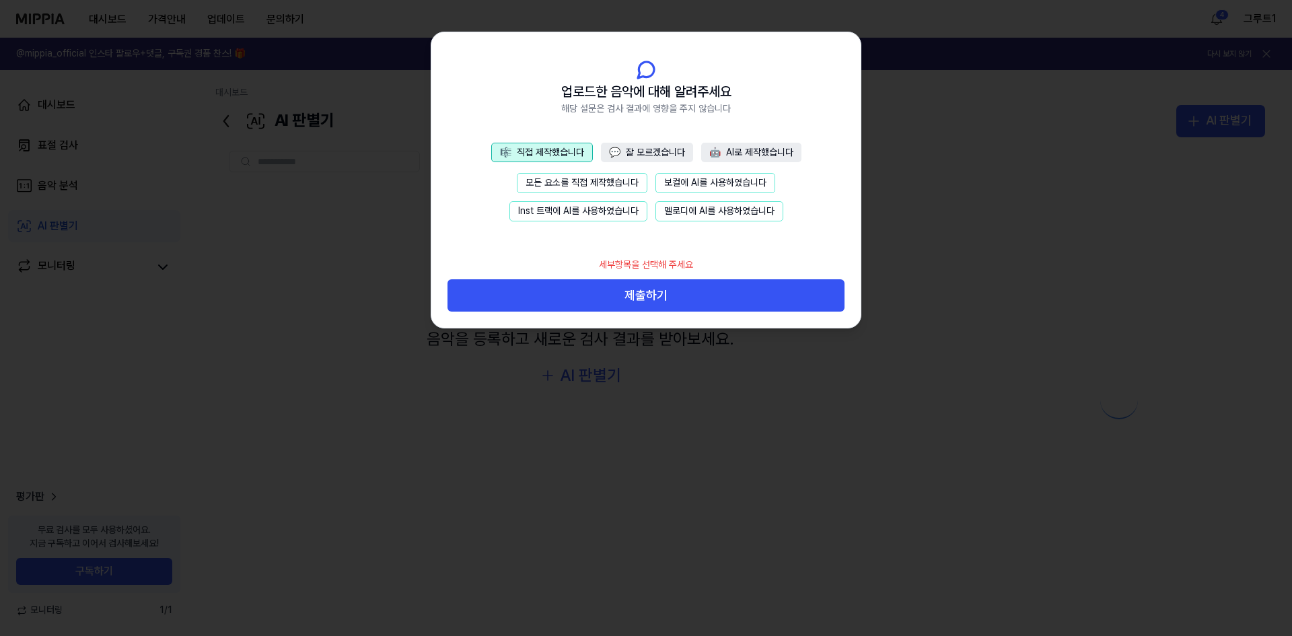
click at [616, 182] on button "모든 요소를 직접 제작했습니다" at bounding box center [582, 183] width 131 height 20
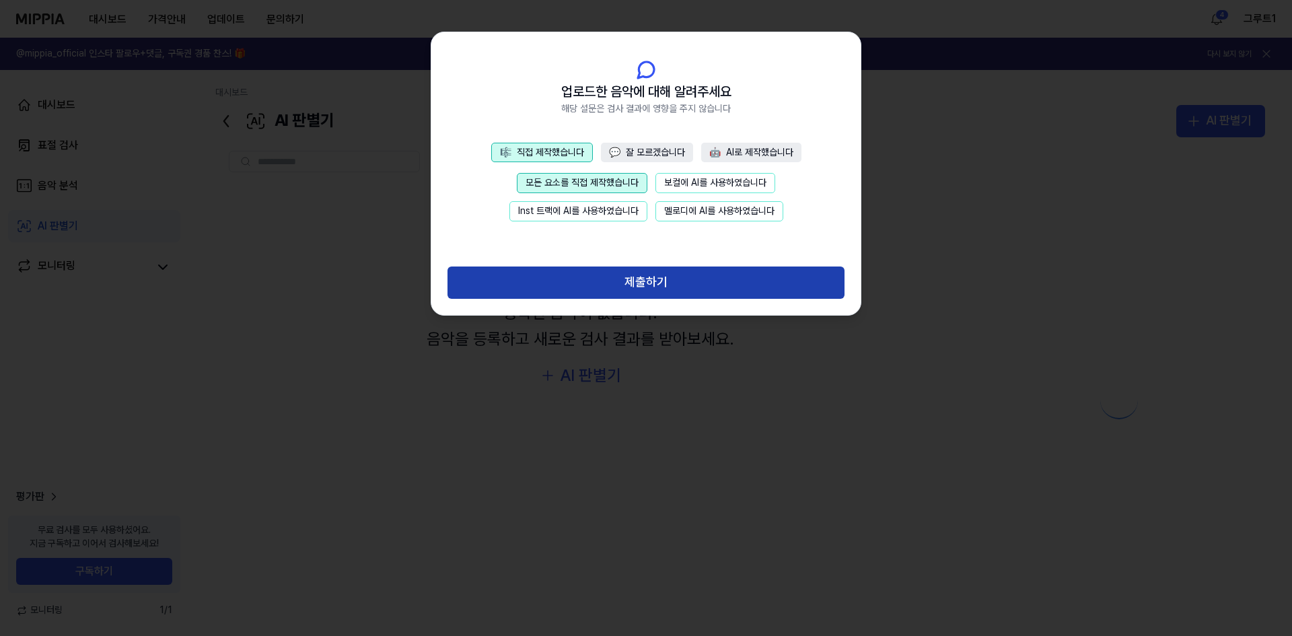
click at [692, 281] on button "제출하기" at bounding box center [646, 283] width 397 height 32
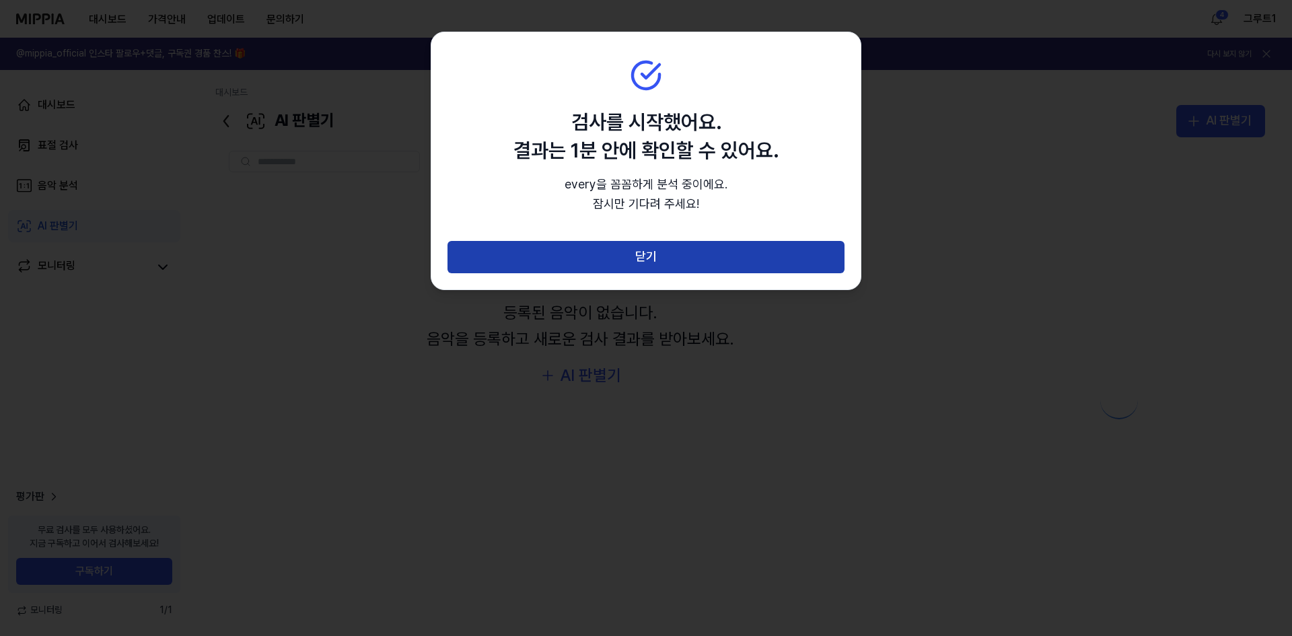
click at [689, 250] on button "닫기" at bounding box center [646, 257] width 397 height 32
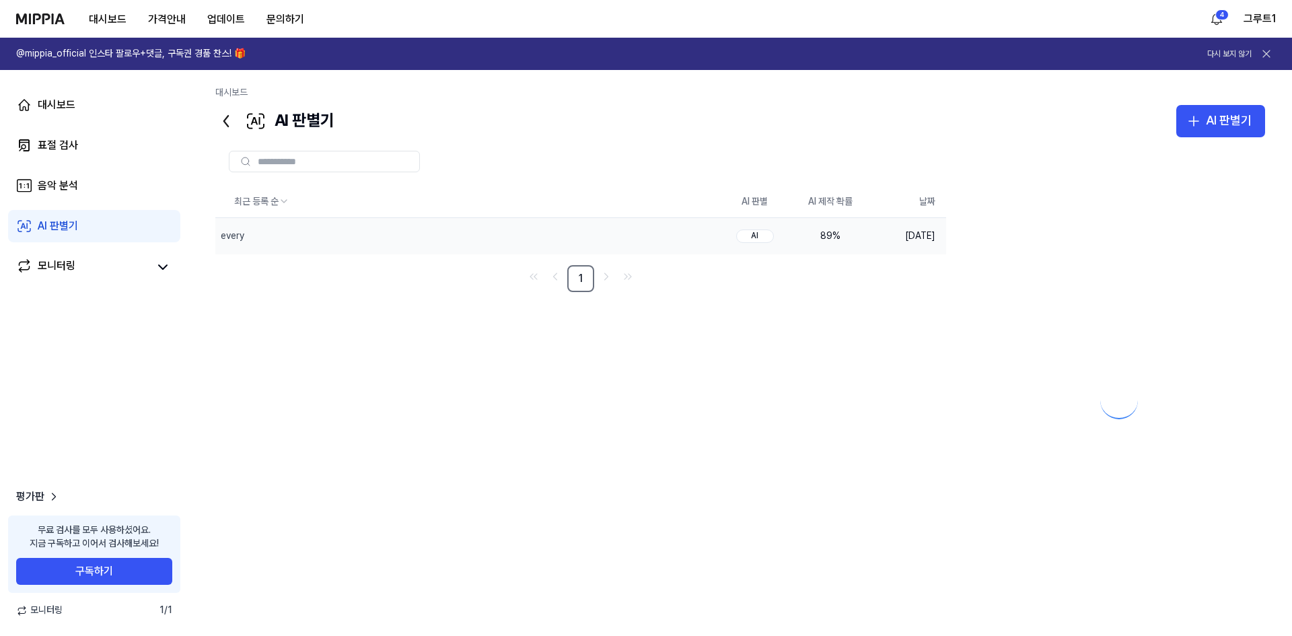
click at [754, 238] on div "AI" at bounding box center [755, 235] width 38 height 13
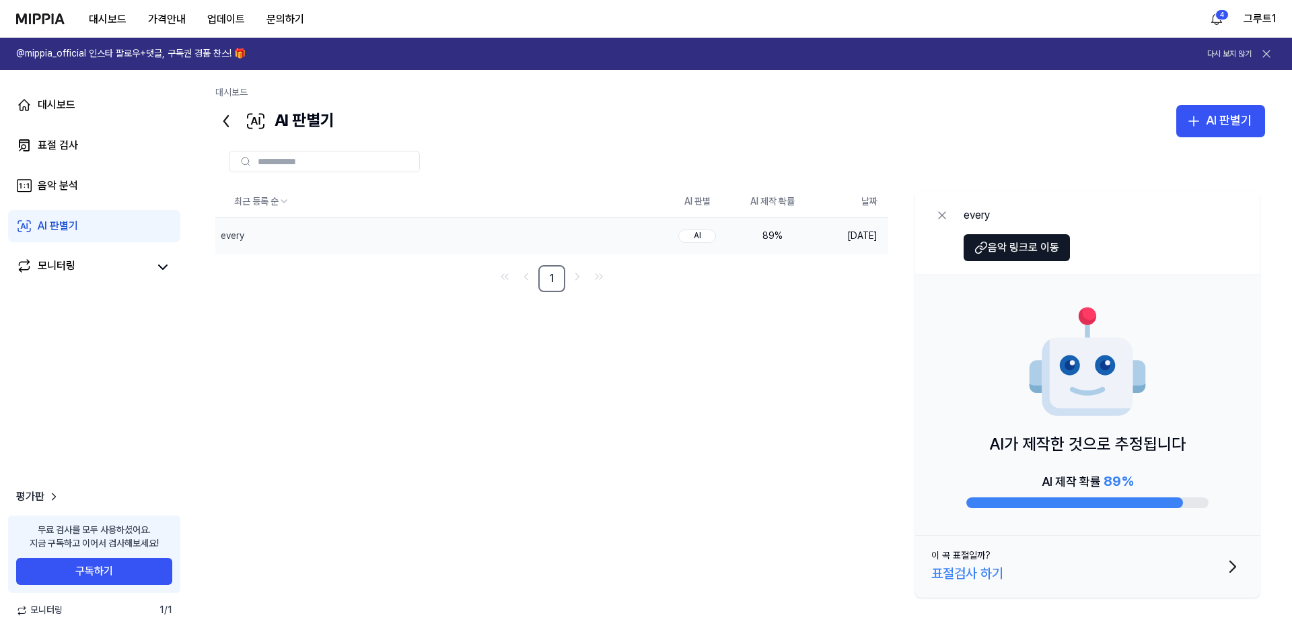
click at [952, 565] on div "표절검사 하기" at bounding box center [967, 574] width 72 height 22
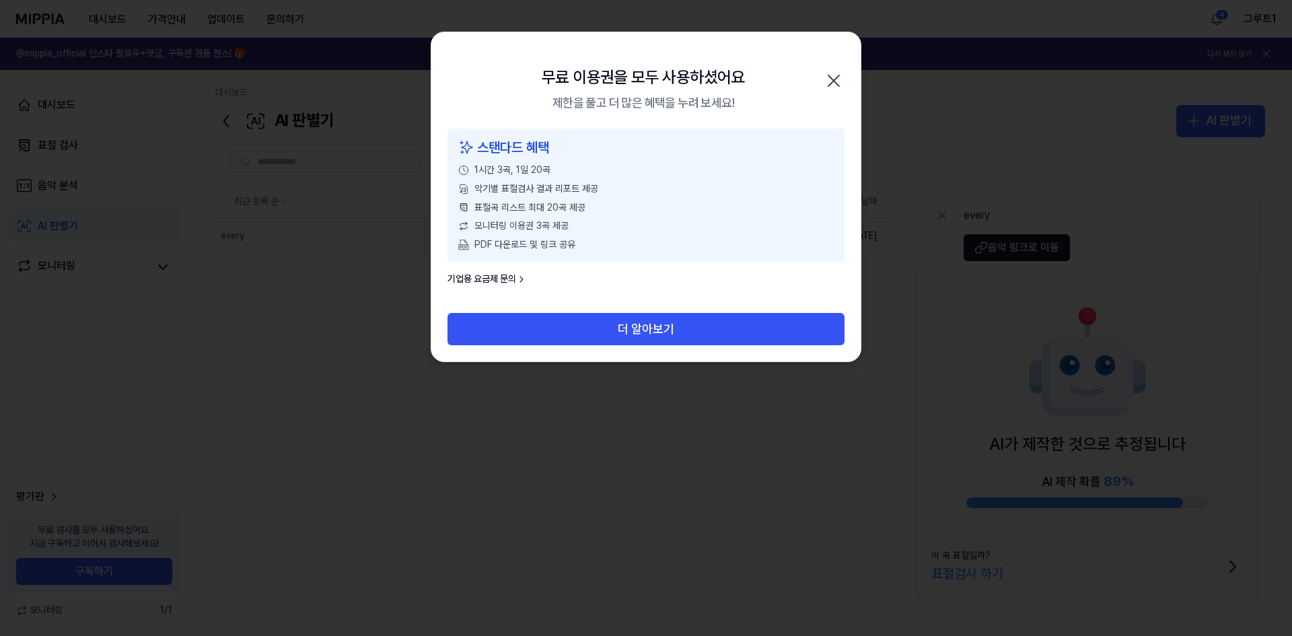
click at [829, 79] on icon "button" at bounding box center [834, 81] width 22 height 22
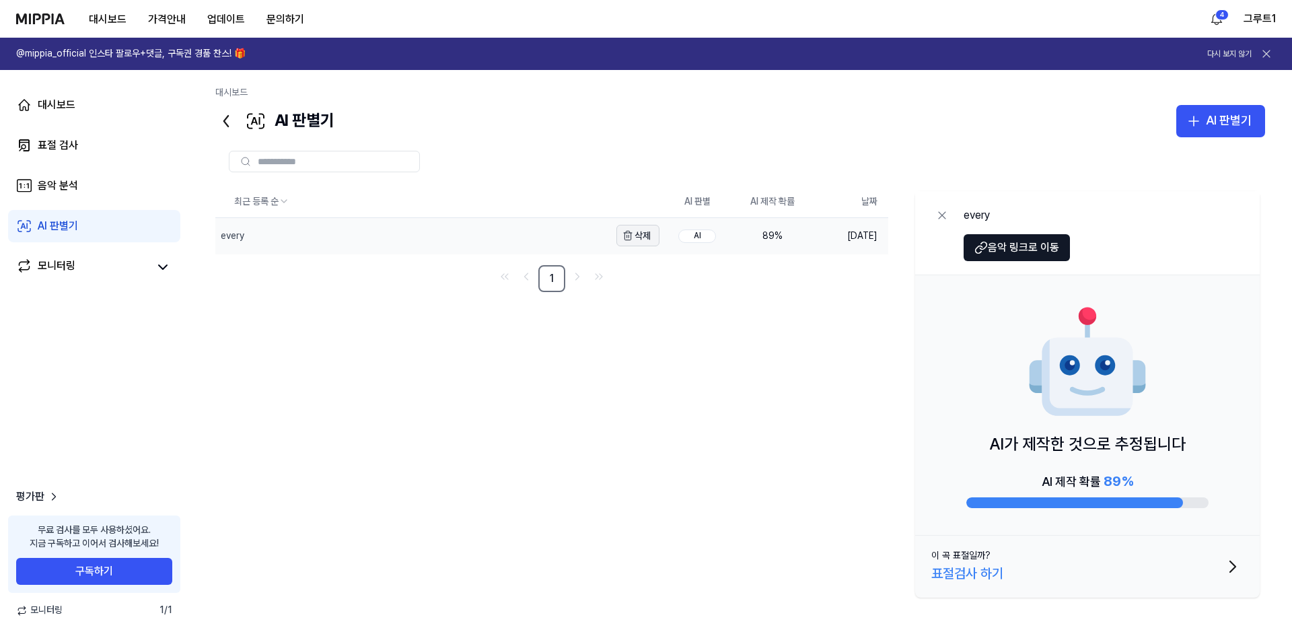
click at [632, 233] on icon "button" at bounding box center [628, 233] width 8 height 0
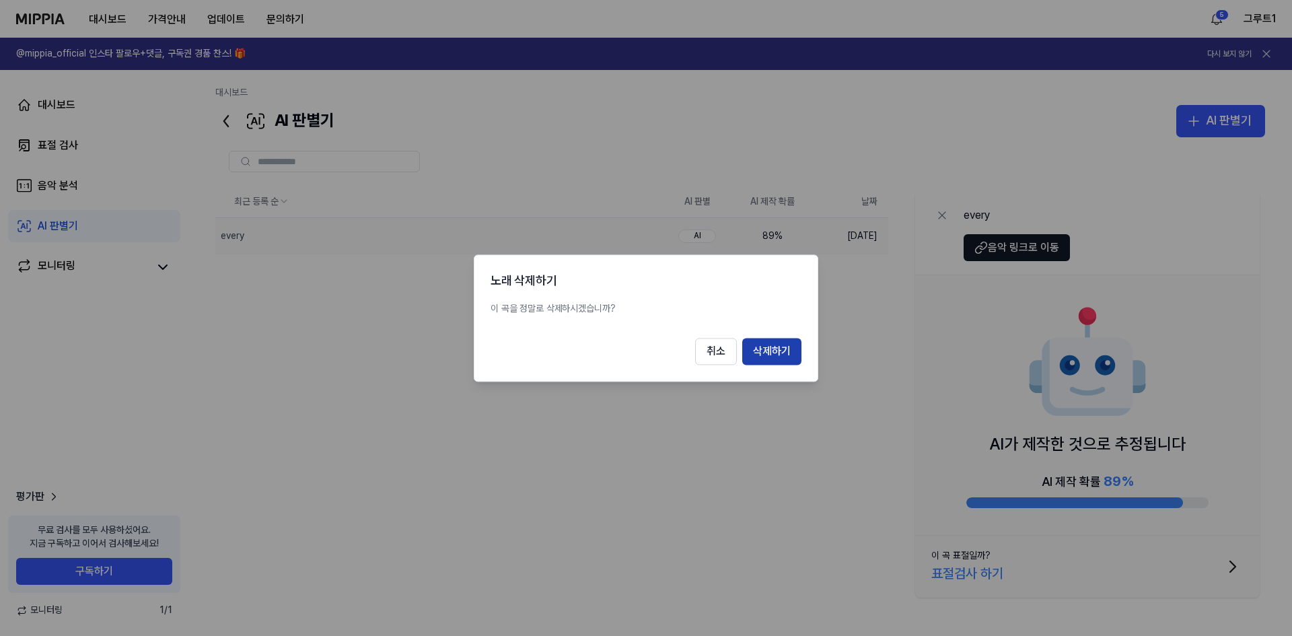
click at [760, 347] on button "삭제하기" at bounding box center [771, 351] width 59 height 27
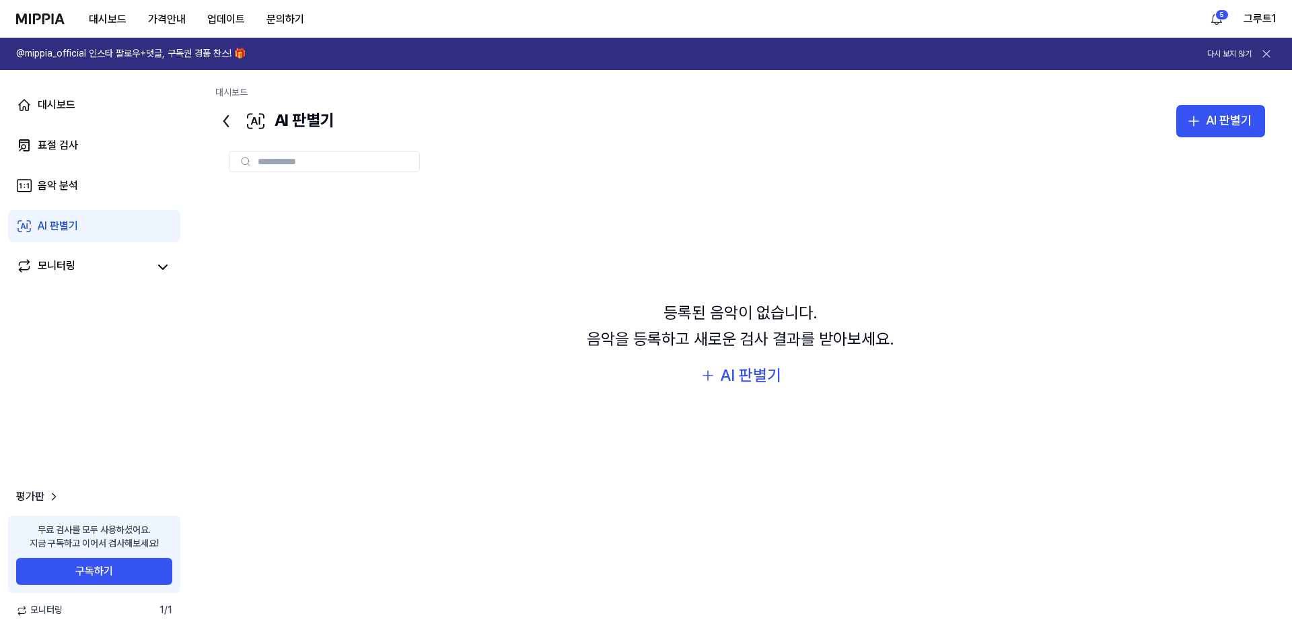
drag, startPoint x: 575, startPoint y: 386, endPoint x: 793, endPoint y: 495, distance: 244.4
click at [1222, 17] on html "대시보드 가격안내 업데이트 문의하기 5 그루트1 @mippia_official 인스타 팔로우+댓글, 구독권 경품 찬스! 🎁 다시 보지 않기 대…" at bounding box center [646, 318] width 1292 height 636
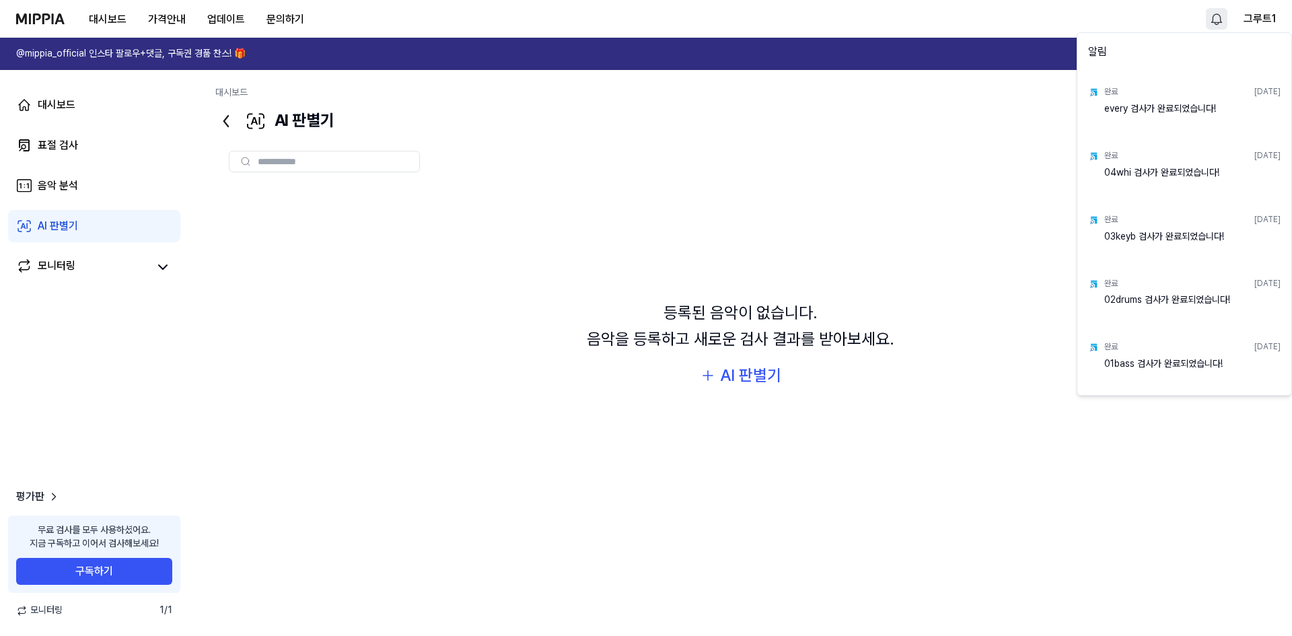
click at [1257, 170] on div "04whi 검사가 완료되었습니다!" at bounding box center [1192, 179] width 176 height 27
click at [1102, 151] on div "완료 [DATE] 04whi 검사가 완료되었습니다!" at bounding box center [1184, 169] width 209 height 64
click at [73, 102] on html "대시보드 가격안내 업데이트 문의하기 그루트1 @mippia_official 인스타 팔로우+댓글, 구독권 경품 찬스! 🎁 다시 보지 않기 대시보…" at bounding box center [646, 318] width 1292 height 636
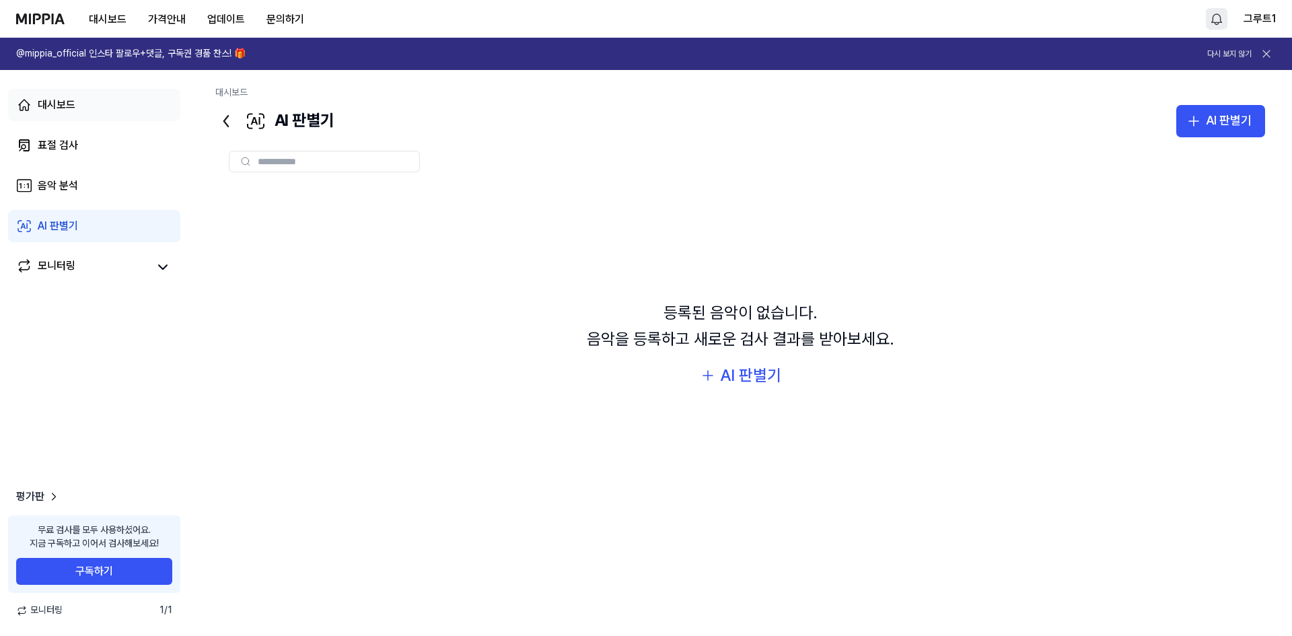
click at [54, 108] on div "대시보드" at bounding box center [57, 105] width 38 height 16
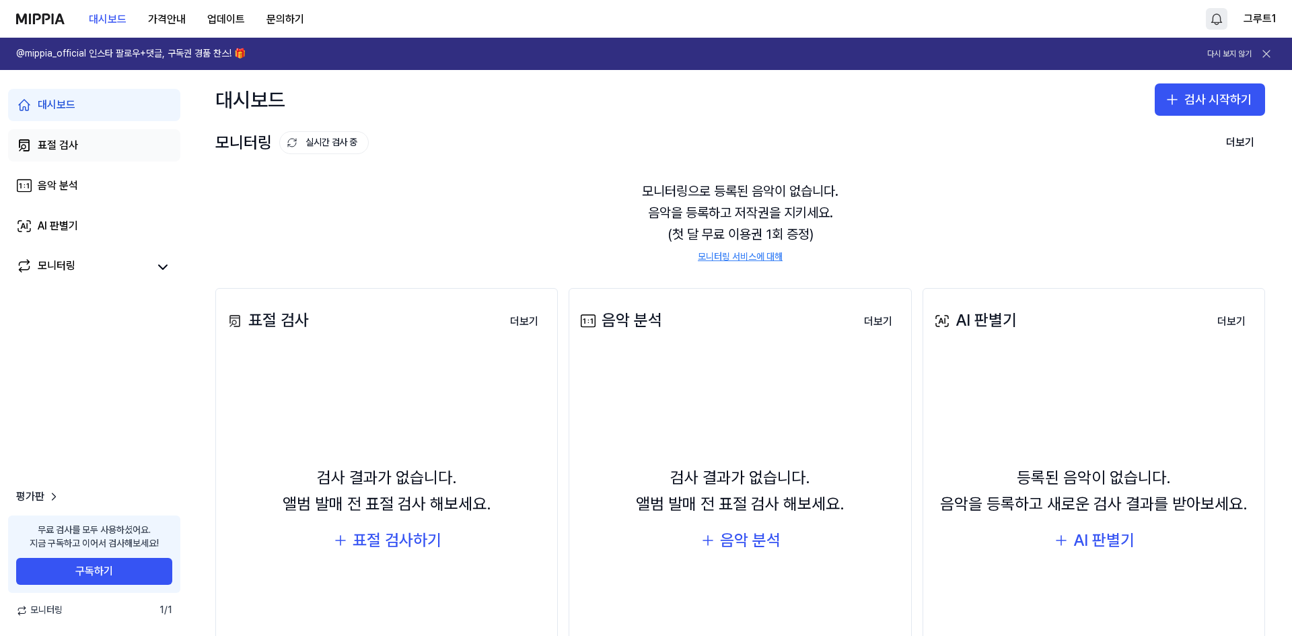
click at [59, 146] on div "표절 검사" at bounding box center [58, 145] width 40 height 16
